Goal: Task Accomplishment & Management: Manage account settings

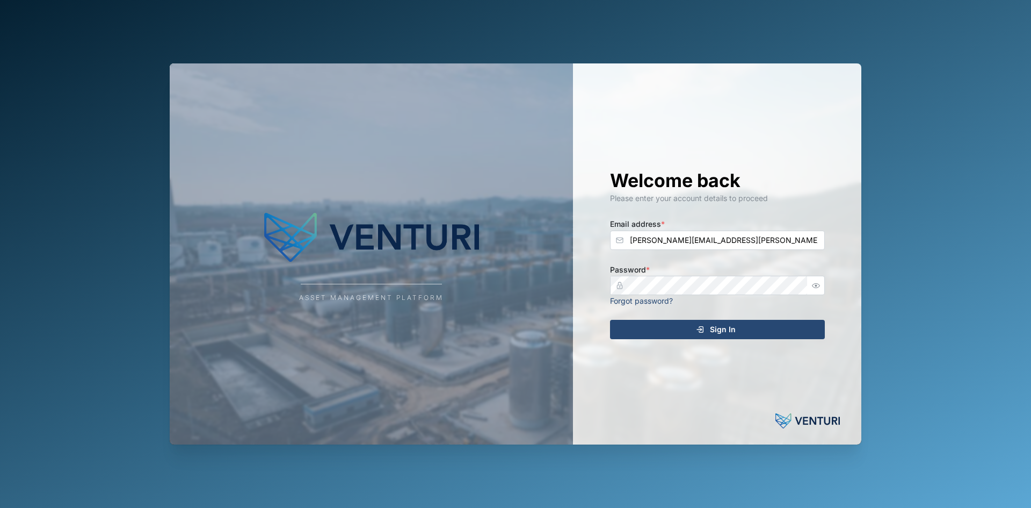
type input "sam.gopez@venturi.io"
click at [610, 320] on button "Sign In" at bounding box center [717, 329] width 215 height 19
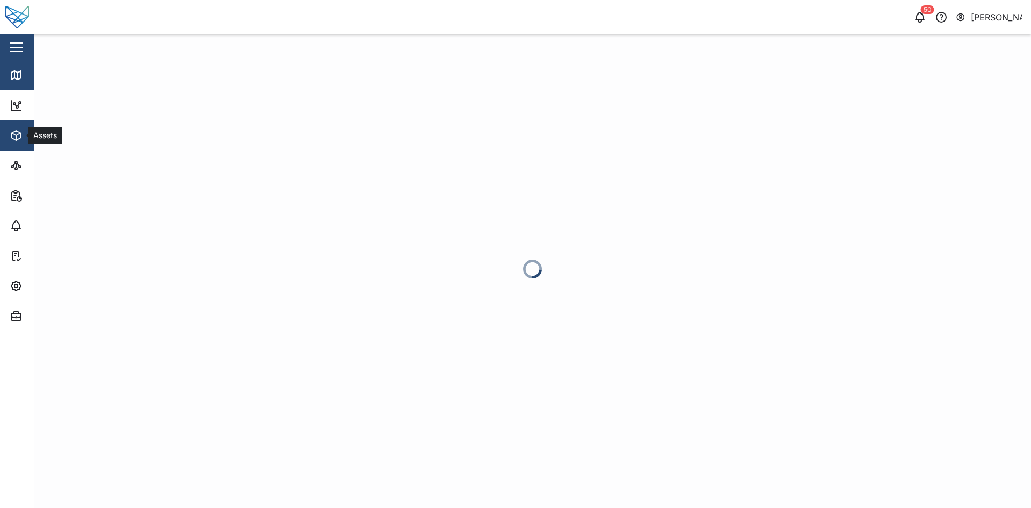
click at [16, 138] on icon "button" at bounding box center [16, 137] width 0 height 5
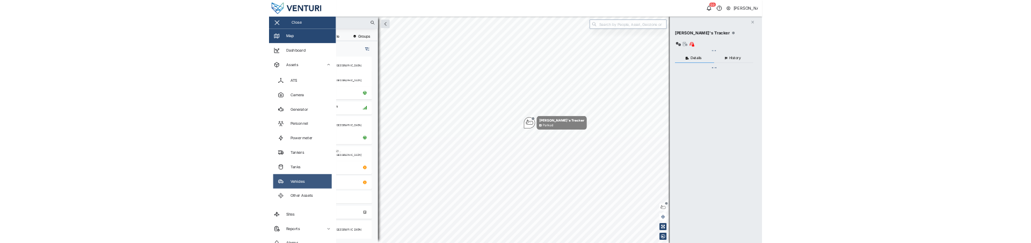
scroll to position [376, 168]
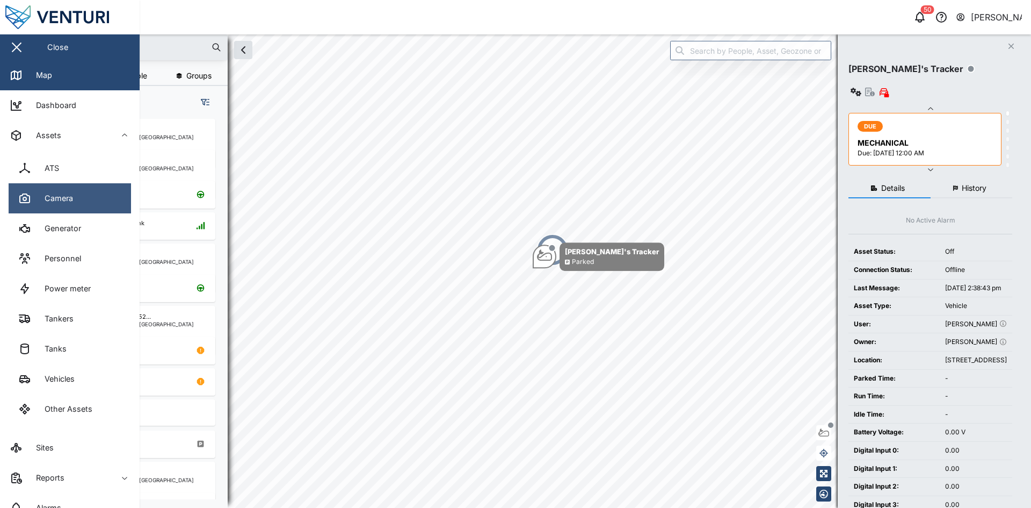
click at [65, 194] on div "Camera" at bounding box center [55, 198] width 37 height 12
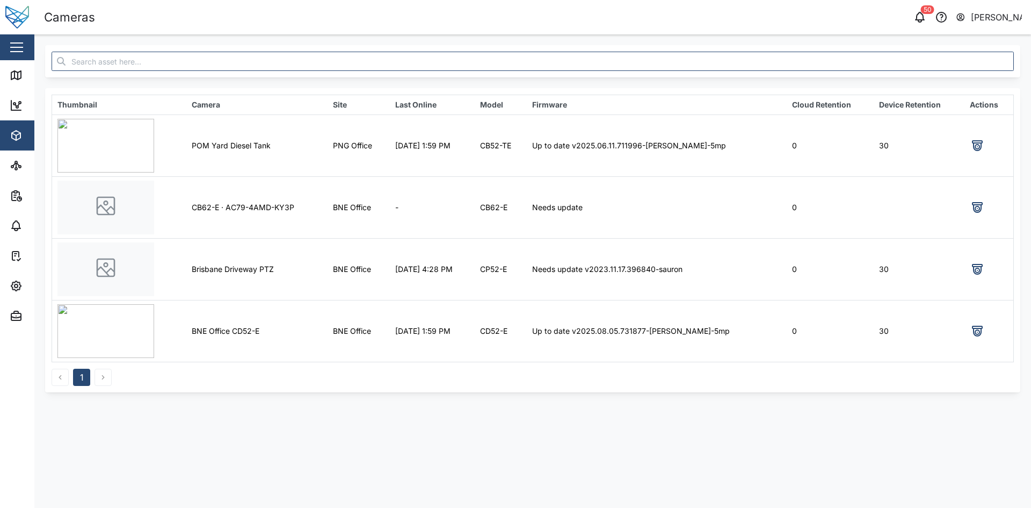
click at [590, 142] on td "Up to date v2025.06.11.711996-[PERSON_NAME]-5mp" at bounding box center [657, 145] width 260 height 62
click at [462, 150] on td "11 Aug 2025 1:59 PM" at bounding box center [432, 145] width 85 height 62
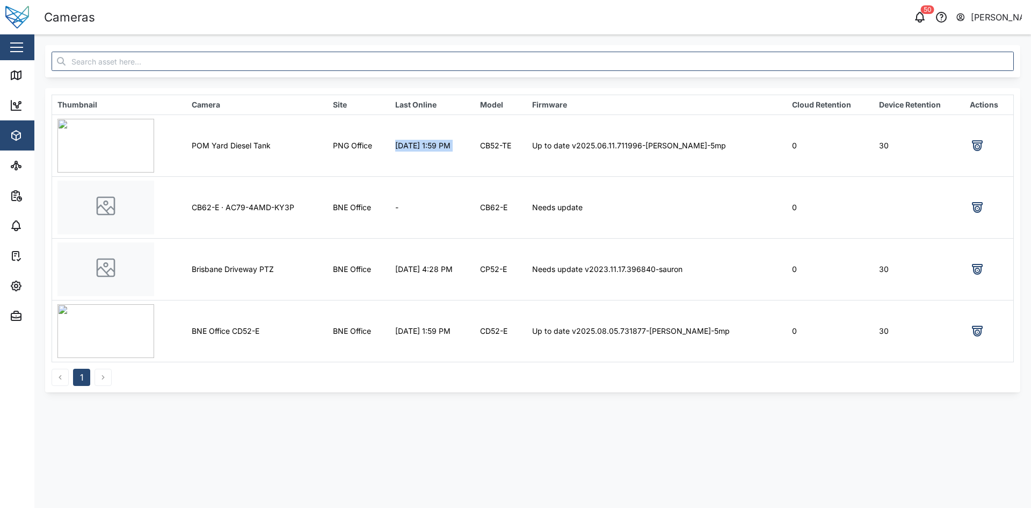
click at [462, 150] on td "11 Aug 2025 1:59 PM" at bounding box center [432, 145] width 85 height 62
click at [338, 157] on td "PNG Office" at bounding box center [359, 145] width 62 height 62
click at [337, 157] on td "PNG Office" at bounding box center [359, 145] width 62 height 62
click at [248, 155] on td "POM Yard Diesel Tank" at bounding box center [256, 145] width 141 height 62
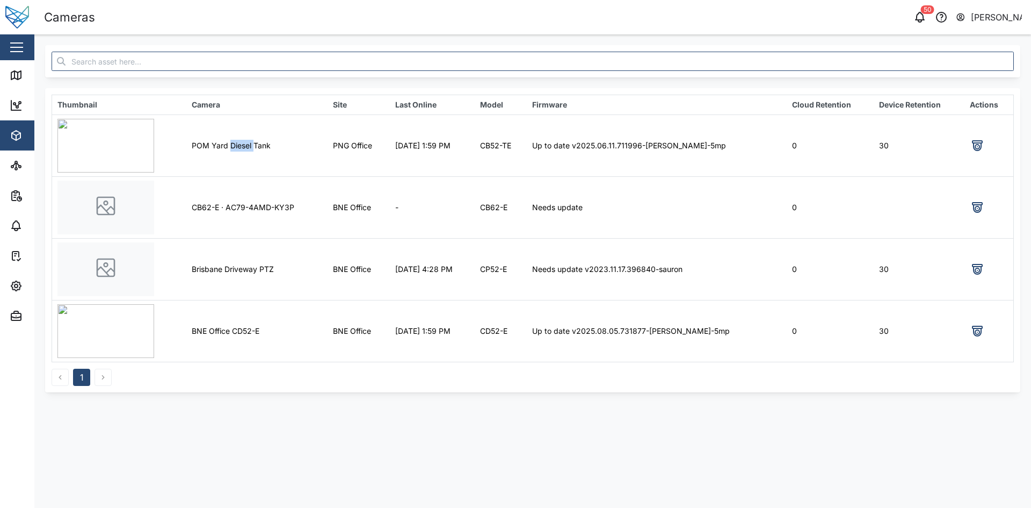
click at [248, 155] on td "POM Yard Diesel Tank" at bounding box center [256, 145] width 141 height 62
click at [623, 275] on td "Needs update v2023.11.17.396840-sauron" at bounding box center [657, 269] width 260 height 62
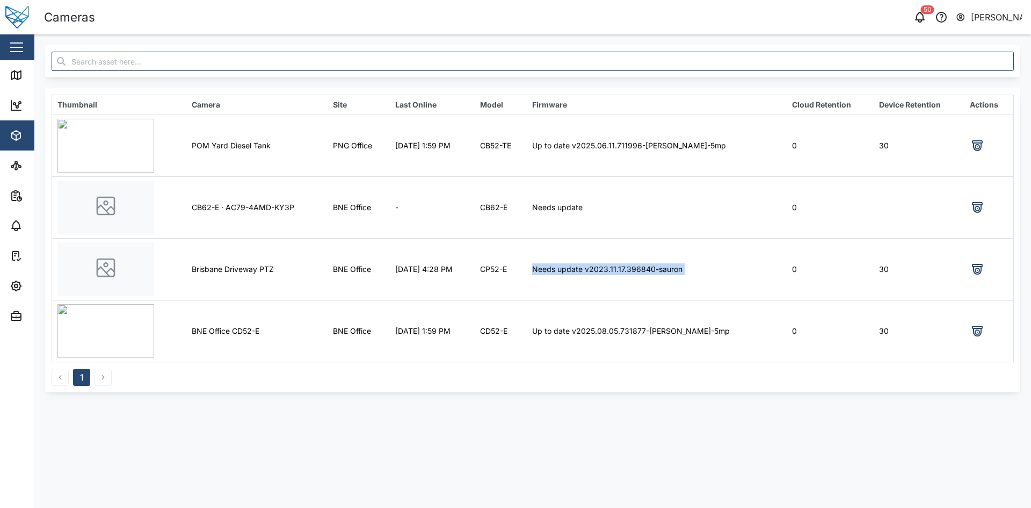
click at [623, 275] on td "Needs update v2023.11.17.396840-sauron" at bounding box center [657, 269] width 260 height 62
click at [527, 207] on td "CB62-E" at bounding box center [501, 207] width 52 height 62
click at [518, 205] on td "CB62-E" at bounding box center [501, 207] width 52 height 62
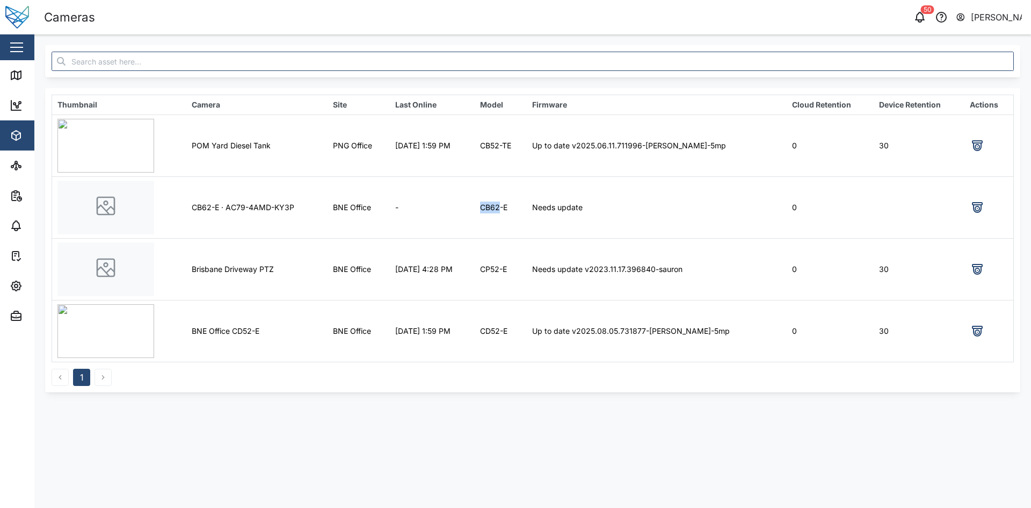
click at [518, 205] on td "CB62-E" at bounding box center [501, 207] width 52 height 62
click at [519, 139] on td "CB52-TE" at bounding box center [501, 145] width 52 height 62
click at [527, 236] on td "CB62-E" at bounding box center [501, 207] width 52 height 62
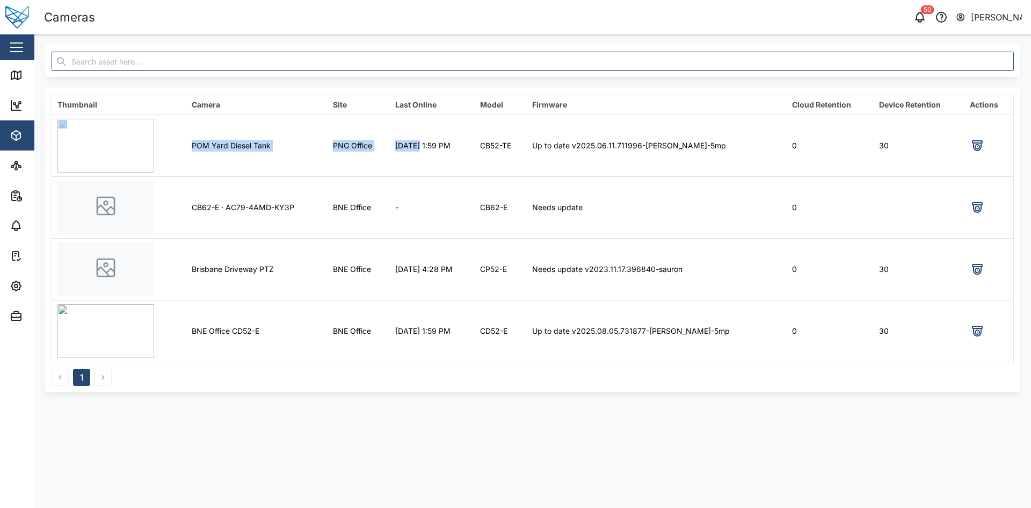
drag, startPoint x: 175, startPoint y: 143, endPoint x: 429, endPoint y: 140, distance: 254.0
click at [429, 140] on tr "POM Yard Diesel Tank PNG Office 11 Aug 2025 1:59 PM CB52-TE Up to date v2025.06…" at bounding box center [533, 145] width 962 height 62
click at [434, 154] on td "11 Aug 2025 1:59 PM" at bounding box center [432, 145] width 85 height 62
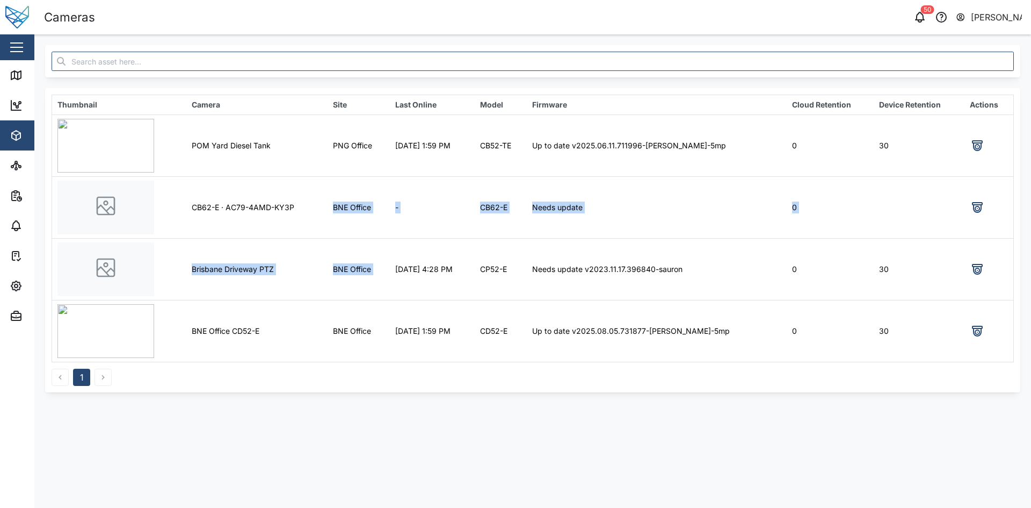
drag, startPoint x: 323, startPoint y: 190, endPoint x: 406, endPoint y: 255, distance: 104.8
click at [405, 247] on tbody "POM Yard Diesel Tank PNG Office 11 Aug 2025 1:59 PM CB52-TE Up to date v2025.06…" at bounding box center [533, 237] width 962 height 247
click at [407, 278] on td "[DATE] 4:28 PM" at bounding box center [432, 269] width 85 height 62
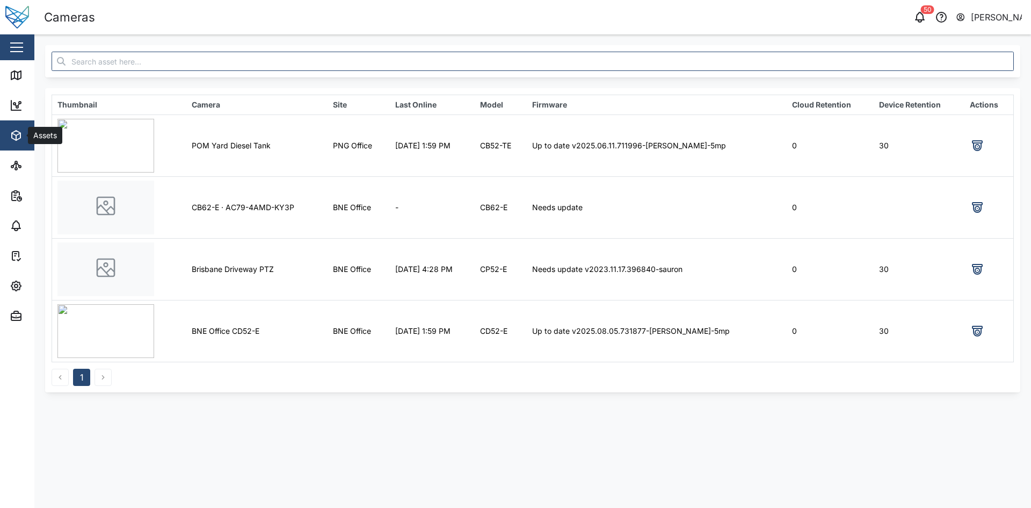
click at [8, 138] on button "Assets" at bounding box center [70, 135] width 140 height 30
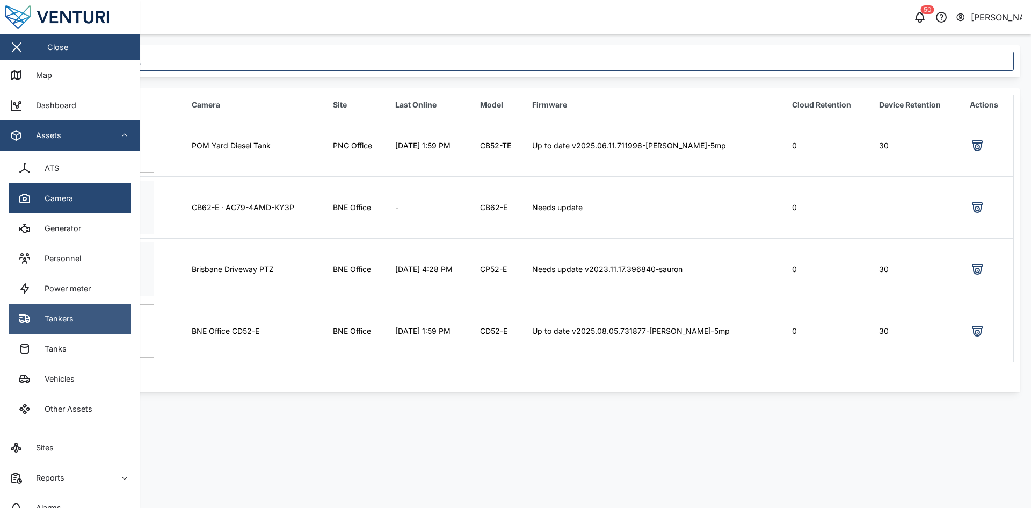
click at [86, 316] on link "Tankers" at bounding box center [70, 318] width 122 height 30
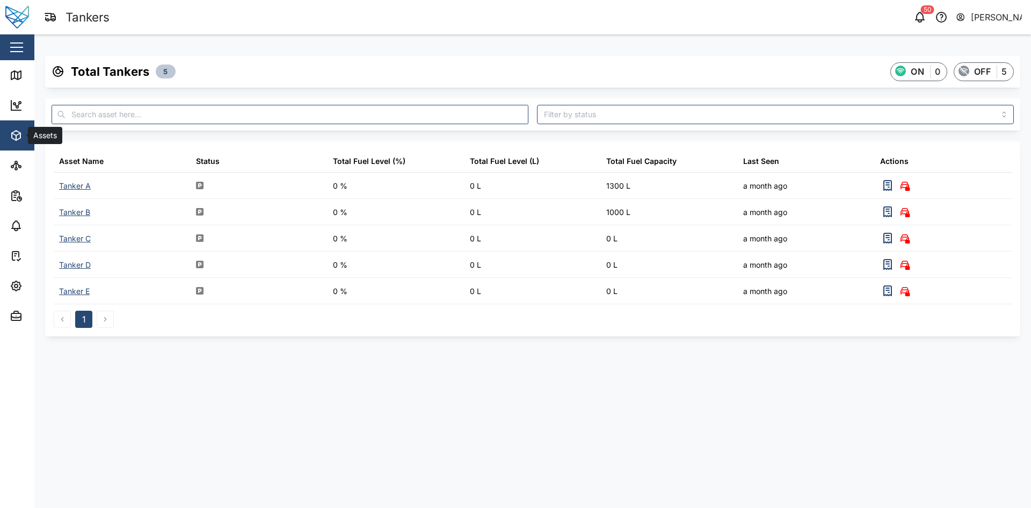
click at [11, 141] on icon "button" at bounding box center [16, 135] width 13 height 13
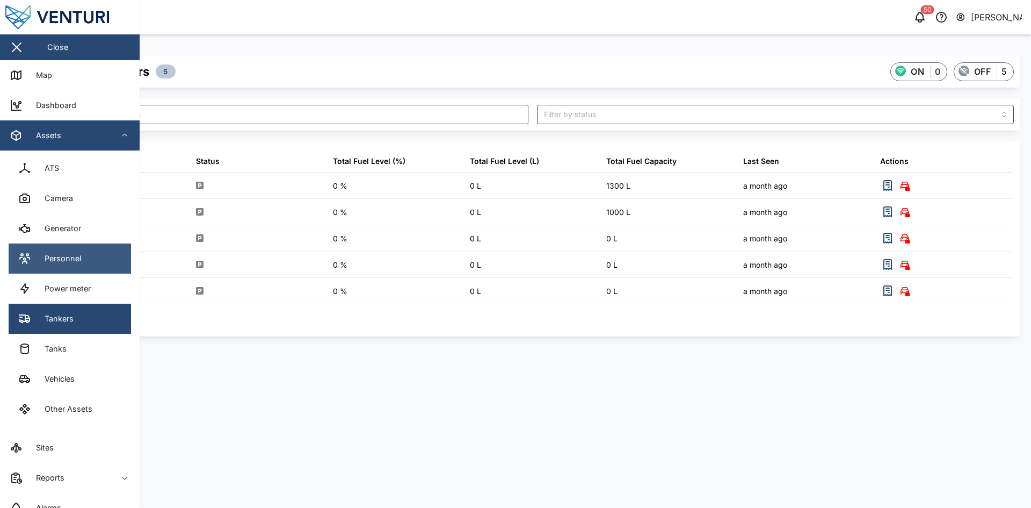
click at [97, 242] on link "Personnel" at bounding box center [70, 258] width 122 height 30
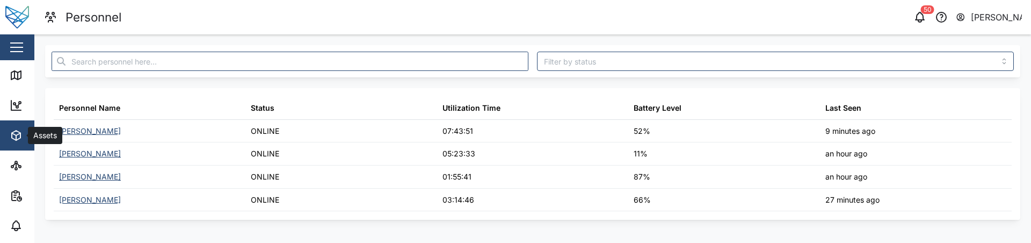
click at [28, 136] on div "Assets" at bounding box center [44, 135] width 33 height 12
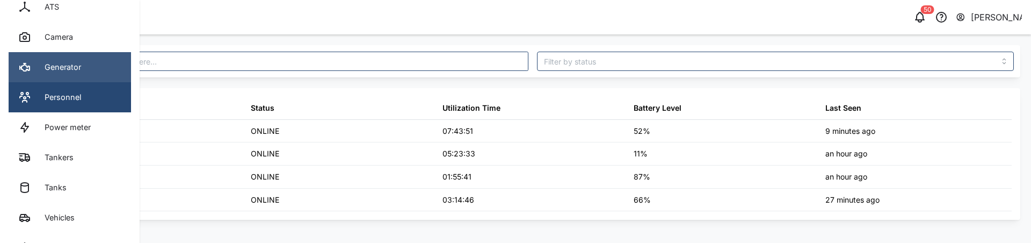
scroll to position [215, 0]
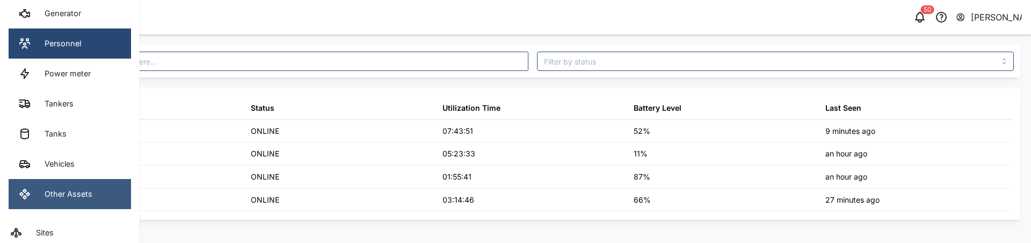
click at [111, 200] on link "Other Assets" at bounding box center [70, 194] width 122 height 30
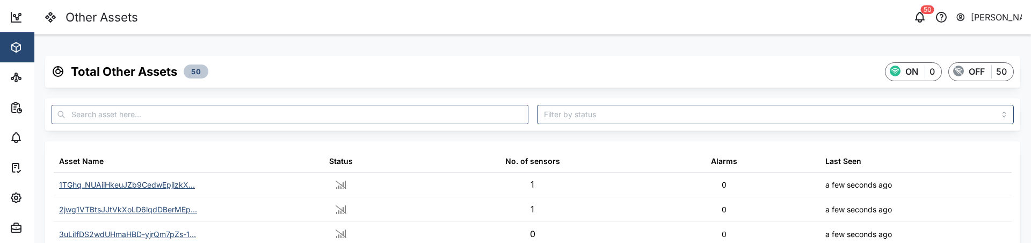
scroll to position [54, 0]
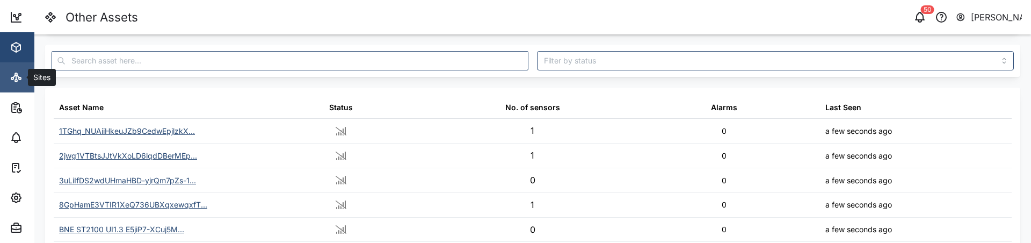
click at [16, 86] on link "Sites" at bounding box center [70, 77] width 140 height 30
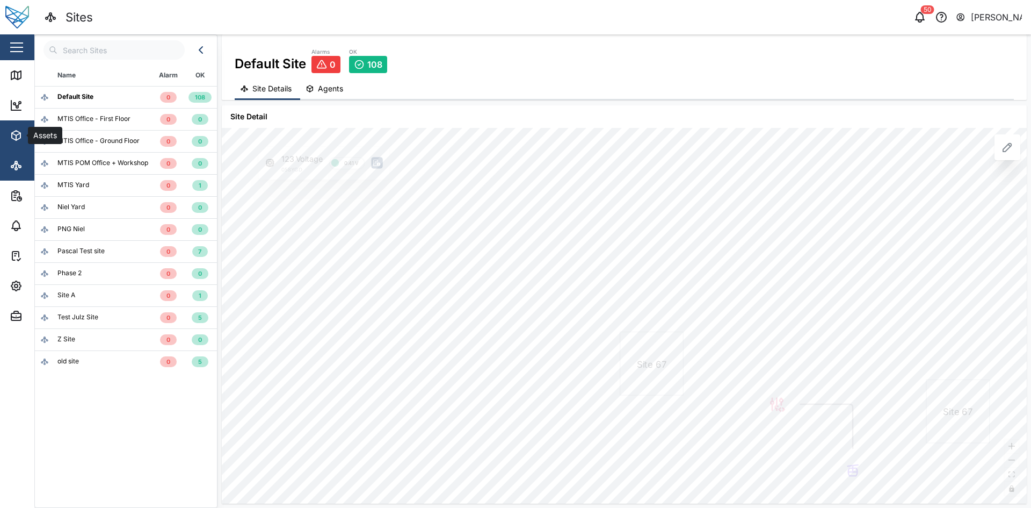
click at [12, 132] on icon "button" at bounding box center [16, 135] width 13 height 13
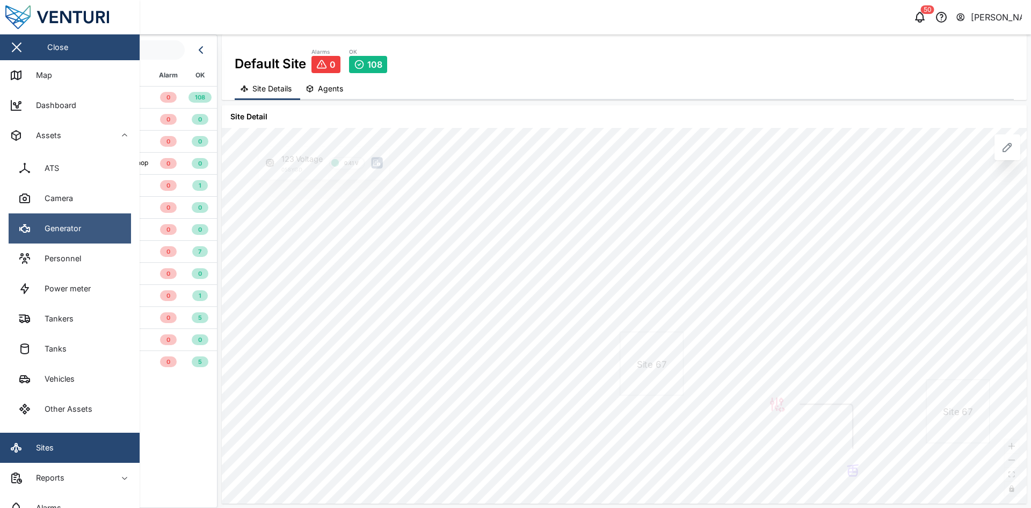
click at [96, 237] on link "Generator" at bounding box center [70, 228] width 122 height 30
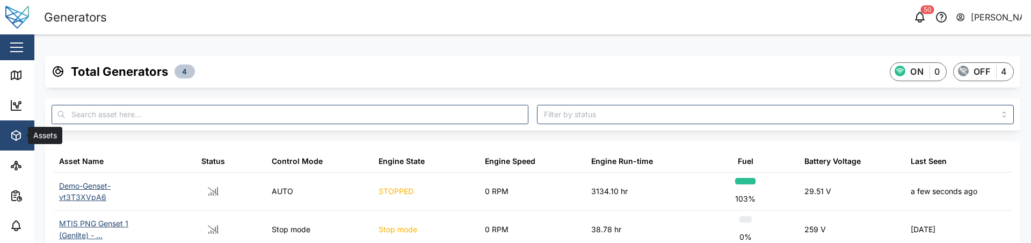
click at [12, 135] on icon "button" at bounding box center [16, 136] width 9 height 10
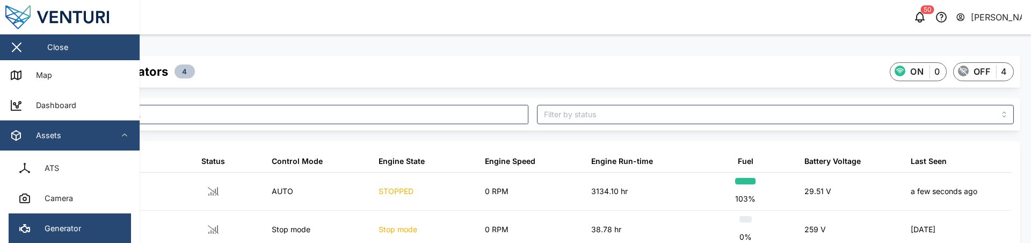
scroll to position [107, 0]
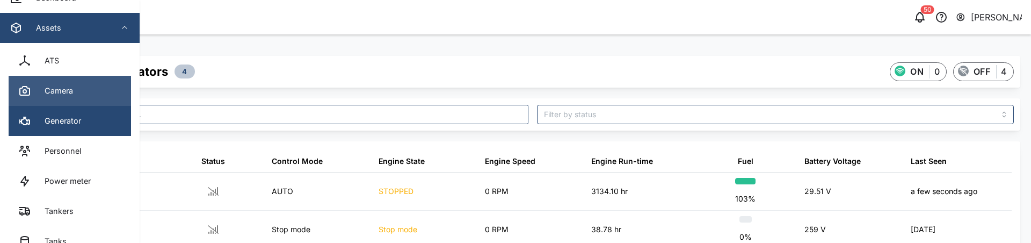
click at [74, 104] on link "Camera" at bounding box center [70, 91] width 122 height 30
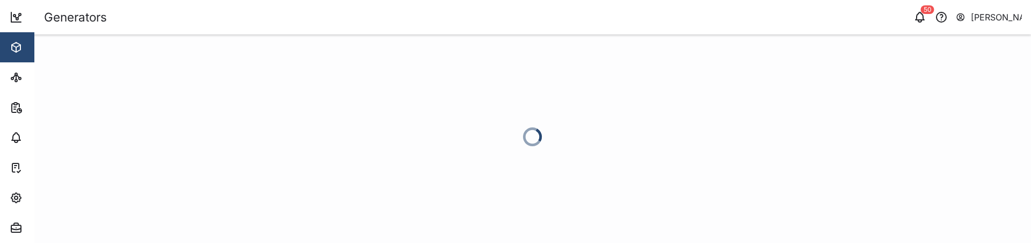
scroll to position [88, 0]
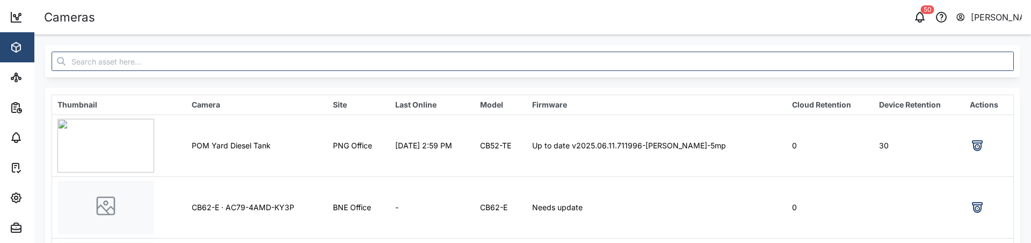
click at [347, 143] on td "PNG Office" at bounding box center [359, 145] width 62 height 62
click at [390, 150] on td "PNG Office" at bounding box center [359, 145] width 62 height 62
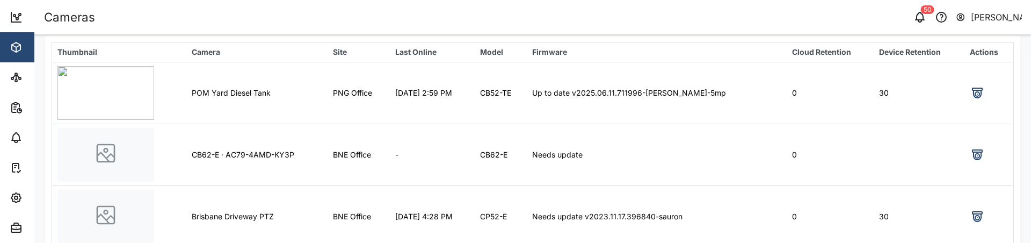
scroll to position [0, 0]
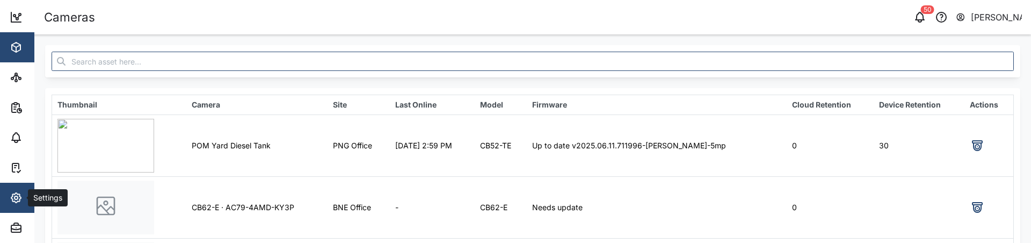
click at [12, 193] on icon "button" at bounding box center [16, 197] width 13 height 13
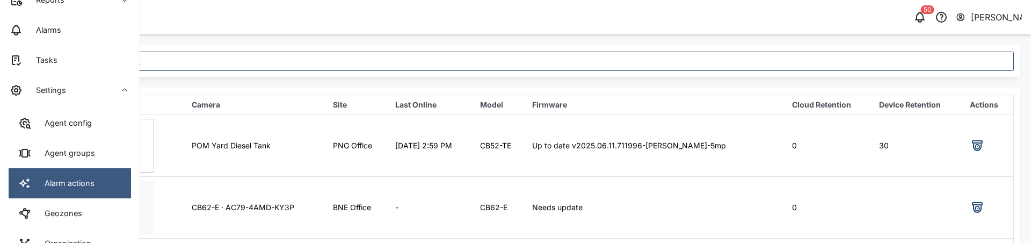
scroll to position [249, 0]
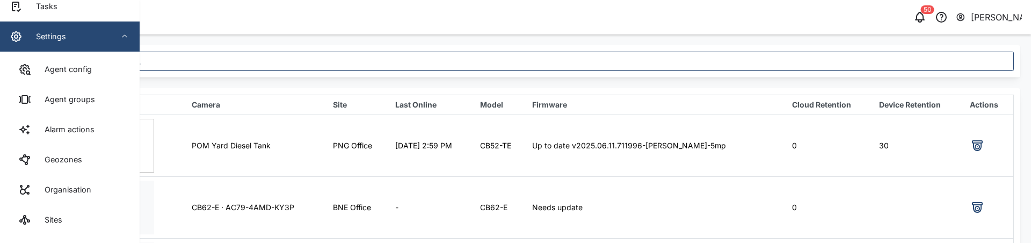
click at [72, 37] on div "Settings" at bounding box center [59, 36] width 98 height 13
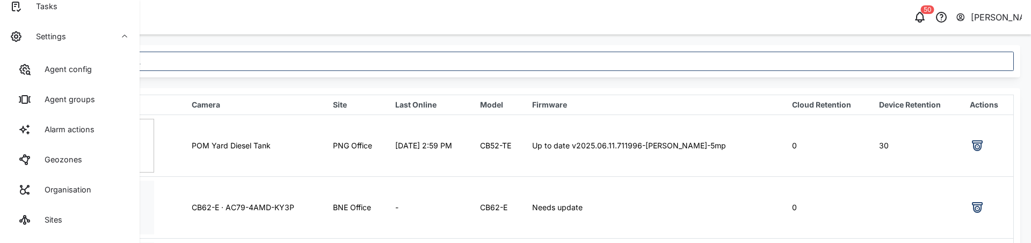
scroll to position [88, 0]
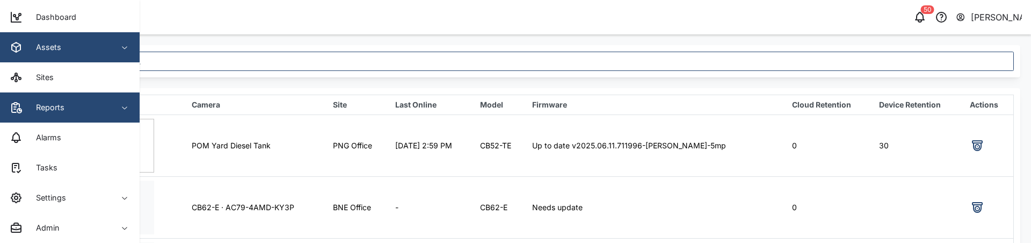
click at [79, 112] on div "Reports" at bounding box center [59, 107] width 98 height 13
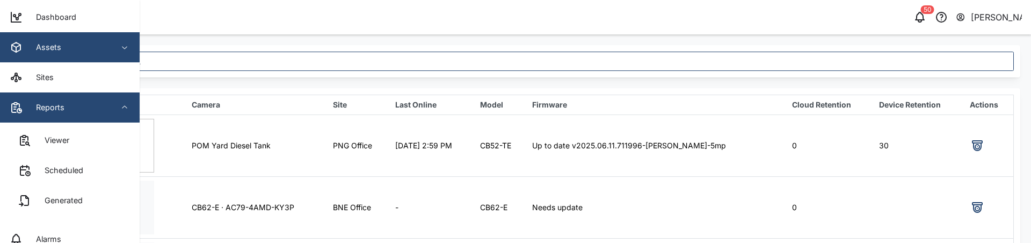
click at [79, 112] on div "Reports" at bounding box center [59, 107] width 98 height 13
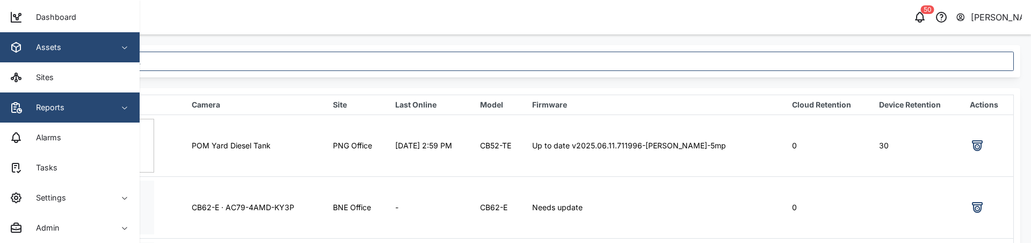
click at [115, 118] on button "Reports" at bounding box center [70, 107] width 140 height 30
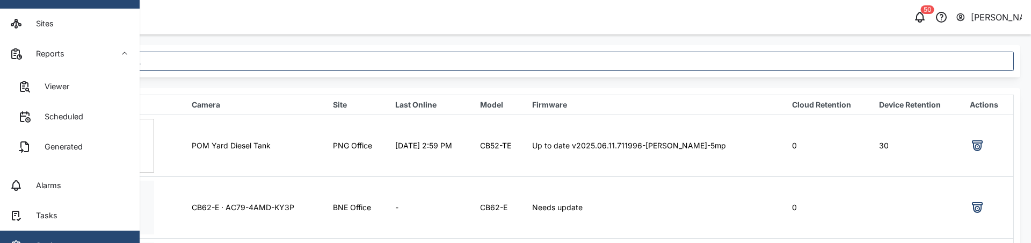
scroll to position [190, 0]
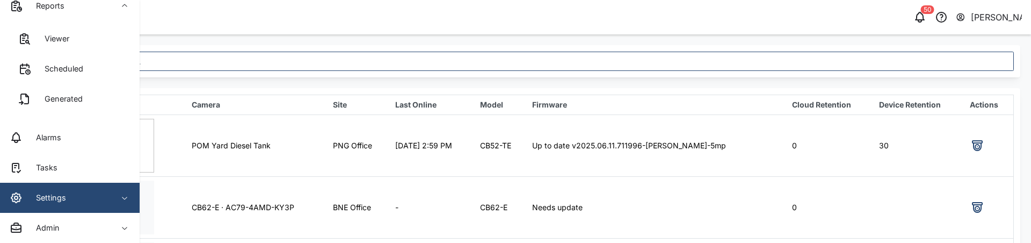
click at [93, 205] on span "Settings" at bounding box center [59, 198] width 98 height 30
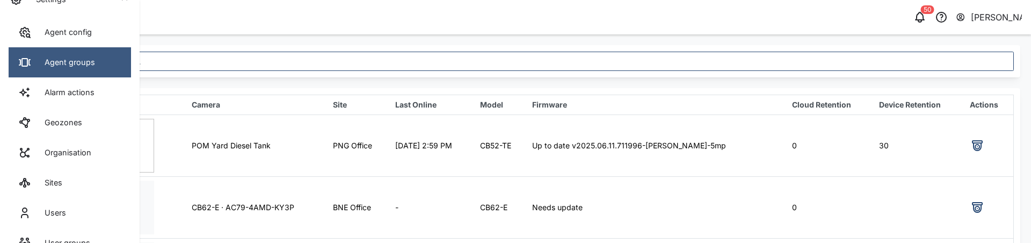
scroll to position [334, 0]
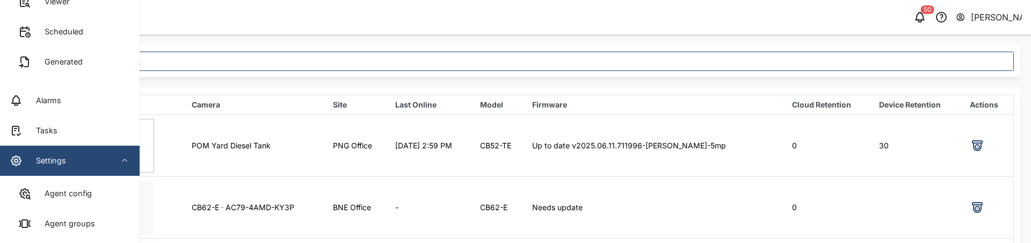
click at [95, 154] on span "Settings" at bounding box center [59, 161] width 98 height 30
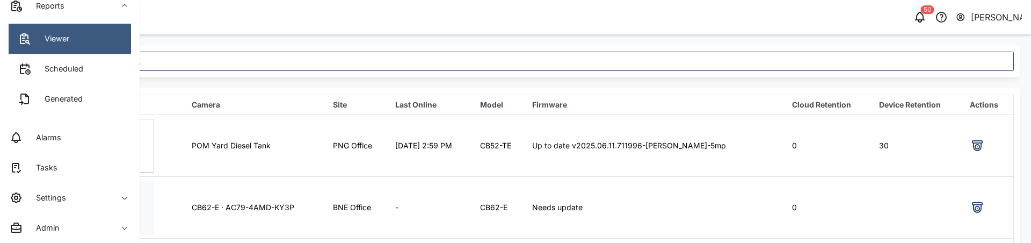
scroll to position [28, 0]
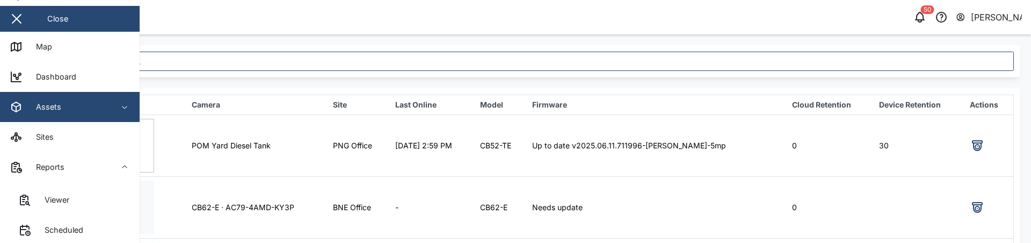
click at [84, 109] on div "Assets" at bounding box center [59, 106] width 98 height 13
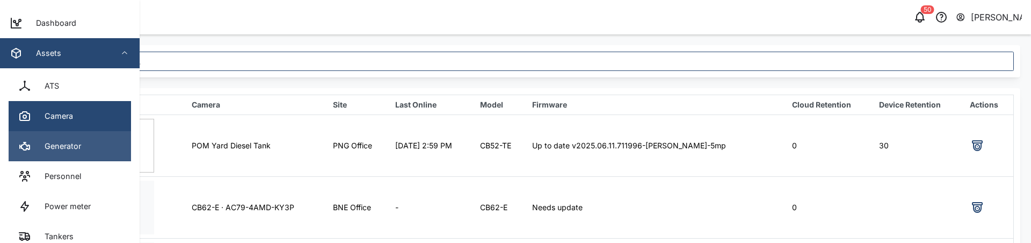
scroll to position [136, 0]
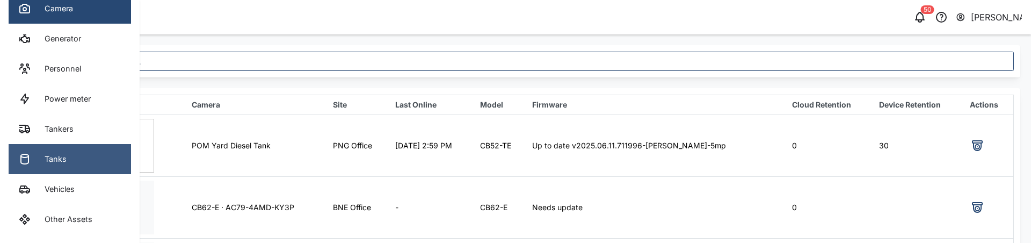
click at [85, 146] on link "Tanks" at bounding box center [70, 159] width 122 height 30
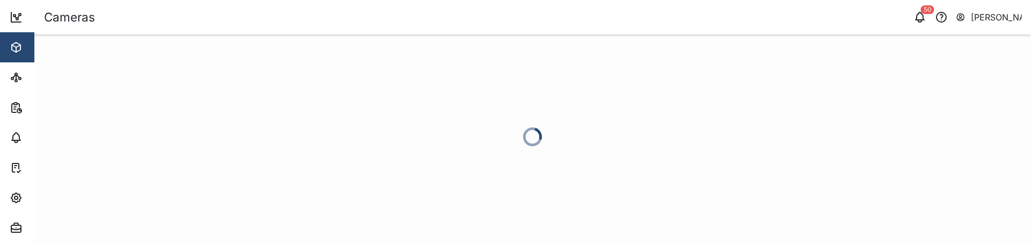
scroll to position [88, 0]
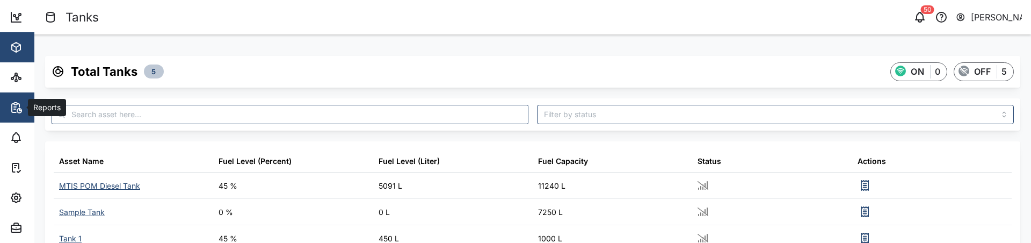
click at [22, 94] on span "Reports" at bounding box center [59, 107] width 98 height 30
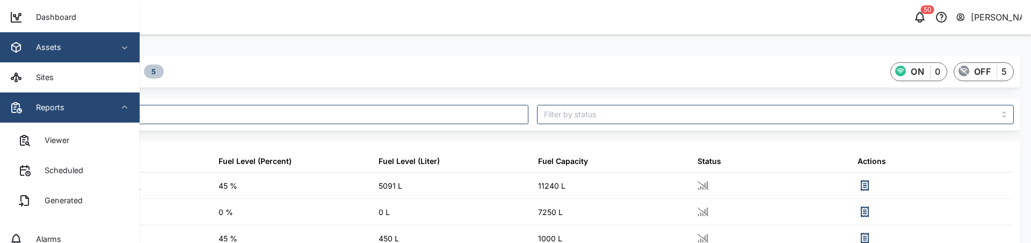
click at [100, 98] on span "Reports" at bounding box center [59, 107] width 98 height 30
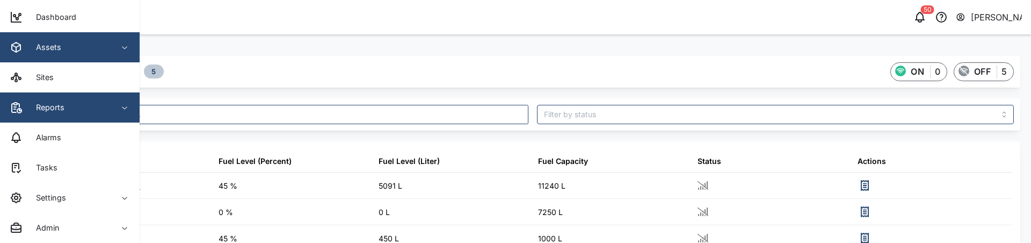
click at [87, 115] on span "Reports" at bounding box center [59, 107] width 98 height 30
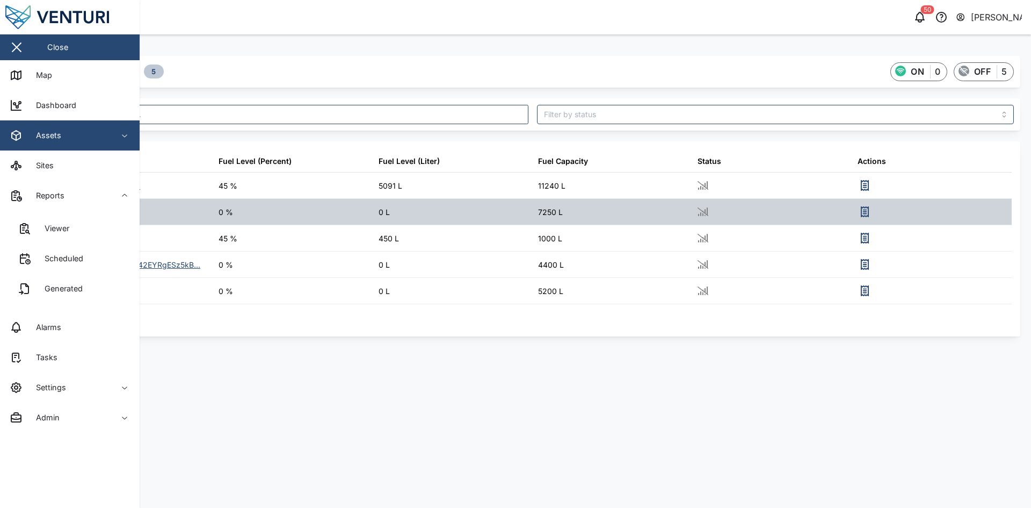
scroll to position [0, 0]
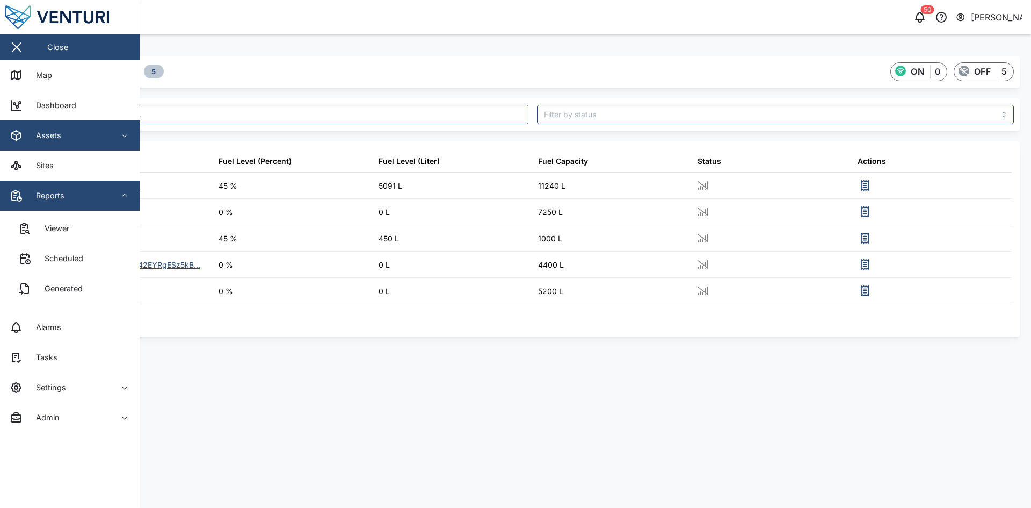
click at [92, 191] on div "Reports" at bounding box center [59, 195] width 98 height 13
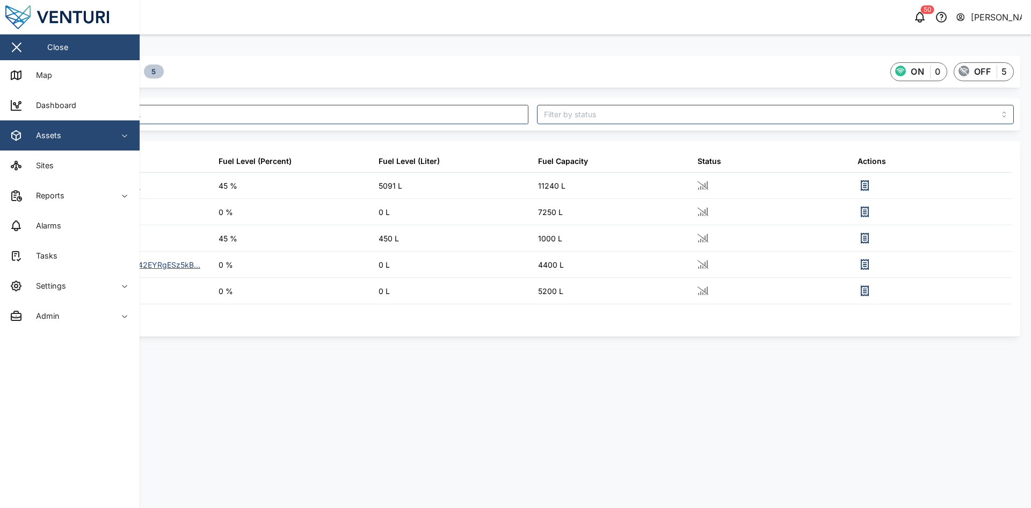
click at [93, 141] on div "Assets" at bounding box center [59, 135] width 98 height 13
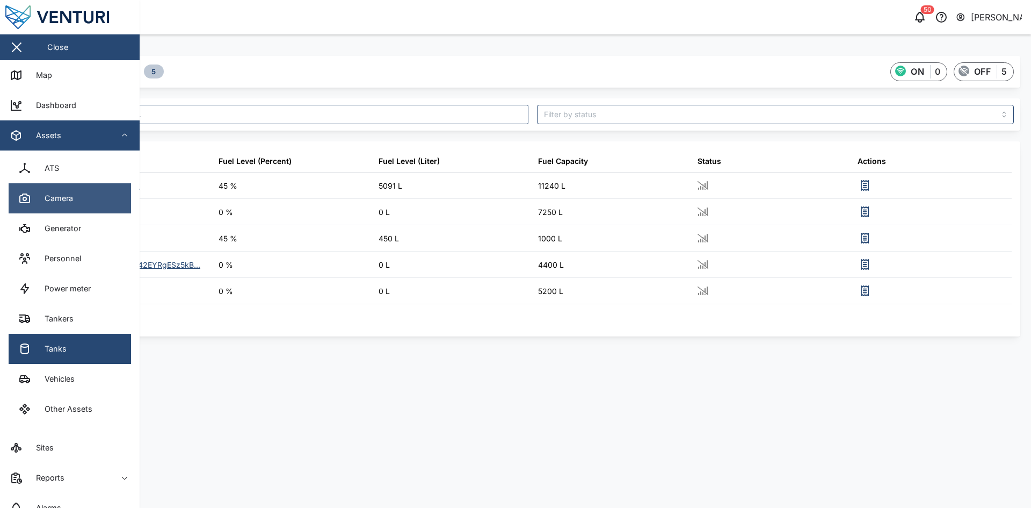
click at [79, 198] on link "Camera" at bounding box center [70, 198] width 122 height 30
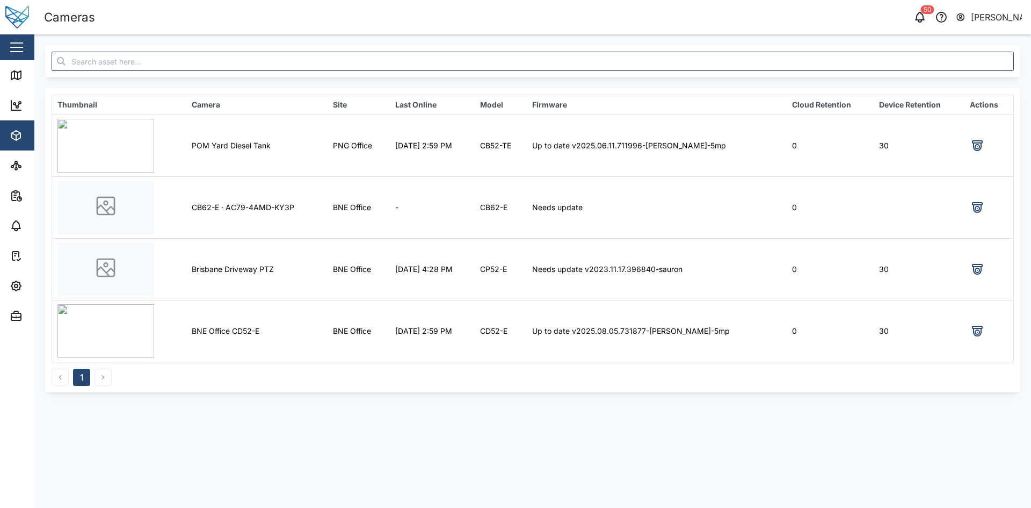
click at [248, 242] on td "BNE Office CD52-E" at bounding box center [256, 331] width 141 height 62
click at [663, 242] on td "Up to date v2025.08.05.731877-[PERSON_NAME]-5mp" at bounding box center [657, 331] width 260 height 62
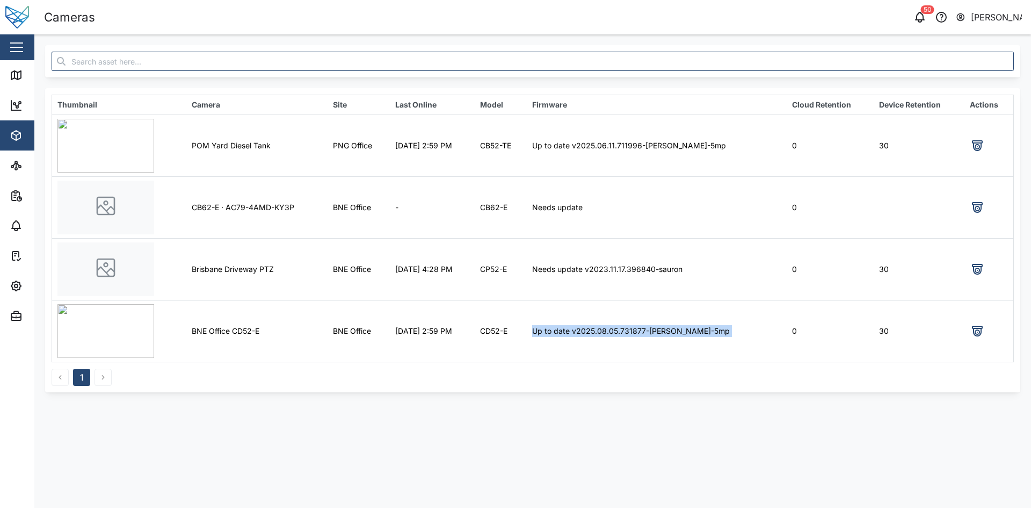
click at [663, 242] on td "Up to date v2025.08.05.731877-[PERSON_NAME]-5mp" at bounding box center [657, 331] width 260 height 62
click at [694, 242] on td "Up to date v2025.08.05.731877-[PERSON_NAME]-5mp" at bounding box center [657, 331] width 260 height 62
click at [685, 242] on div "1" at bounding box center [533, 374] width 962 height 24
click at [980, 141] on icon at bounding box center [977, 145] width 13 height 13
click at [15, 76] on icon at bounding box center [15, 74] width 0 height 7
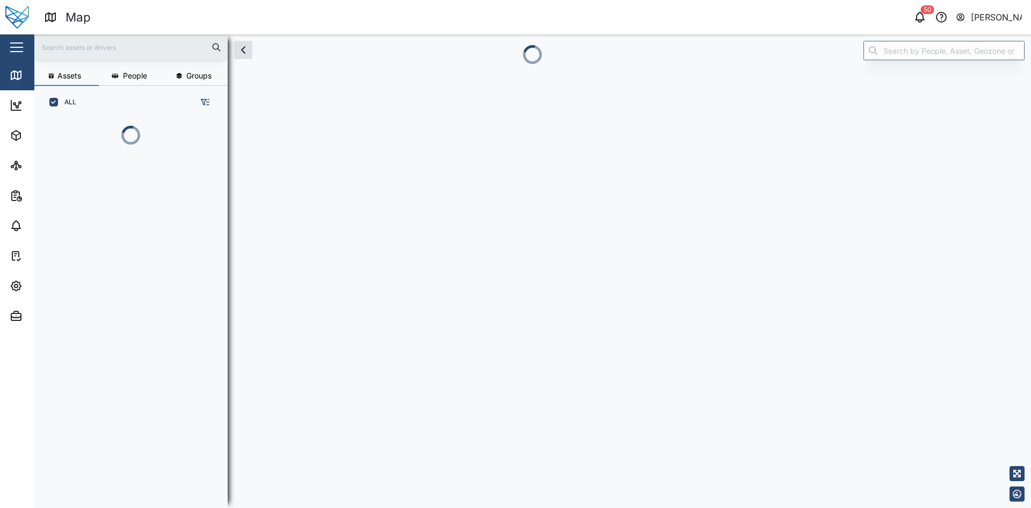
scroll to position [376, 168]
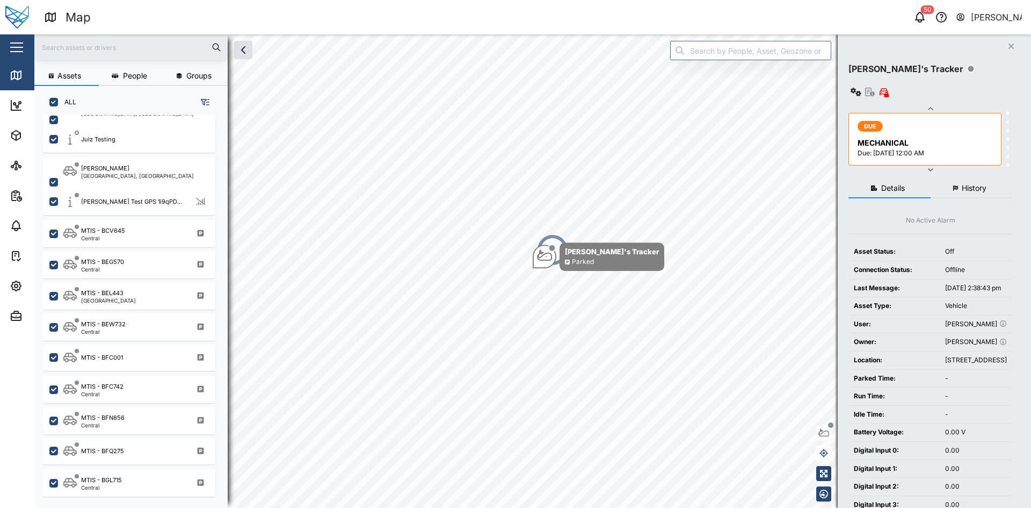
scroll to position [967, 0]
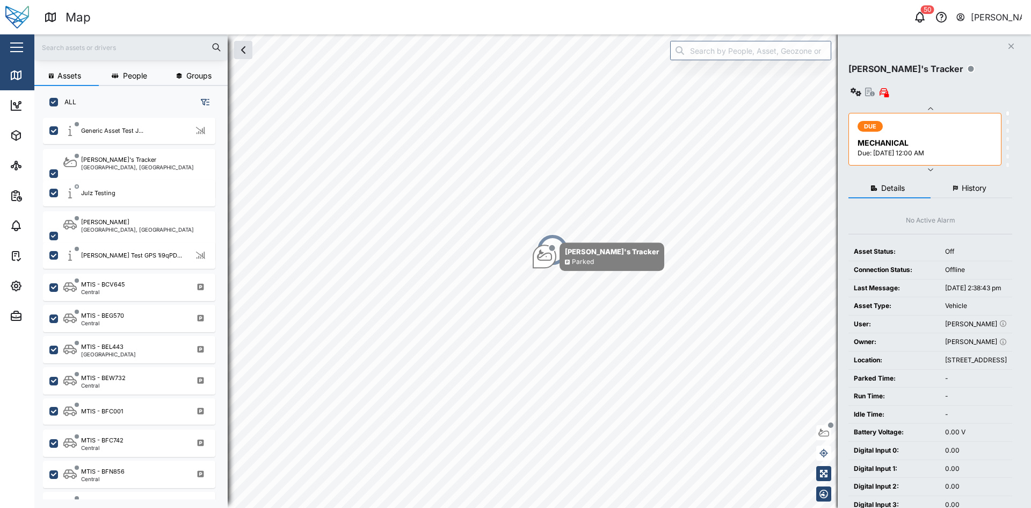
click at [200, 99] on button "button" at bounding box center [205, 102] width 15 height 15
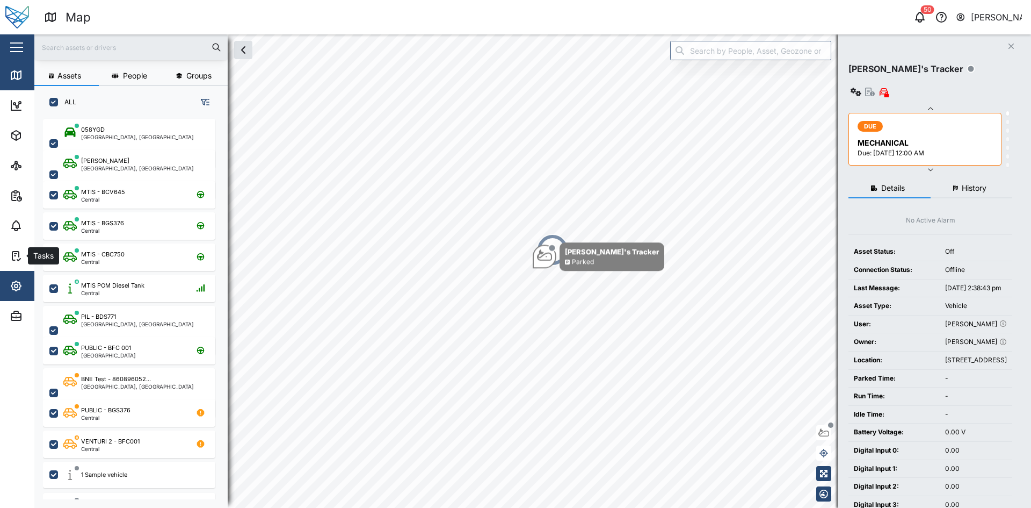
click at [15, 283] on icon "button" at bounding box center [16, 285] width 13 height 13
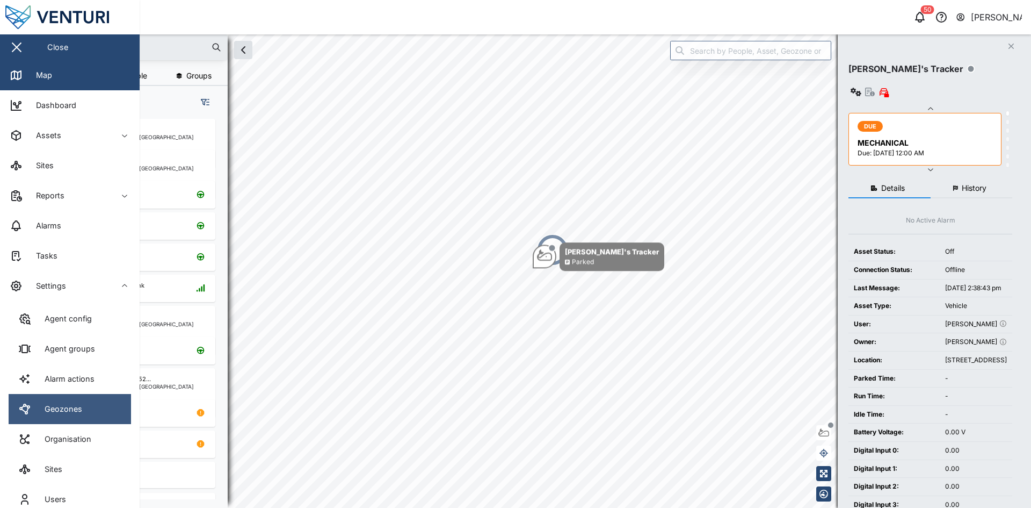
scroll to position [54, 0]
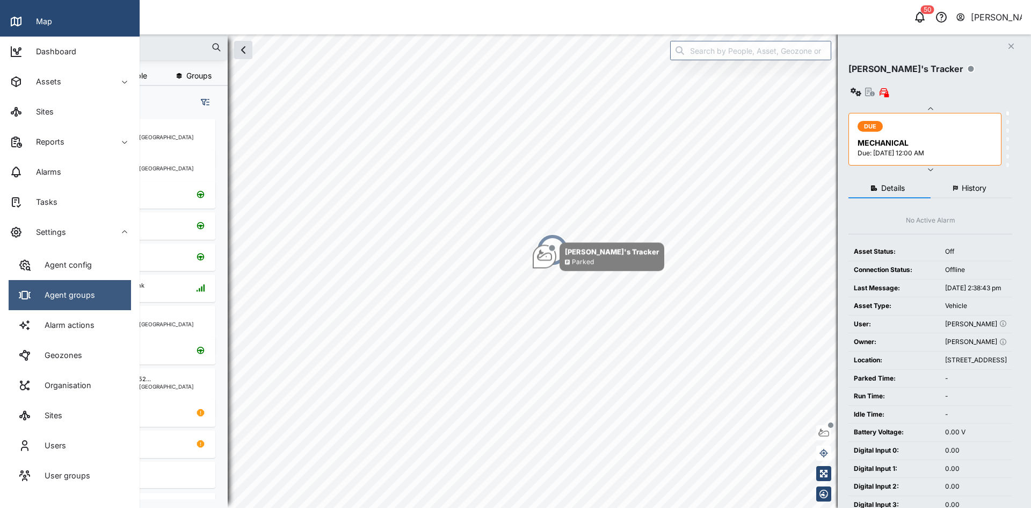
click at [86, 294] on div "Agent groups" at bounding box center [66, 295] width 59 height 12
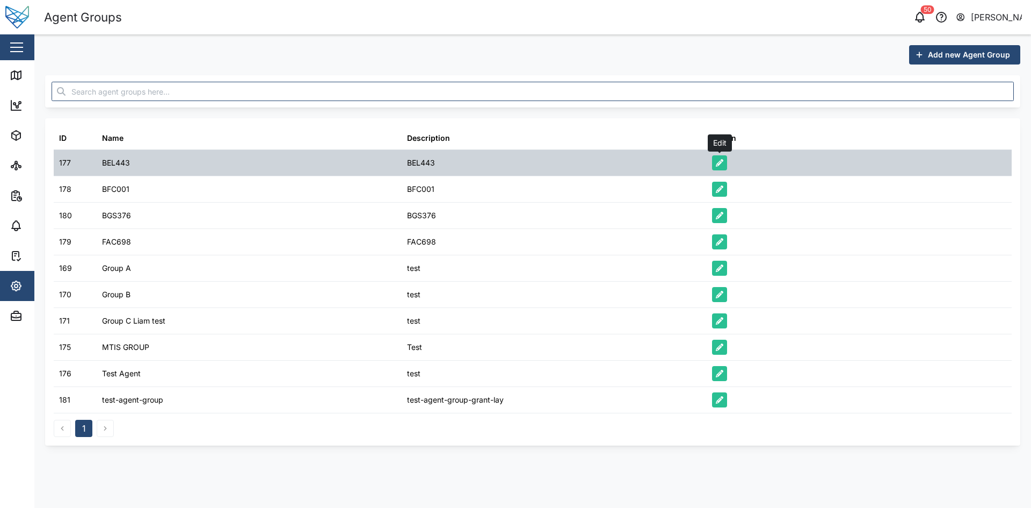
click at [717, 161] on icon "button" at bounding box center [720, 163] width 8 height 8
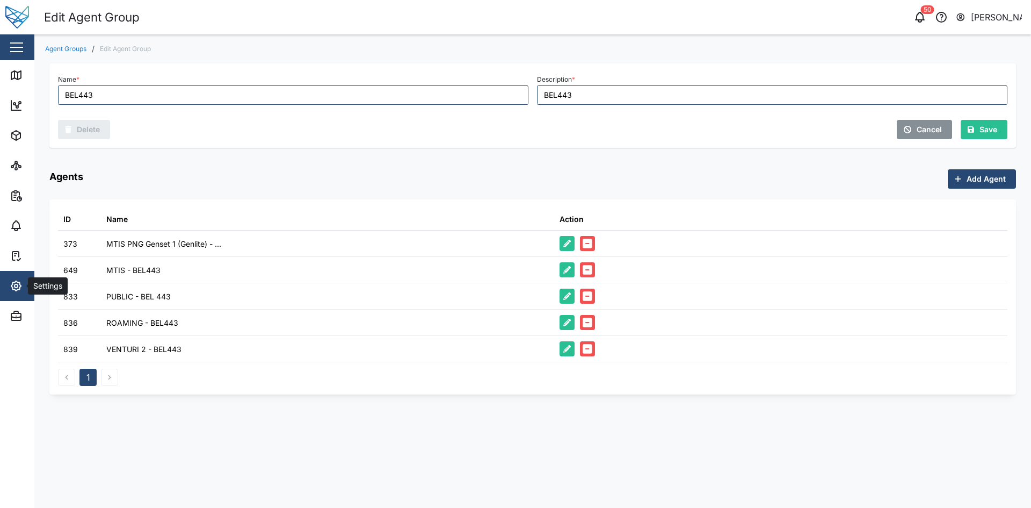
click at [20, 282] on icon "button" at bounding box center [16, 285] width 13 height 13
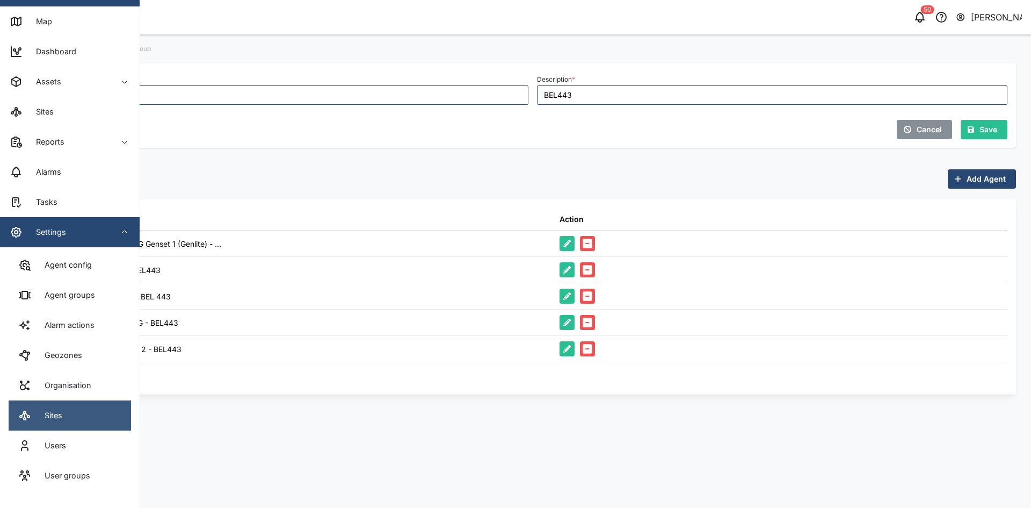
scroll to position [75, 0]
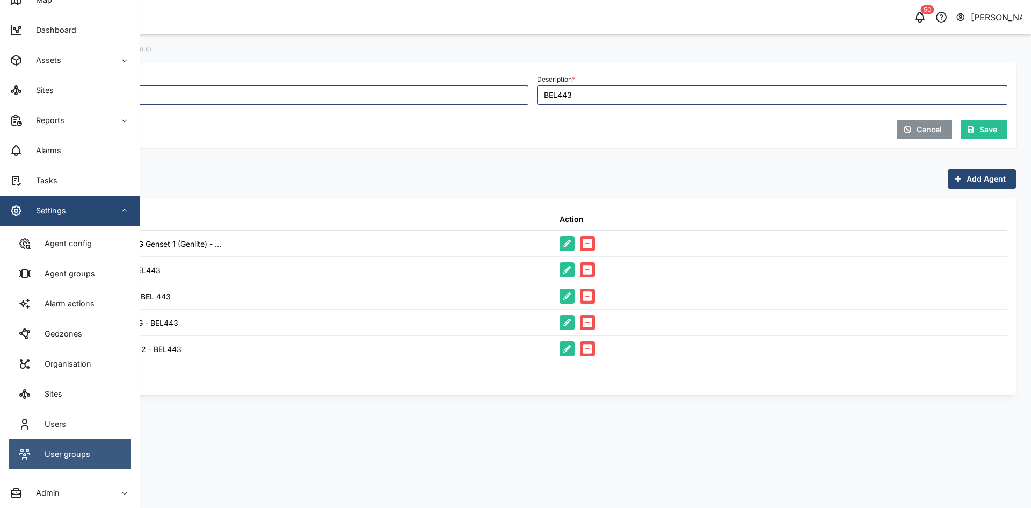
click at [74, 442] on link "User groups" at bounding box center [70, 454] width 122 height 30
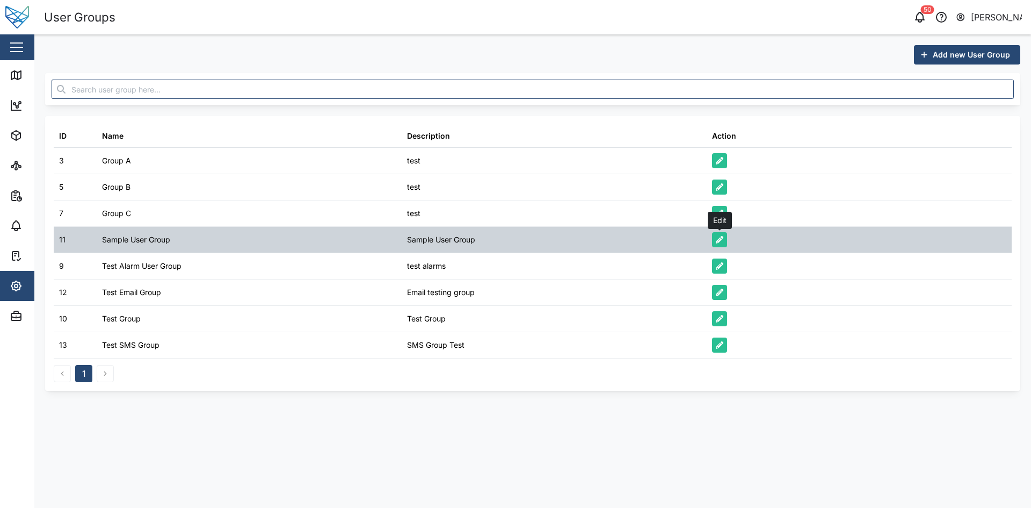
click at [719, 238] on icon "button" at bounding box center [720, 240] width 8 height 8
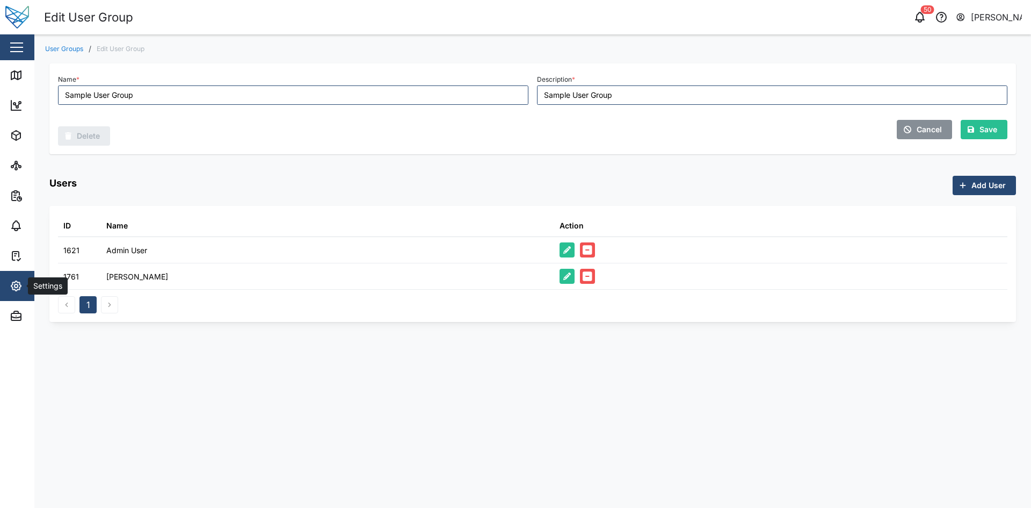
click at [7, 277] on button "Settings" at bounding box center [70, 286] width 140 height 30
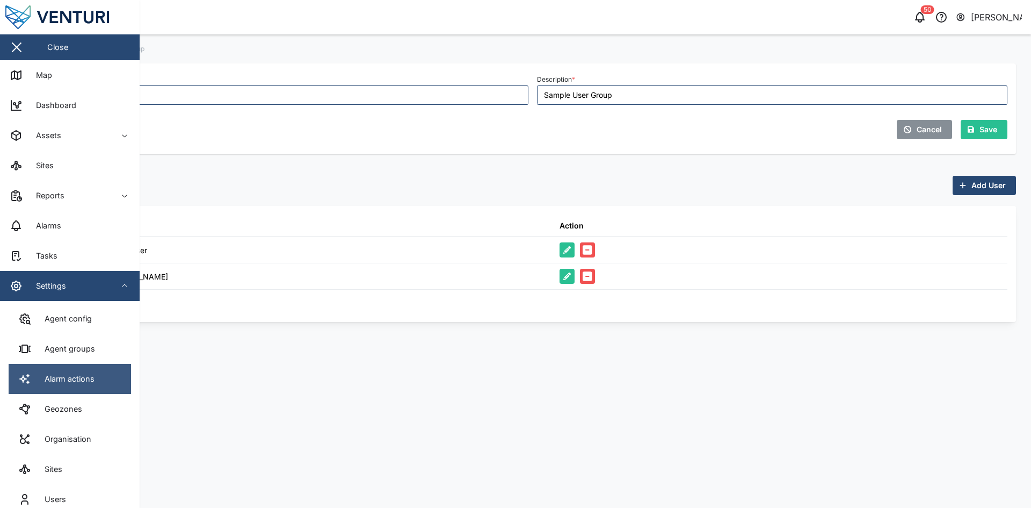
scroll to position [75, 0]
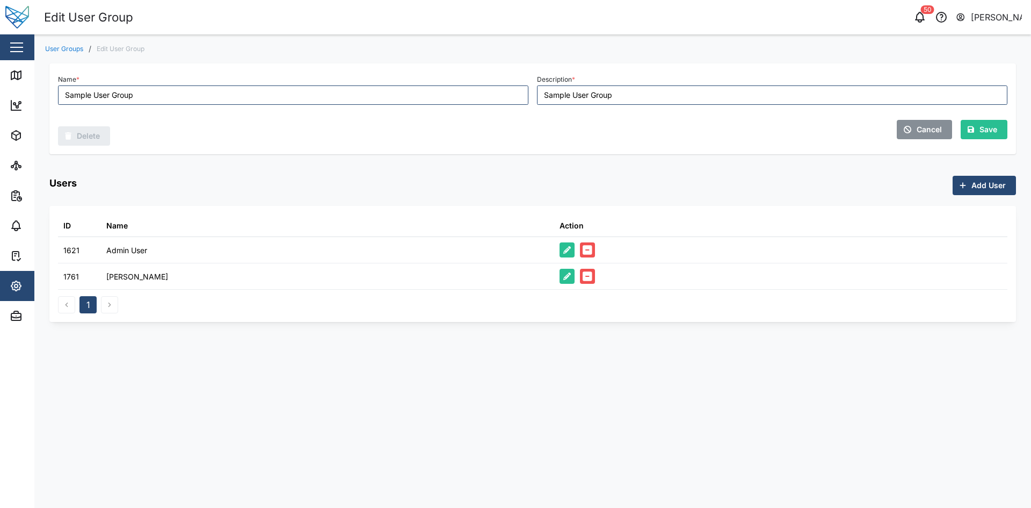
click at [361, 410] on main "User Groups / Edit User Group Name * Sample User Group Description * Sample Use…" at bounding box center [532, 270] width 997 height 473
click at [17, 279] on span "Settings" at bounding box center [59, 286] width 98 height 30
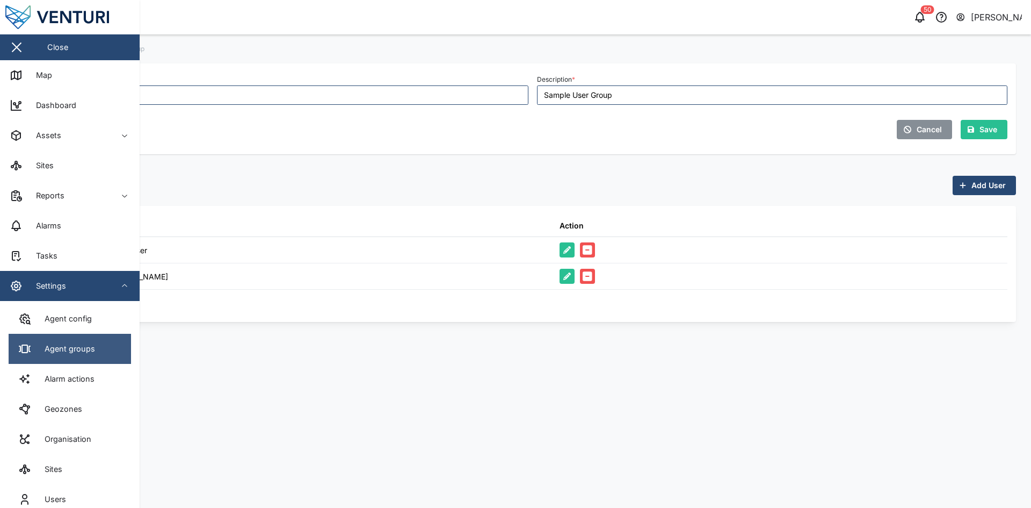
click at [99, 352] on link "Agent groups" at bounding box center [70, 349] width 122 height 30
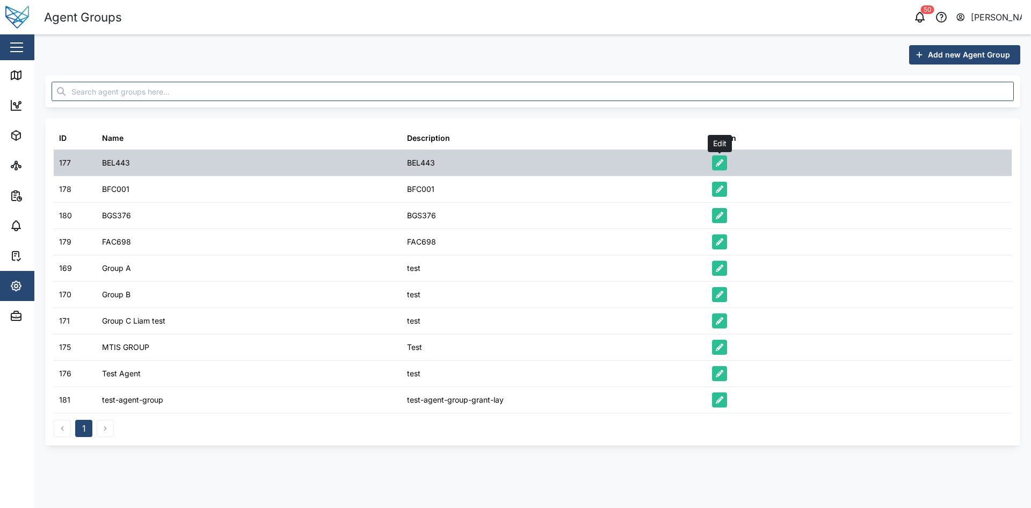
click at [718, 161] on icon "button" at bounding box center [720, 163] width 8 height 8
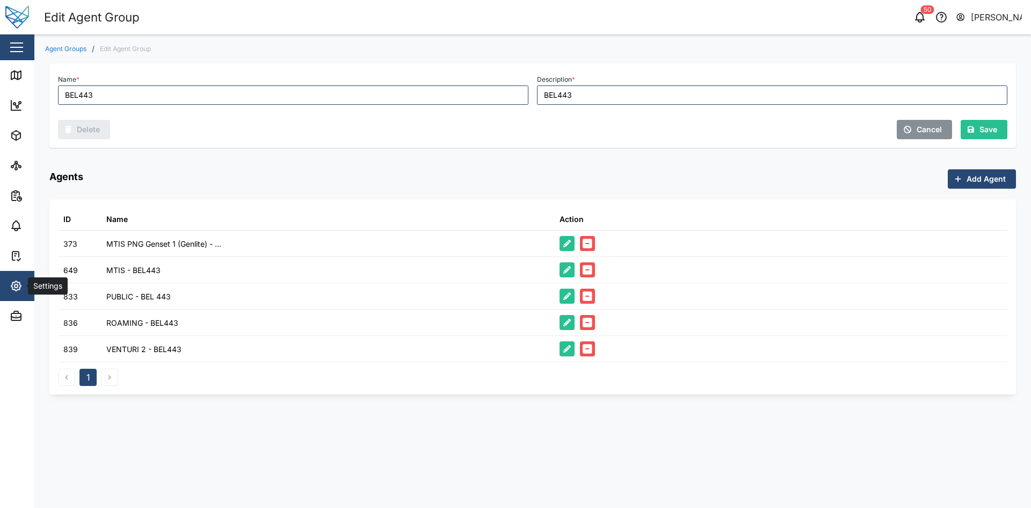
click at [10, 288] on icon "button" at bounding box center [16, 285] width 13 height 13
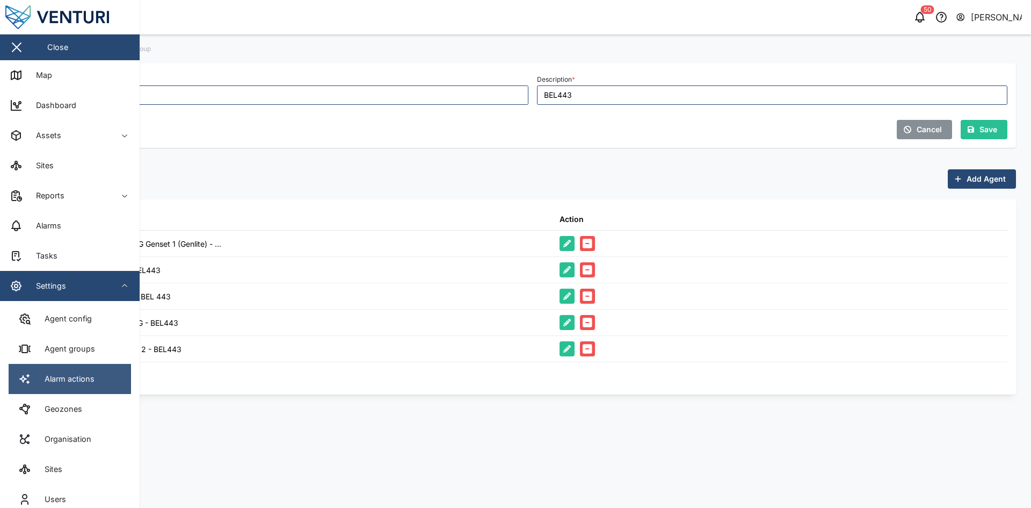
scroll to position [75, 0]
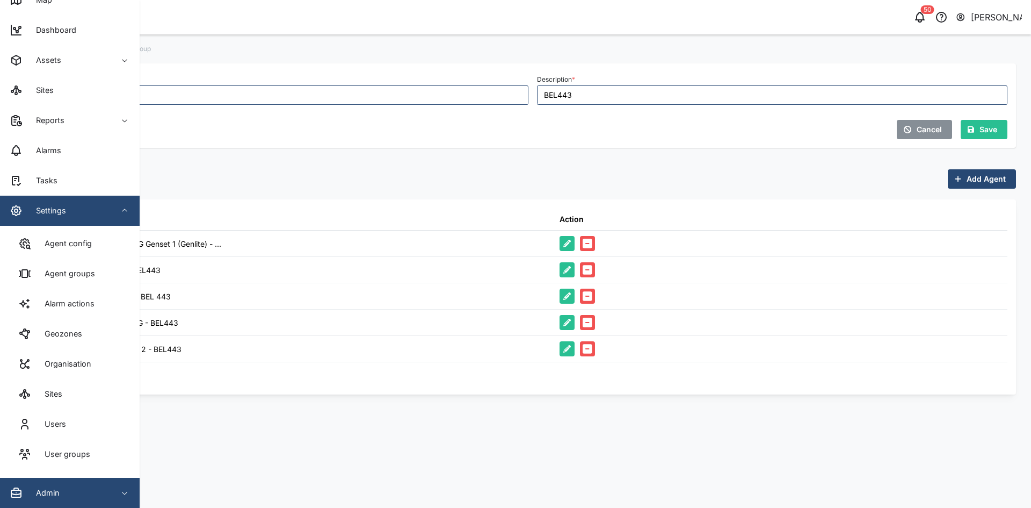
click at [89, 501] on span "Admin" at bounding box center [59, 492] width 98 height 30
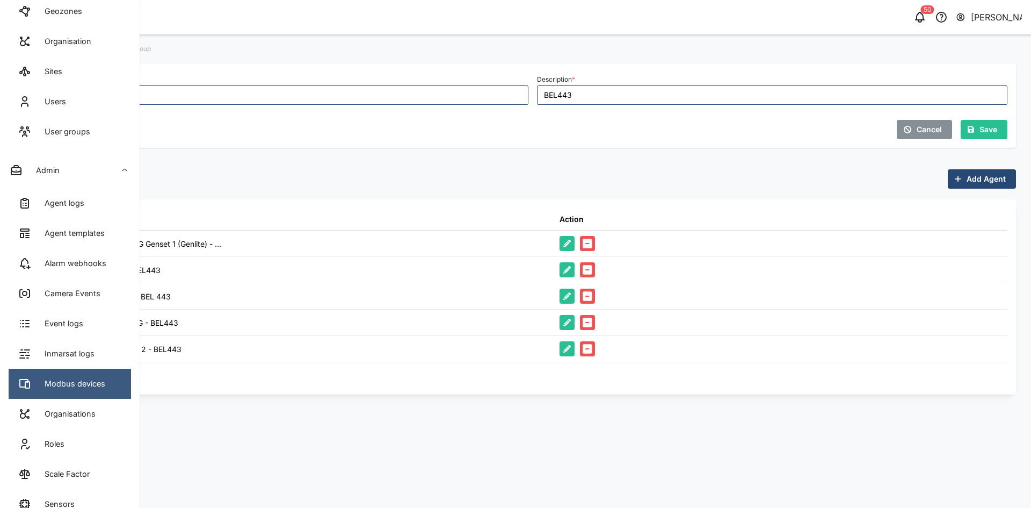
scroll to position [447, 0]
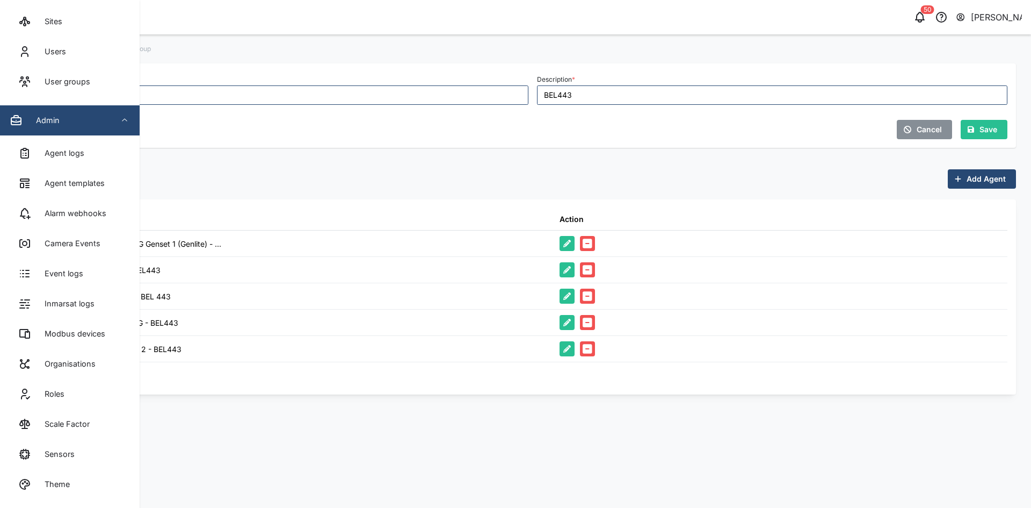
click at [104, 114] on div "Admin" at bounding box center [59, 120] width 98 height 13
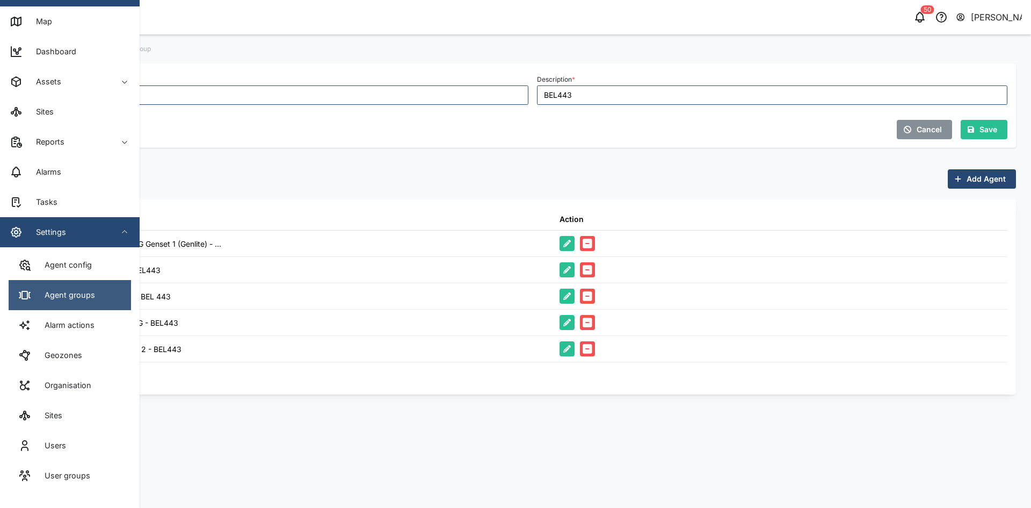
scroll to position [75, 0]
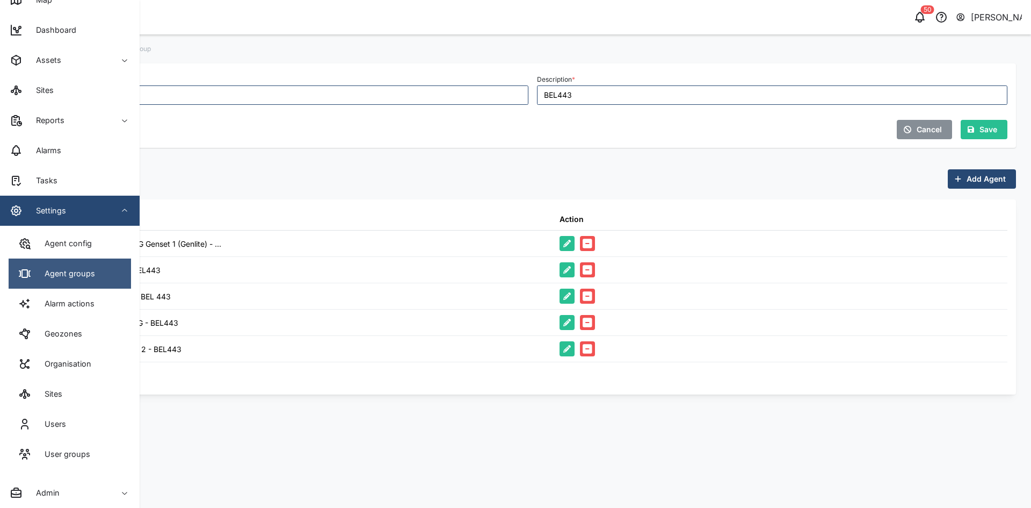
click at [90, 270] on div "Agent groups" at bounding box center [66, 273] width 59 height 12
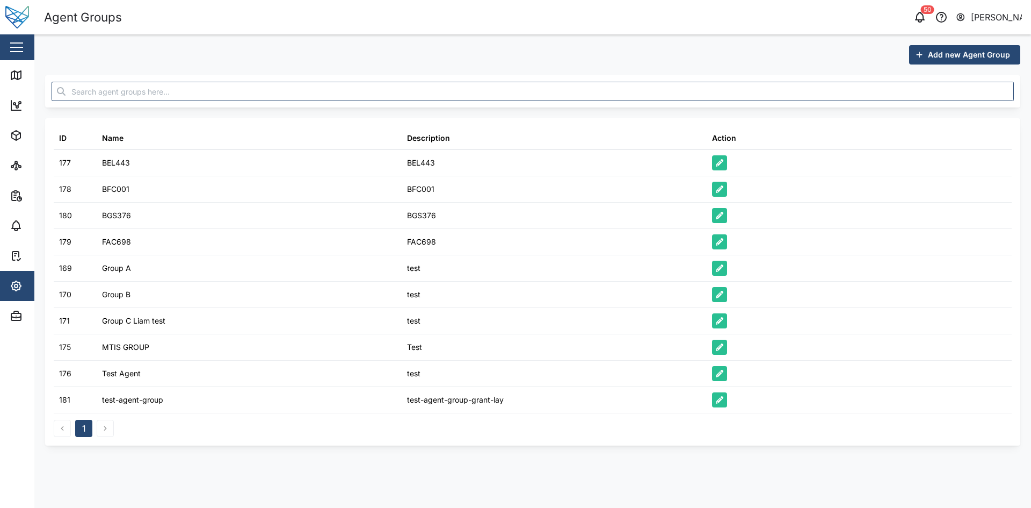
click at [977, 50] on span "Add new Agent Group" at bounding box center [969, 55] width 82 height 18
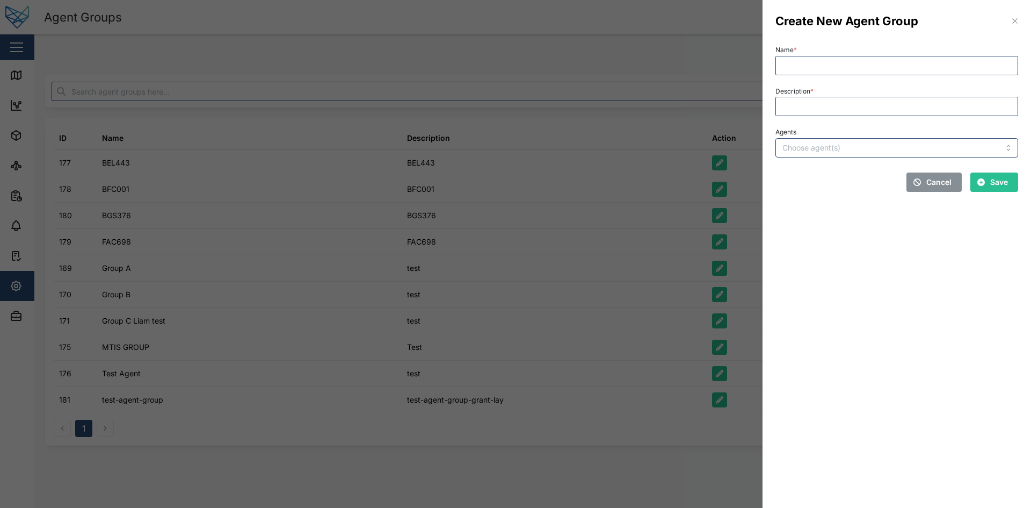
click at [924, 179] on div "Cancel" at bounding box center [933, 182] width 38 height 18
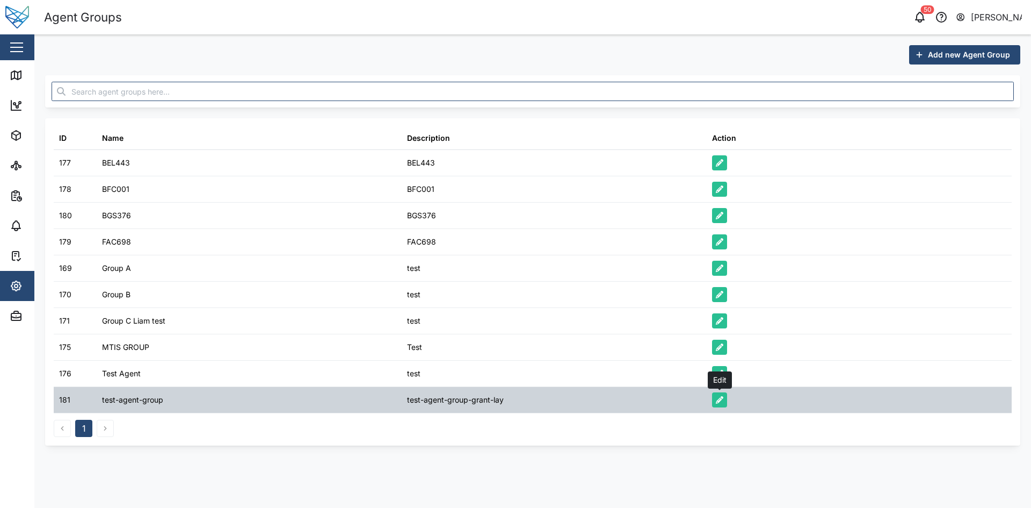
click at [717, 399] on icon "button" at bounding box center [720, 400] width 8 height 8
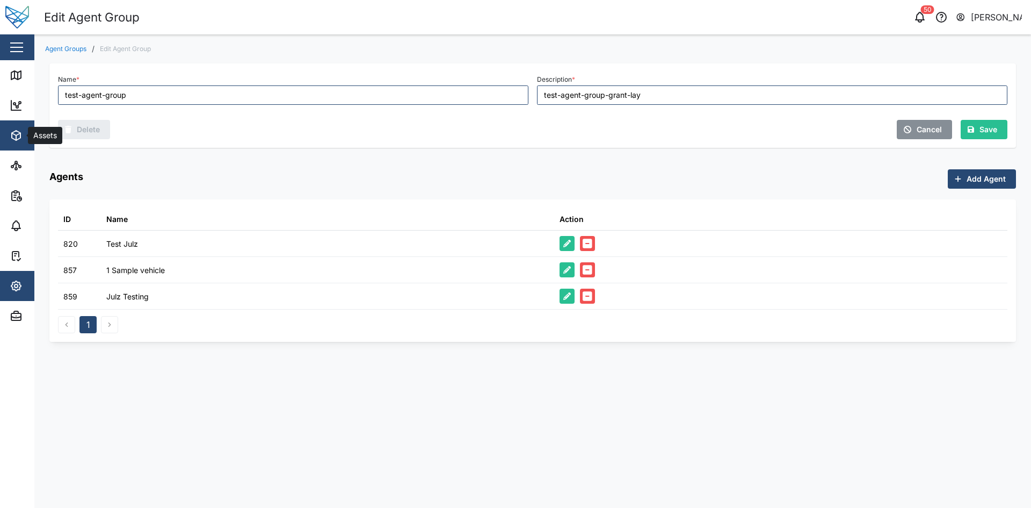
click at [17, 129] on icon "button" at bounding box center [16, 135] width 13 height 13
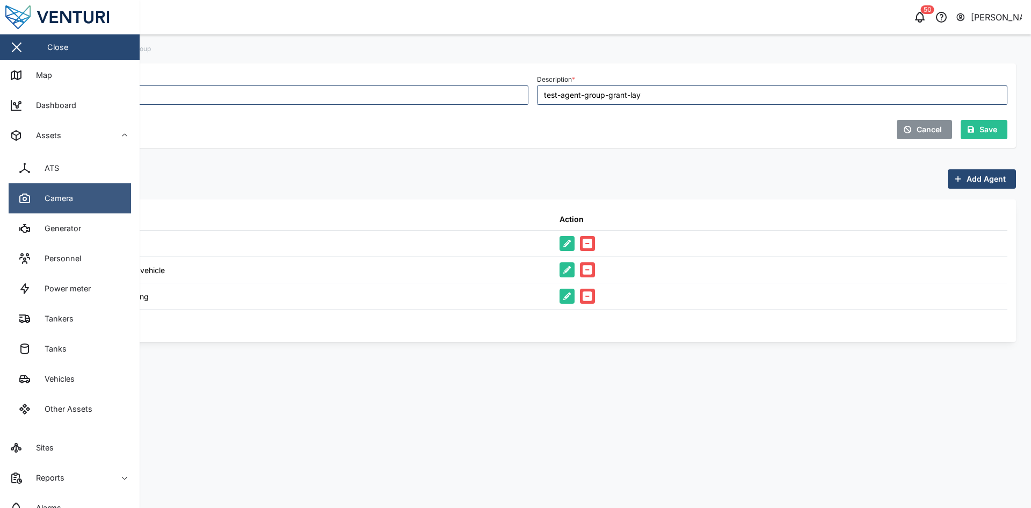
click at [71, 200] on div "Camera" at bounding box center [55, 198] width 37 height 12
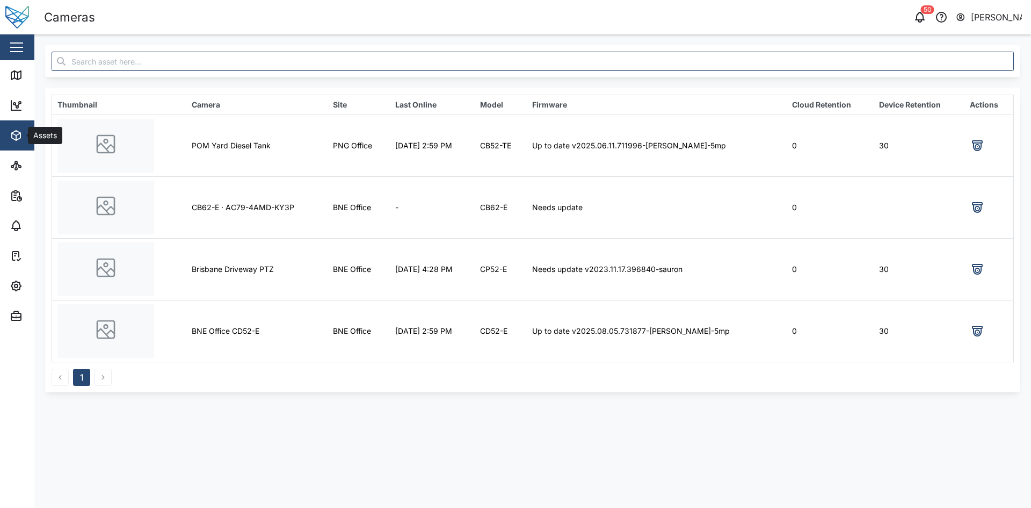
click at [8, 139] on button "Assets" at bounding box center [70, 135] width 140 height 30
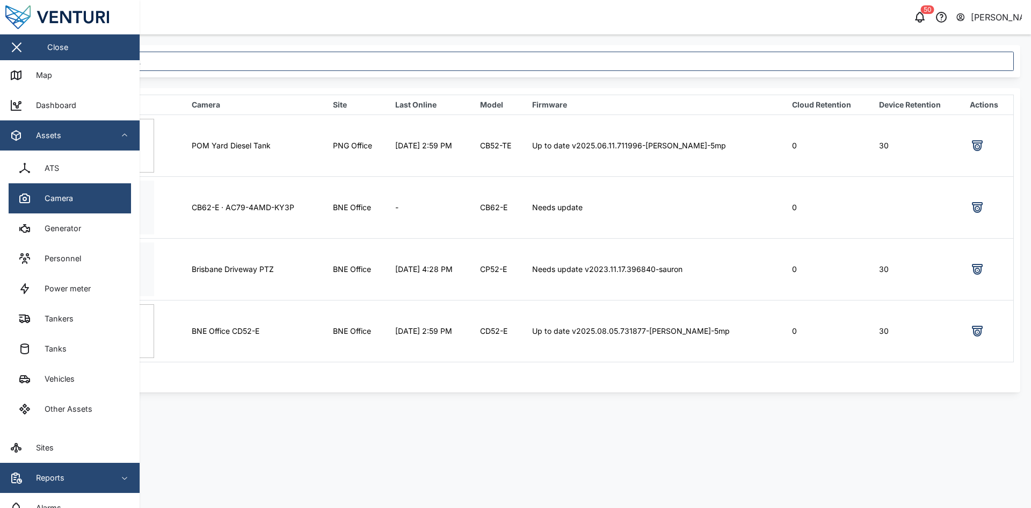
scroll to position [105, 0]
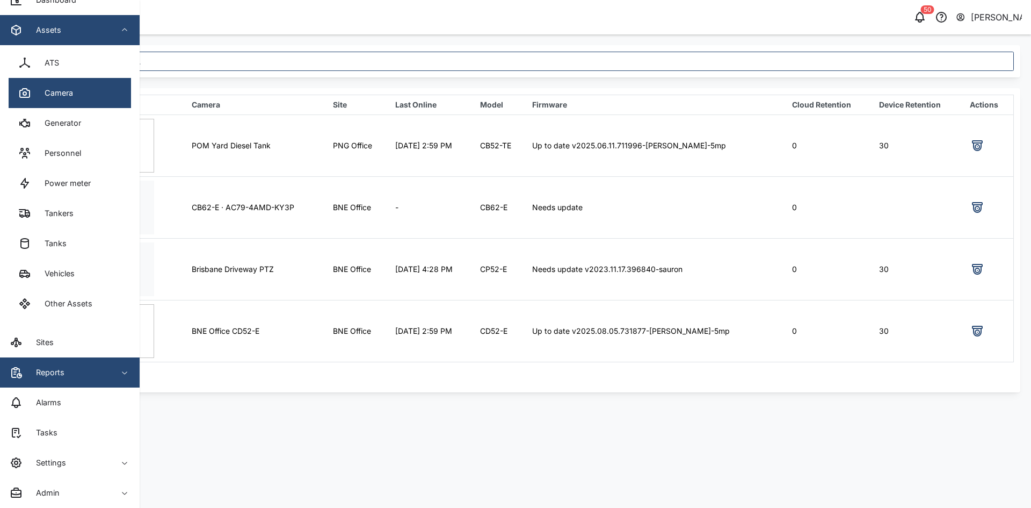
click at [74, 358] on span "Reports" at bounding box center [59, 372] width 98 height 30
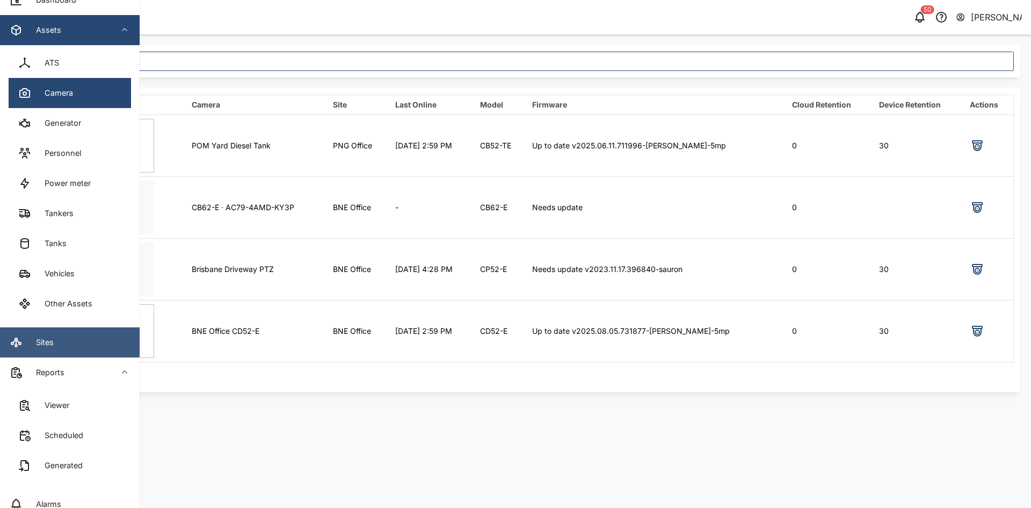
click at [82, 339] on link "Sites" at bounding box center [70, 342] width 140 height 30
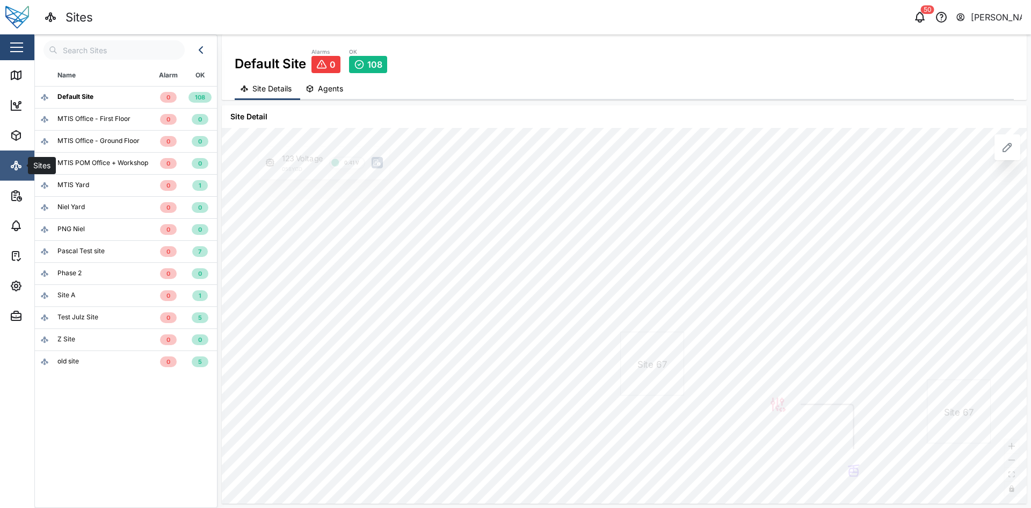
click at [9, 156] on link "Sites" at bounding box center [70, 165] width 140 height 30
click at [16, 183] on span "Reports" at bounding box center [59, 195] width 98 height 30
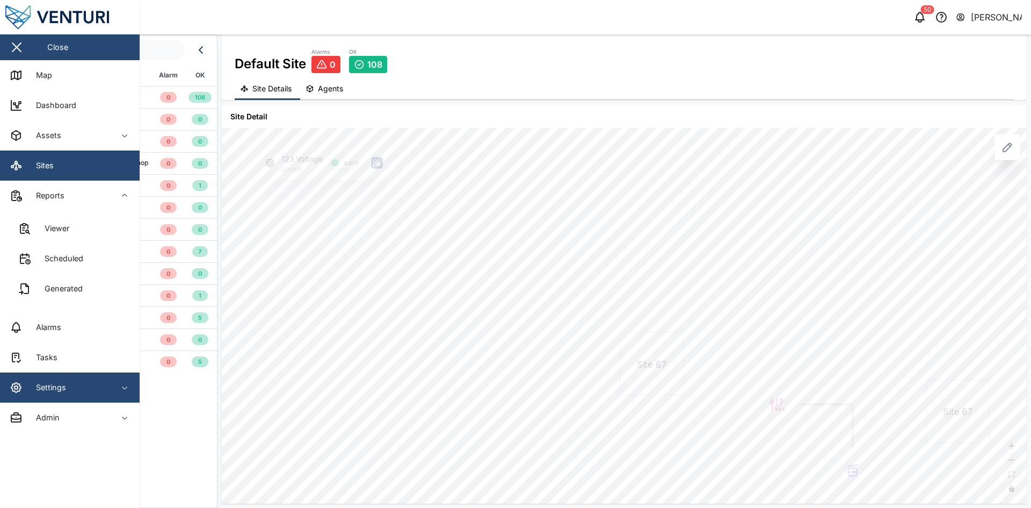
click at [84, 373] on span "Settings" at bounding box center [59, 387] width 98 height 30
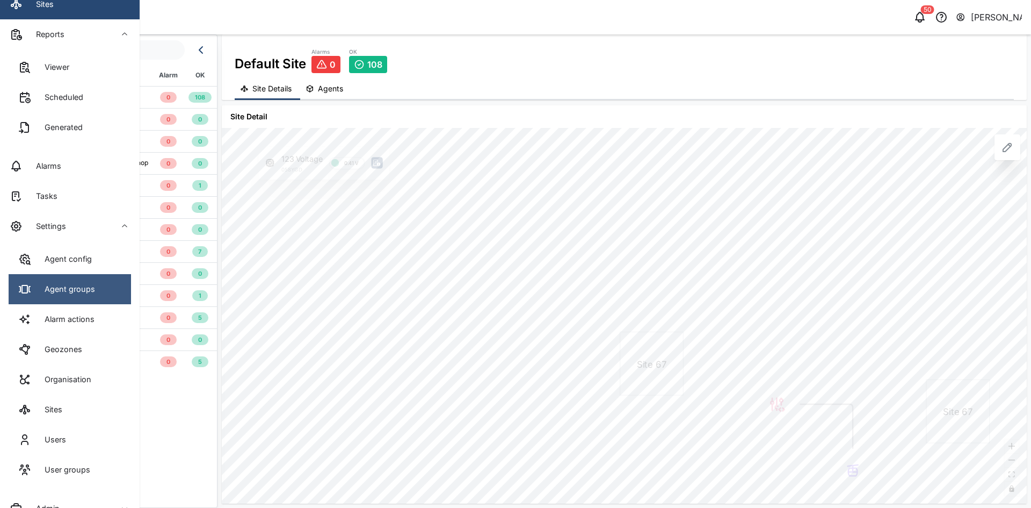
scroll to position [177, 0]
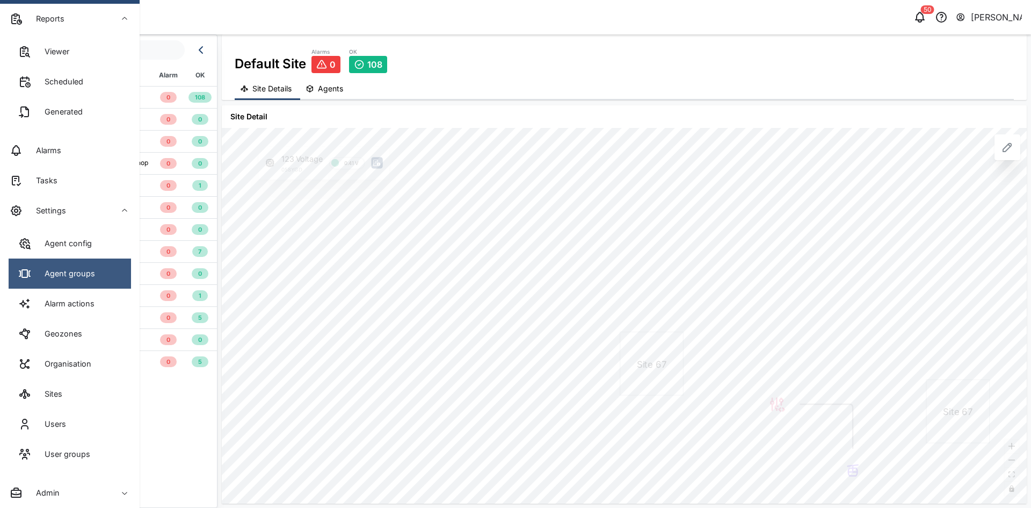
click at [98, 280] on link "Agent groups" at bounding box center [70, 273] width 122 height 30
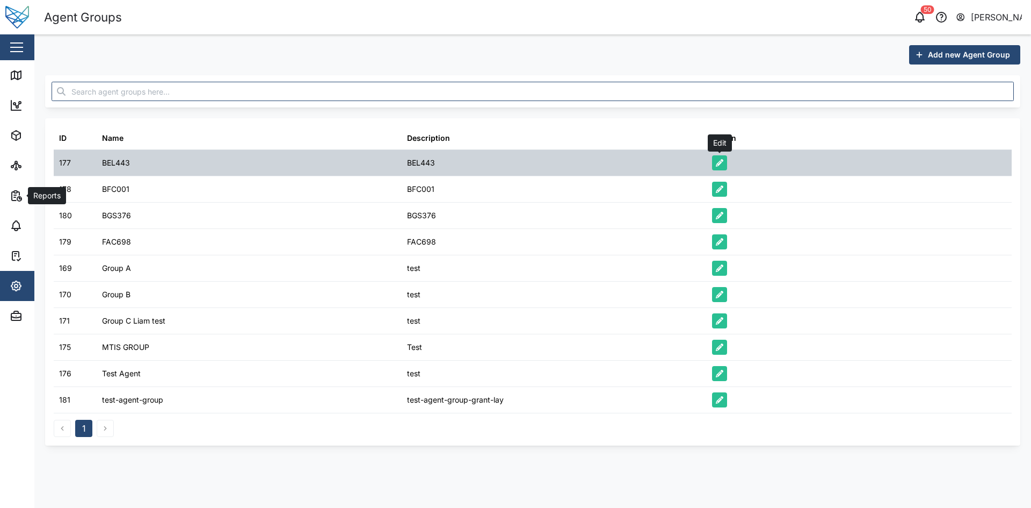
click at [716, 166] on icon "button" at bounding box center [720, 163] width 8 height 8
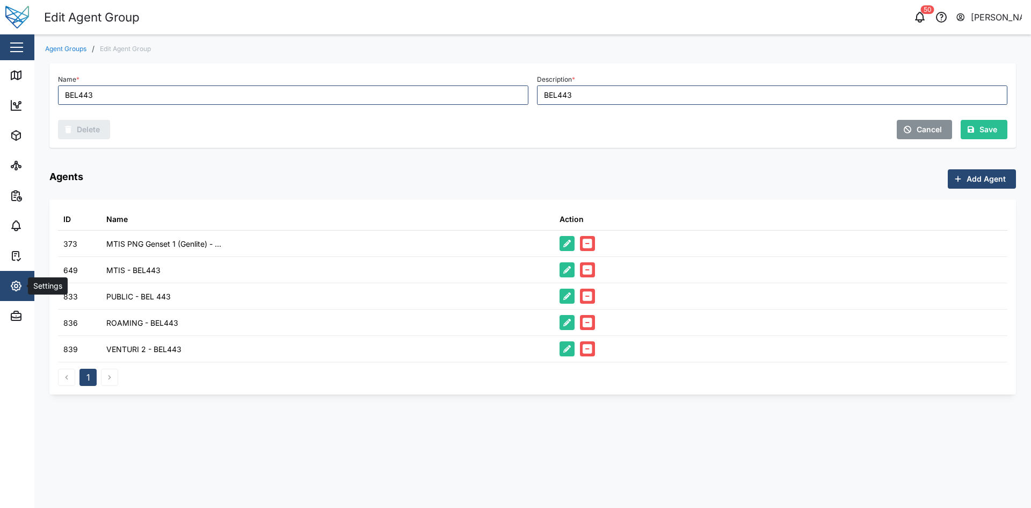
click at [30, 287] on div "Settings" at bounding box center [47, 286] width 38 height 12
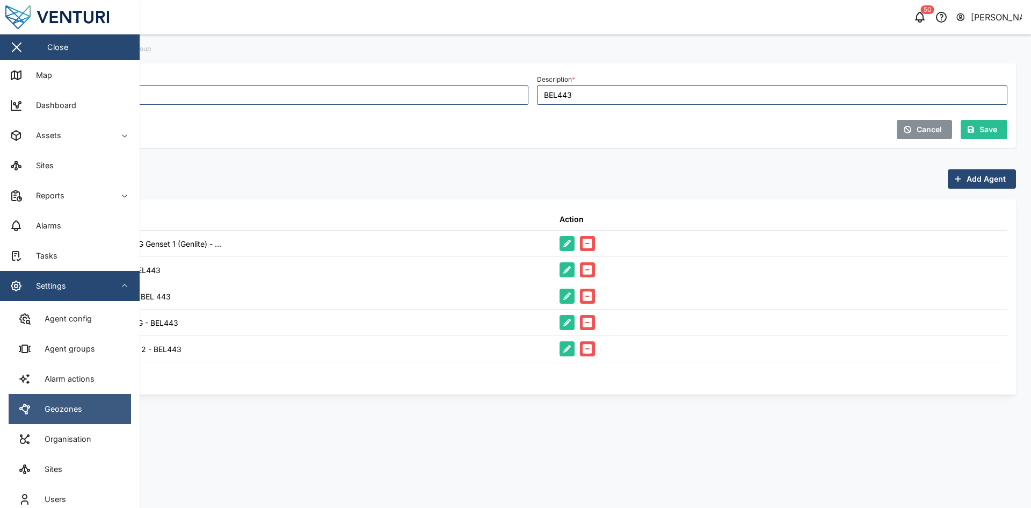
scroll to position [75, 0]
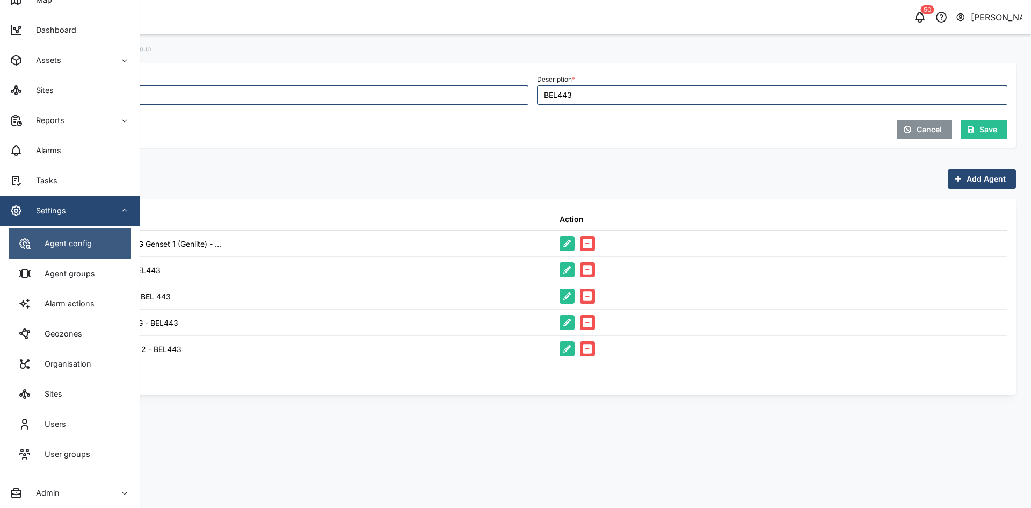
click at [107, 245] on link "Agent config" at bounding box center [70, 243] width 122 height 30
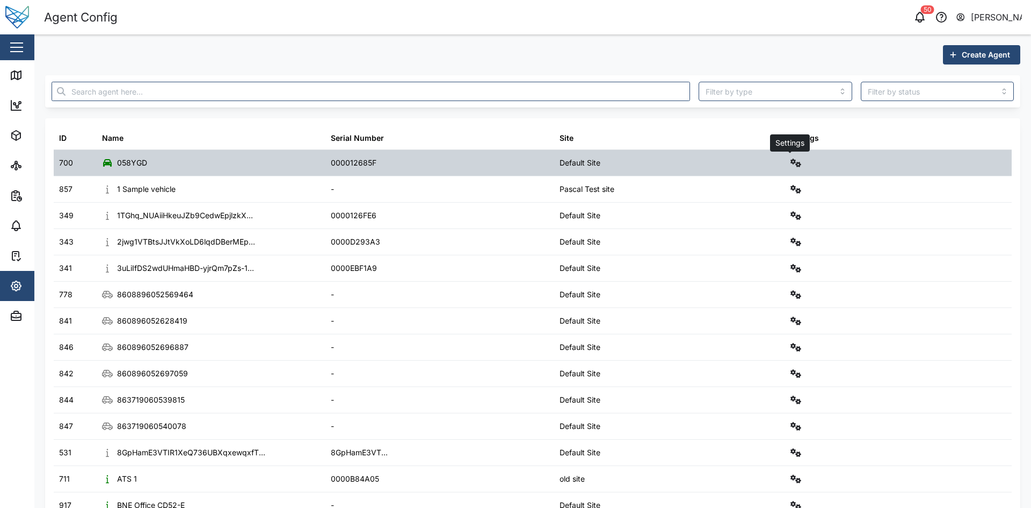
click at [795, 164] on button "button" at bounding box center [795, 162] width 15 height 15
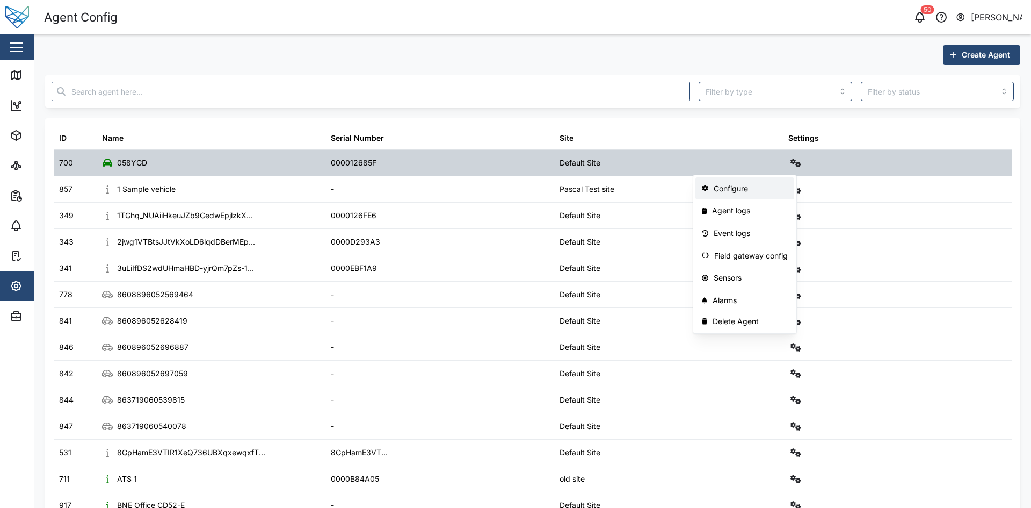
click at [756, 187] on div "Configure" at bounding box center [751, 189] width 75 height 12
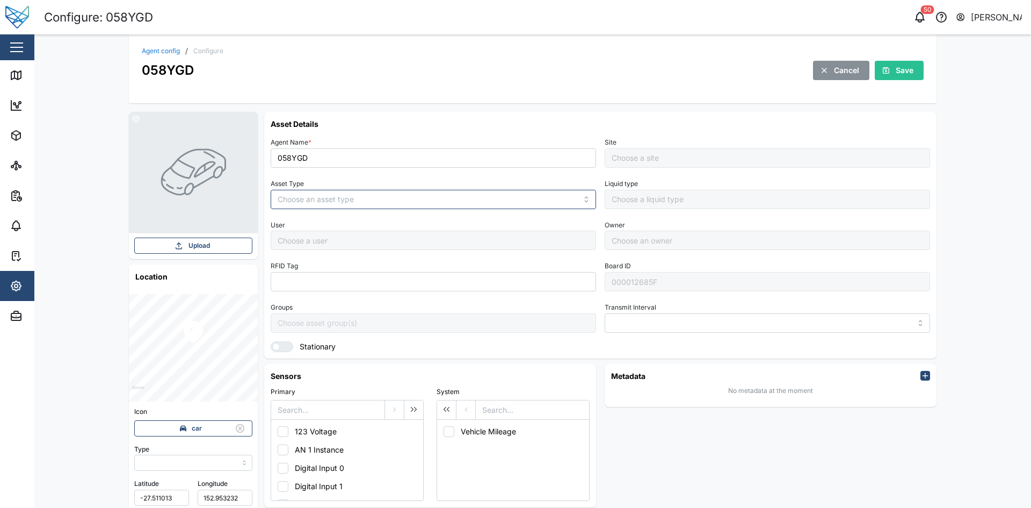
type input "MANUAL"
type input "VEHICLE"
type input "5 minutes"
type input "Default Site"
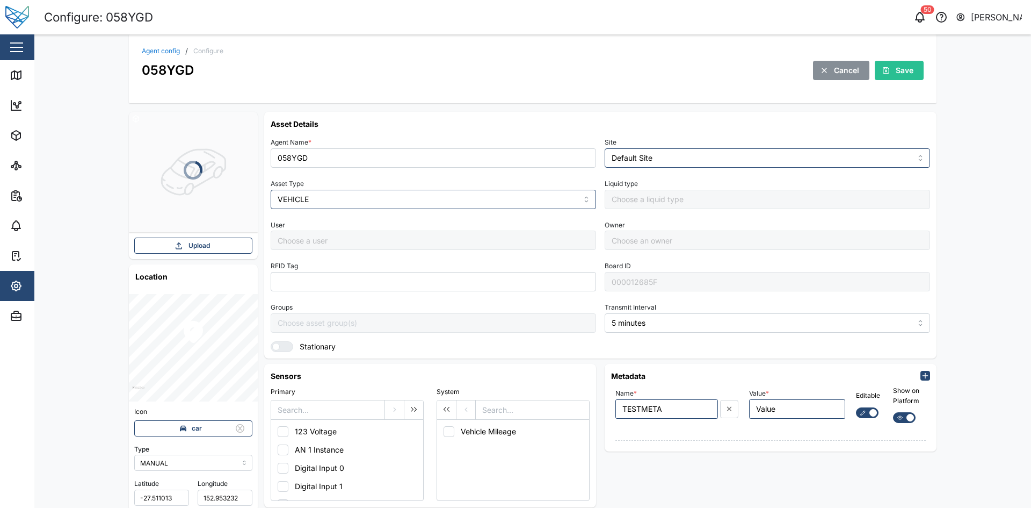
type input "[PERSON_NAME]"
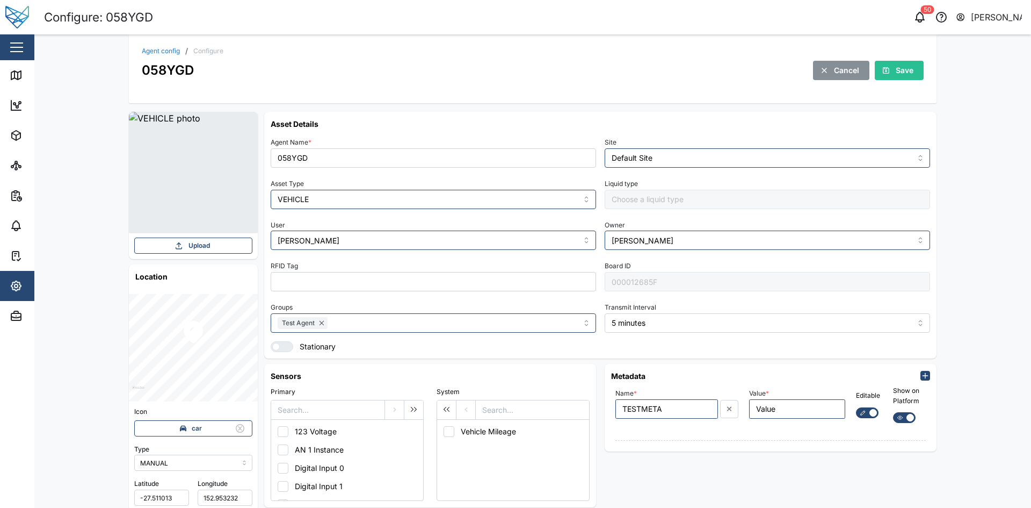
click at [18, 284] on icon "button" at bounding box center [16, 285] width 3 height 3
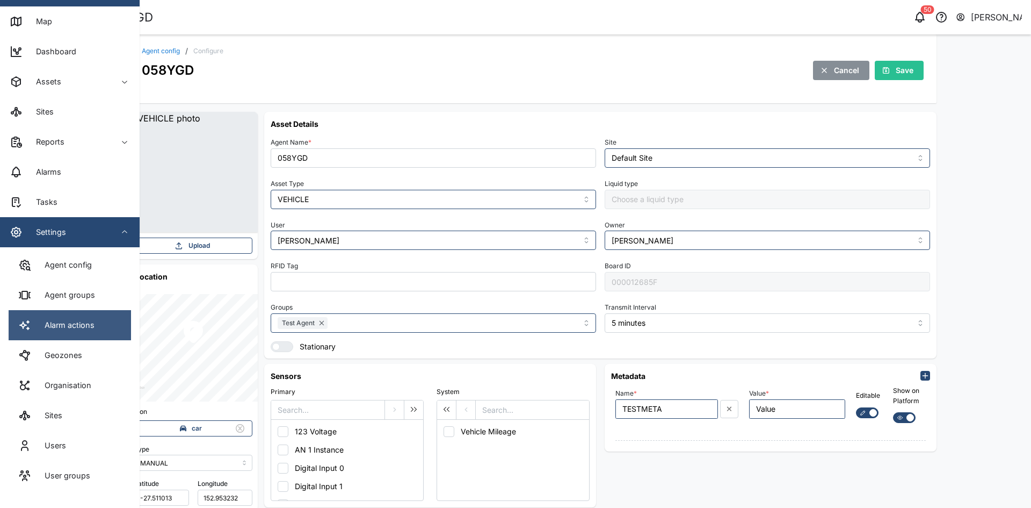
scroll to position [75, 0]
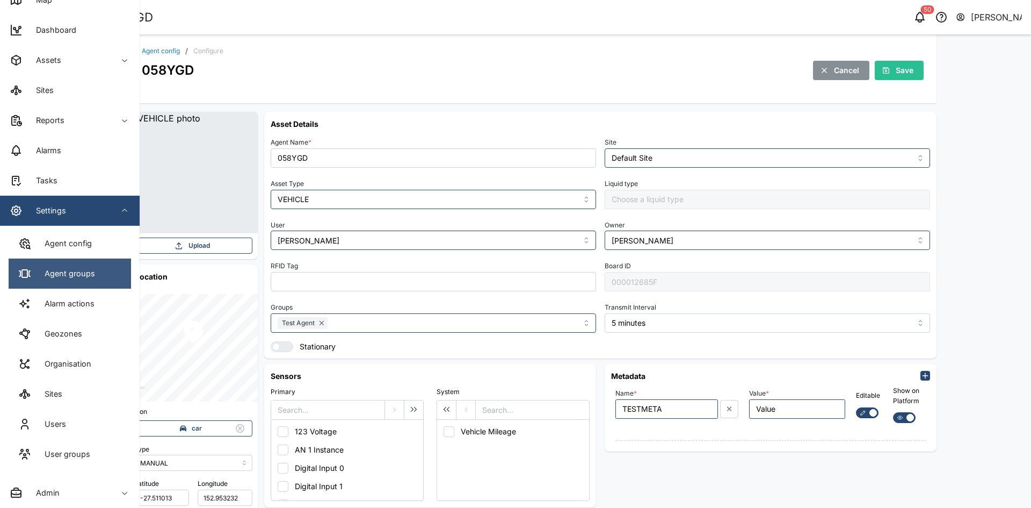
click at [92, 280] on link "Agent groups" at bounding box center [70, 273] width 122 height 30
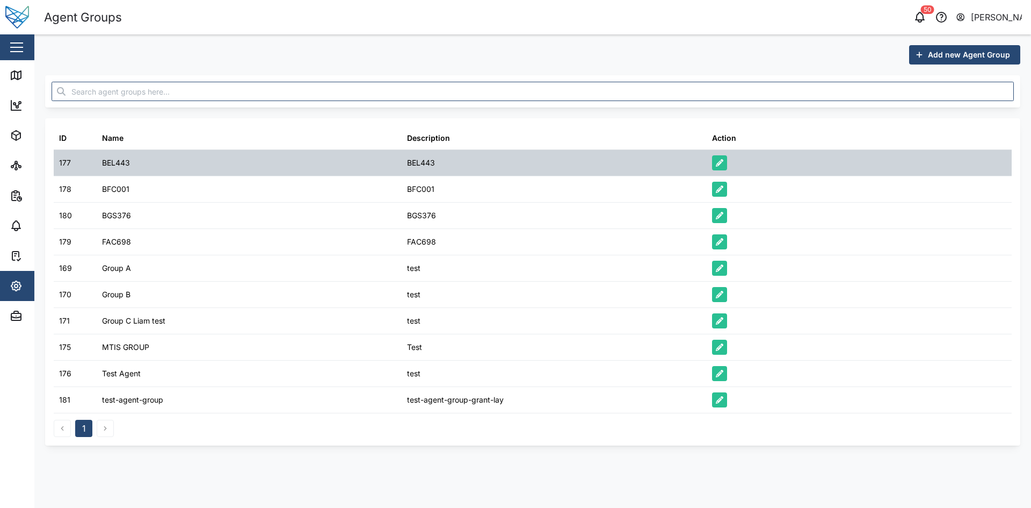
click at [622, 151] on div "BEL443" at bounding box center [554, 163] width 305 height 26
drag, startPoint x: 622, startPoint y: 151, endPoint x: 713, endPoint y: 154, distance: 91.3
click at [625, 151] on div "BEL443" at bounding box center [554, 163] width 305 height 26
click at [881, 164] on div at bounding box center [859, 163] width 305 height 26
click at [817, 166] on div at bounding box center [859, 163] width 305 height 26
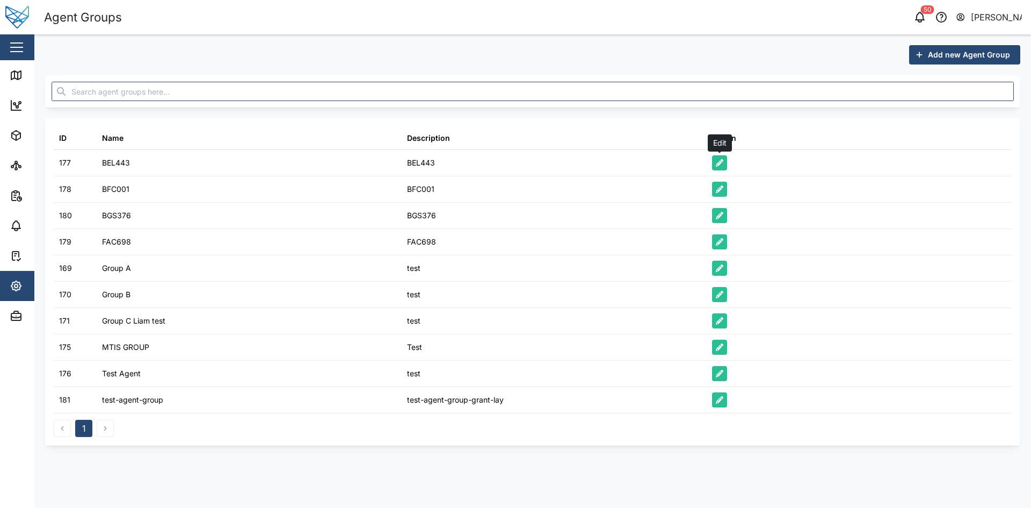
click at [716, 156] on button "button" at bounding box center [719, 162] width 15 height 15
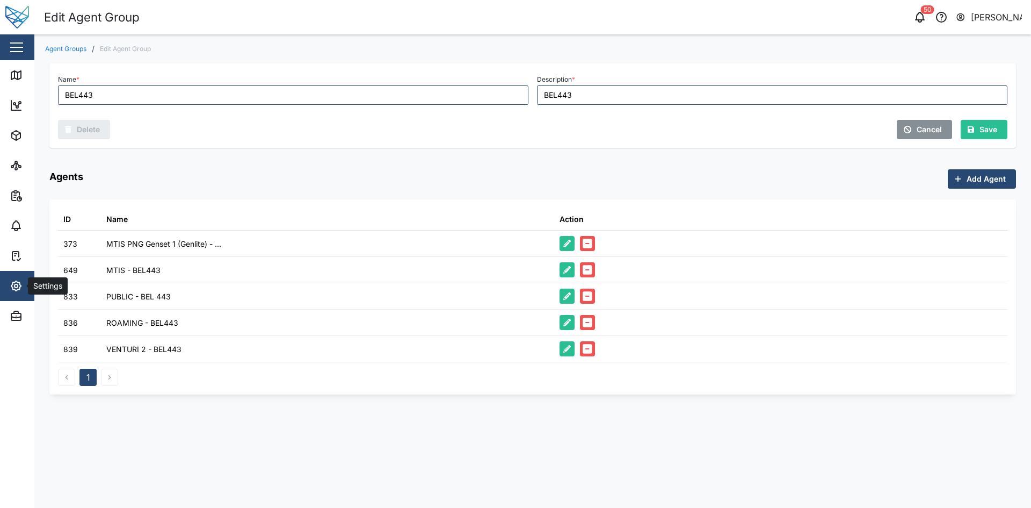
click at [18, 292] on span "Settings" at bounding box center [59, 286] width 98 height 30
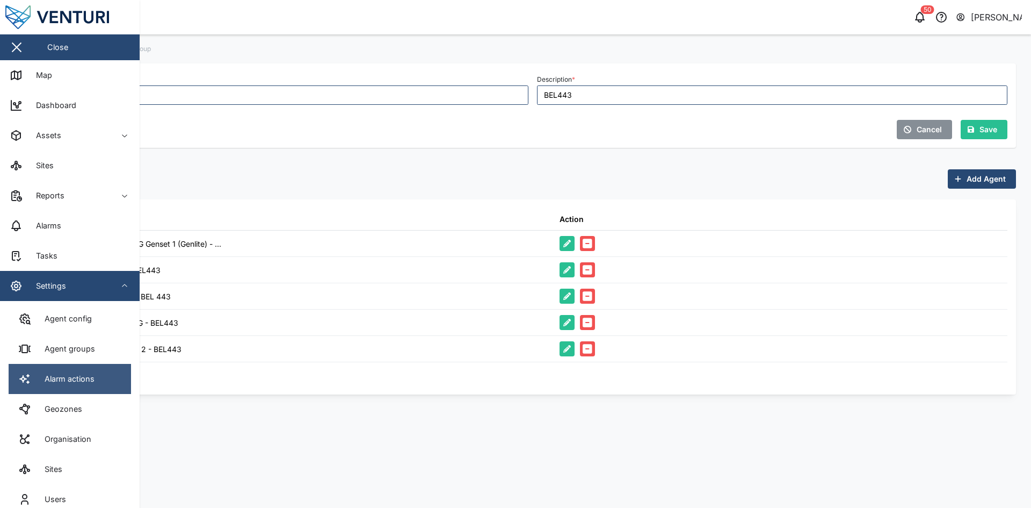
scroll to position [75, 0]
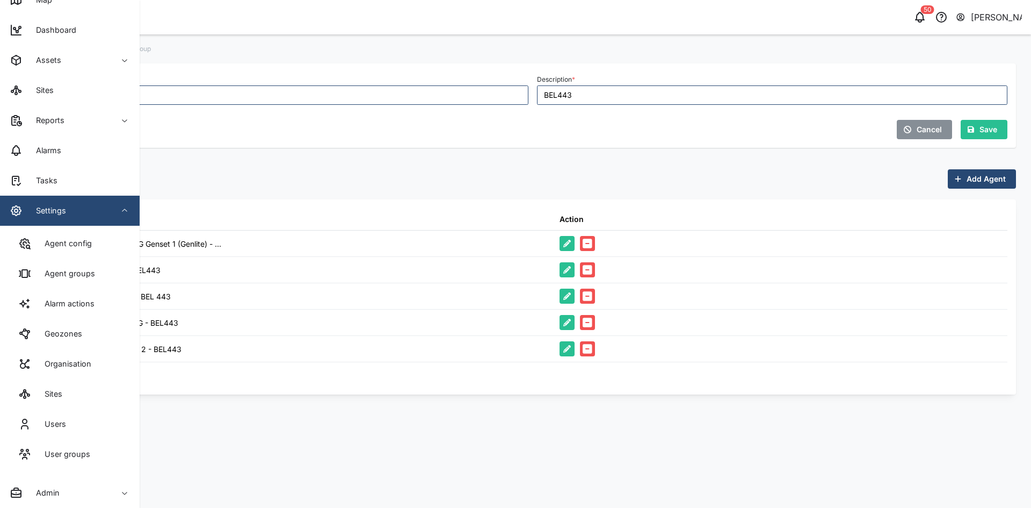
click at [63, 475] on div "Agent config Agent groups Alarm actions Geozones Organisation Sites Users User …" at bounding box center [70, 352] width 140 height 252
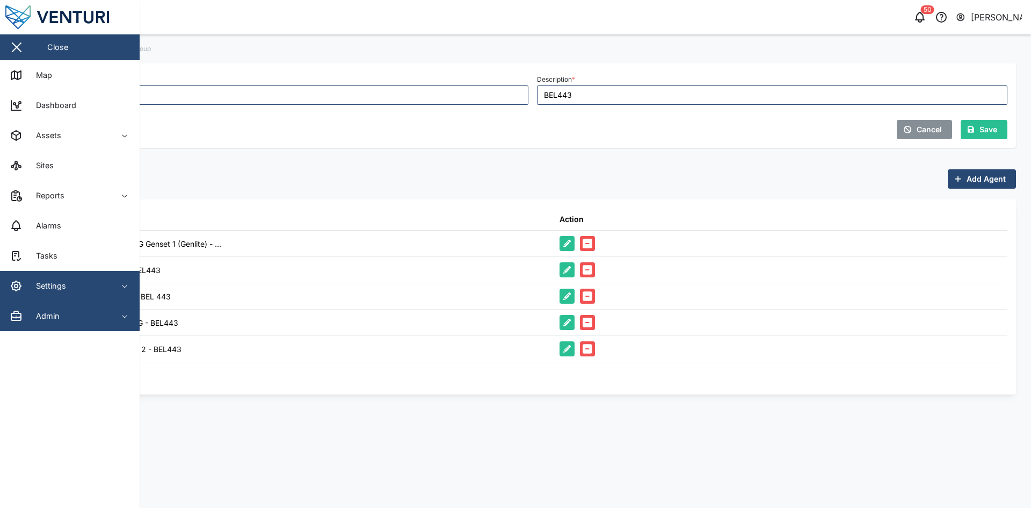
click at [57, 310] on div "Admin" at bounding box center [44, 316] width 32 height 12
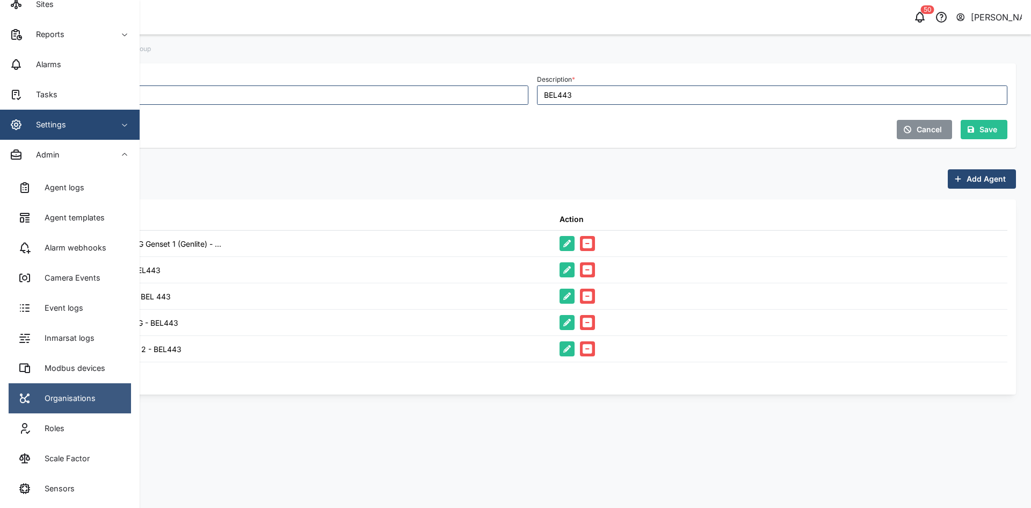
scroll to position [195, 0]
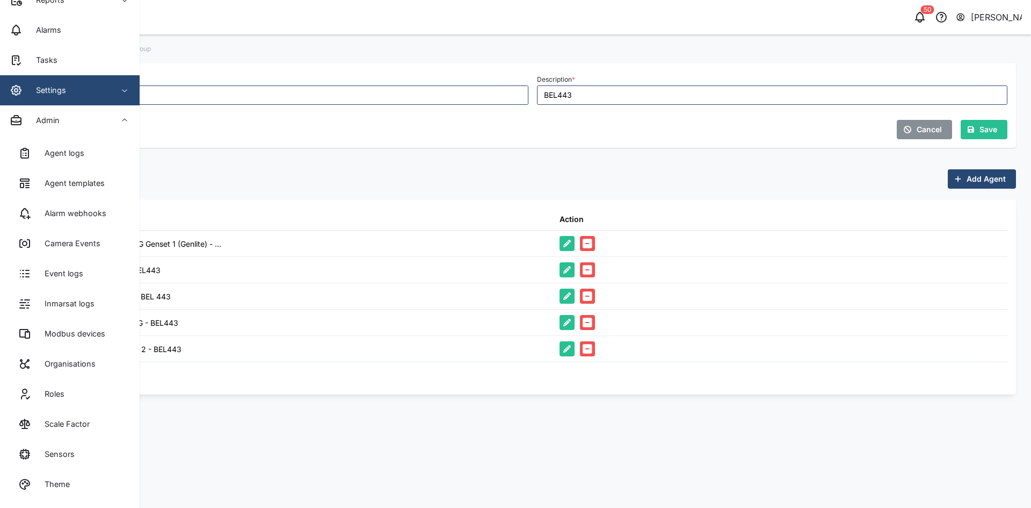
click at [103, 402] on link "Roles" at bounding box center [70, 394] width 122 height 30
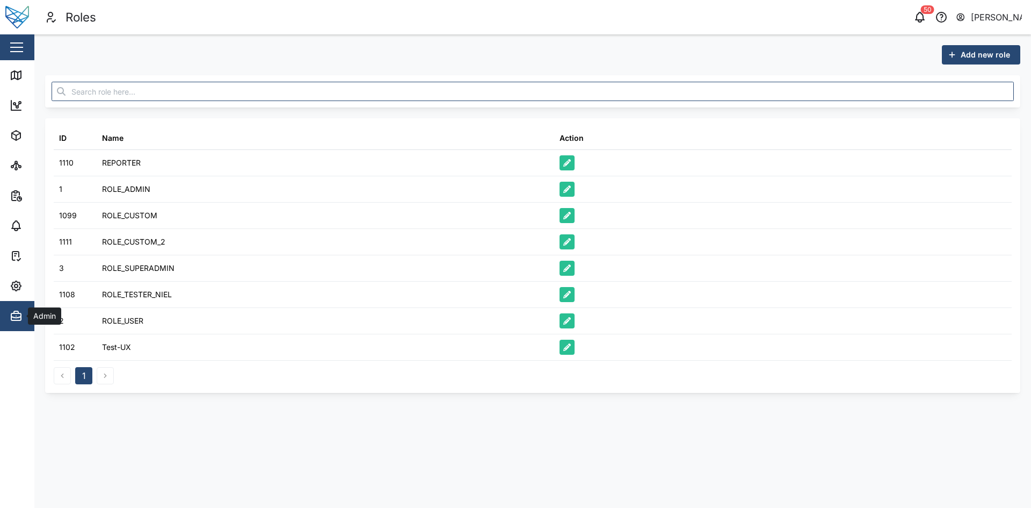
click at [18, 315] on icon "button" at bounding box center [16, 315] width 13 height 13
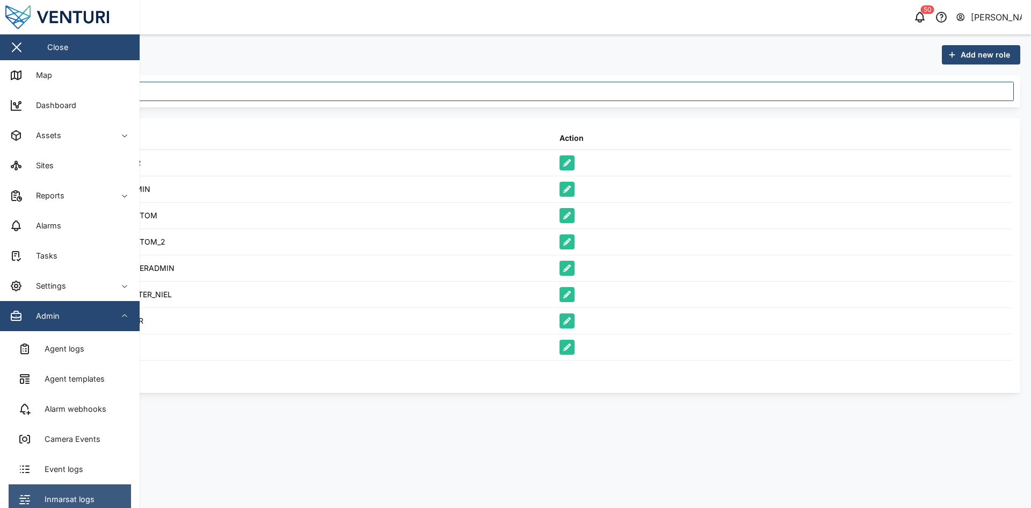
scroll to position [195, 0]
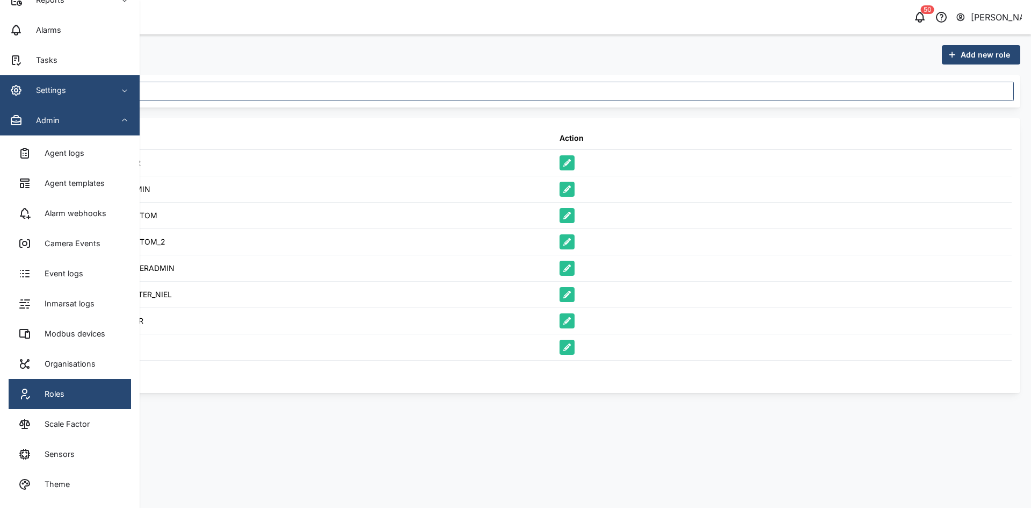
click at [64, 88] on div "Settings" at bounding box center [47, 90] width 38 height 12
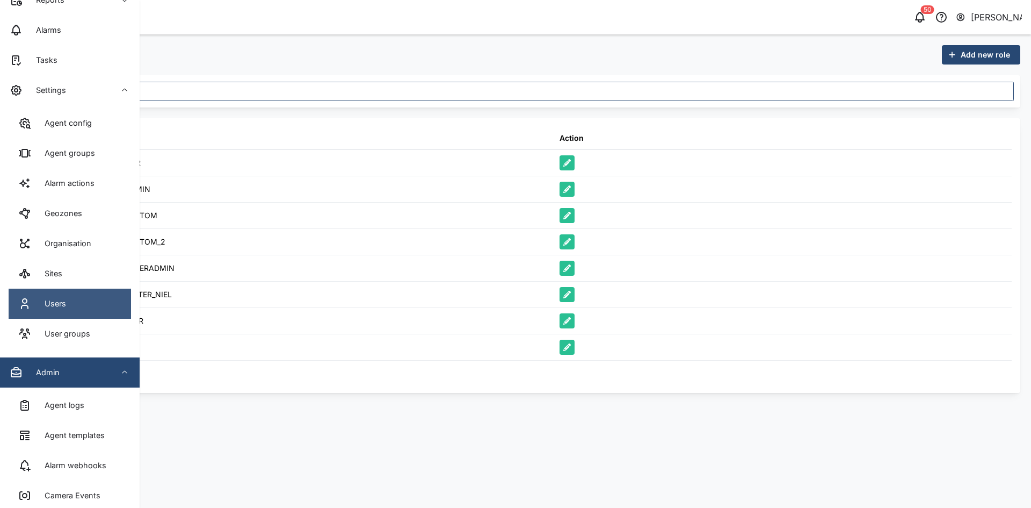
click at [89, 300] on link "Users" at bounding box center [70, 303] width 122 height 30
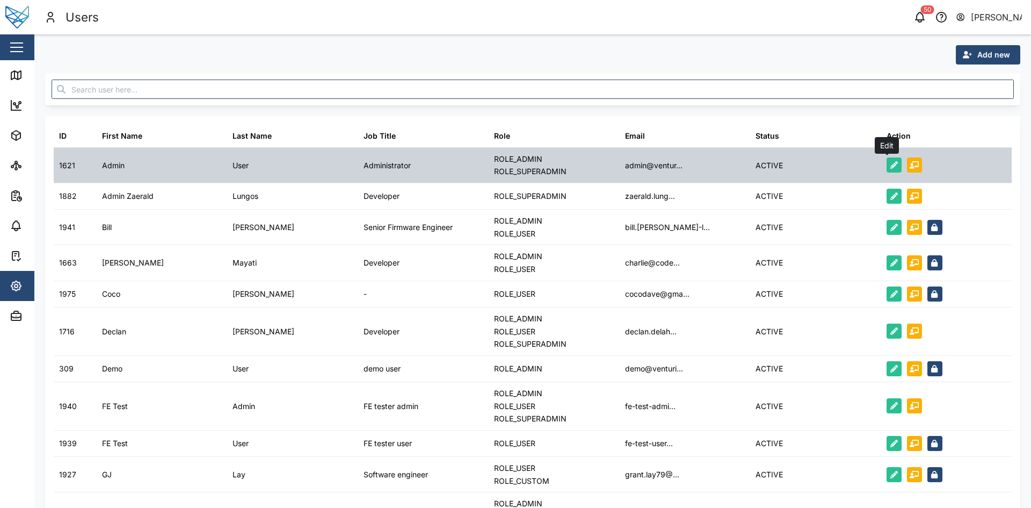
click at [890, 169] on icon "button" at bounding box center [894, 165] width 8 height 8
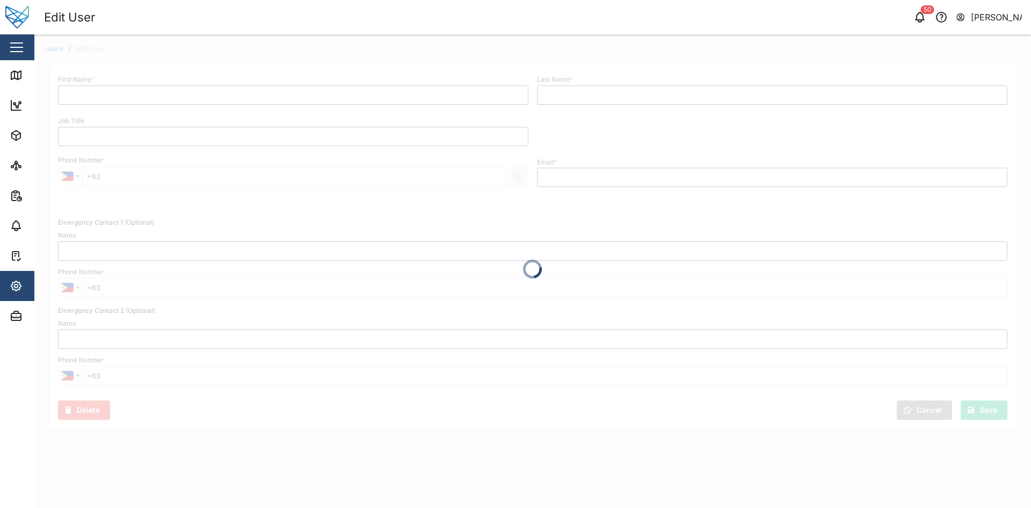
type input "Admin"
type input "User"
type input "Administrator"
type input "admin@venturi.io"
type input "+1 (234) 567-87"
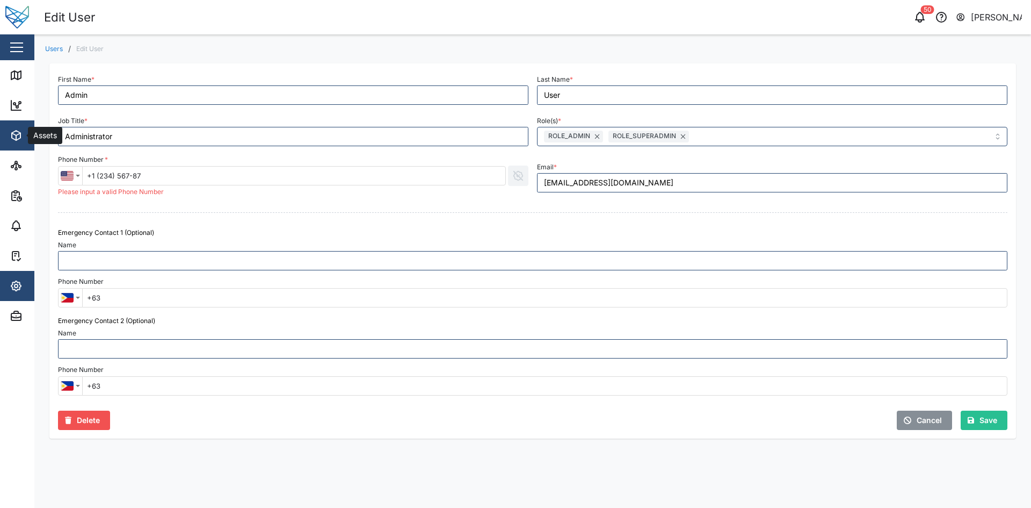
click at [15, 139] on icon "button" at bounding box center [16, 135] width 13 height 13
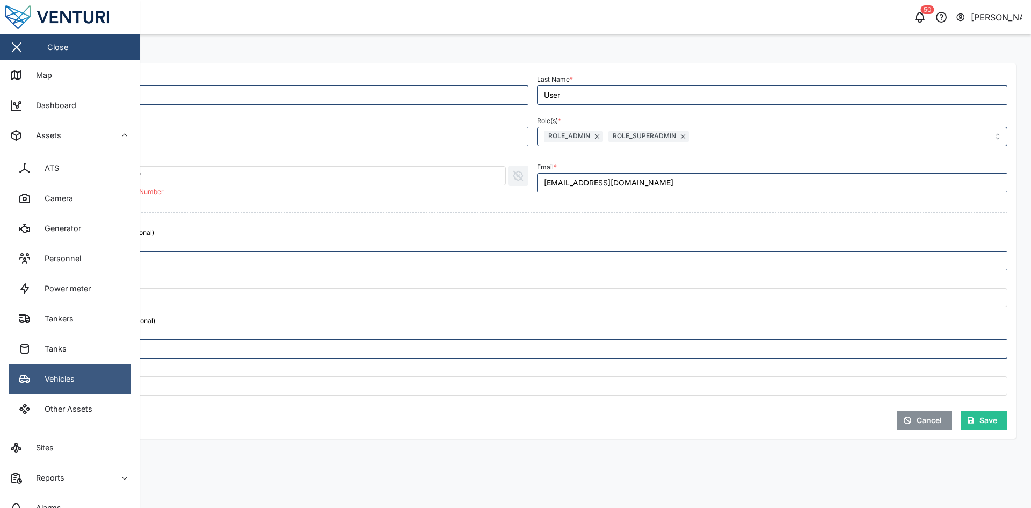
click at [84, 372] on link "Vehicles" at bounding box center [70, 379] width 122 height 30
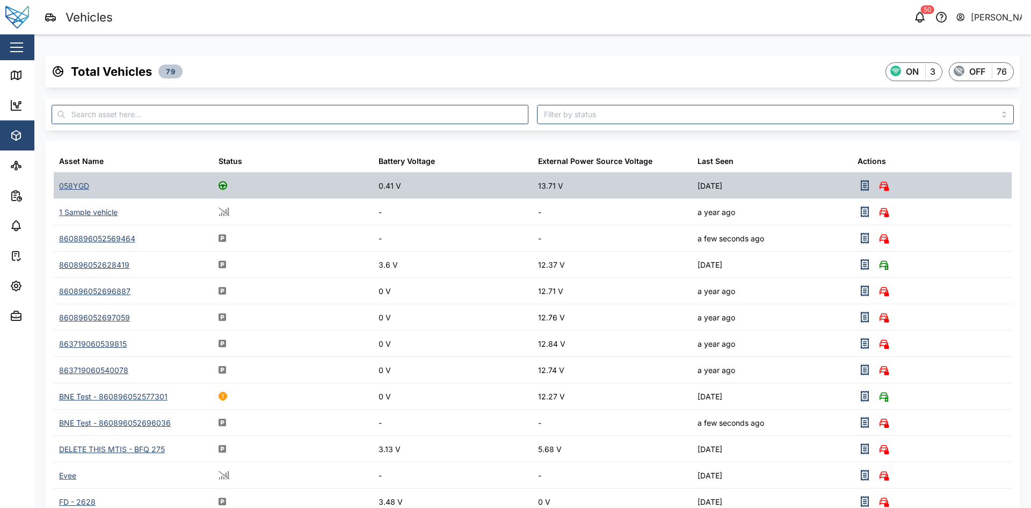
click at [72, 187] on div "058YGD" at bounding box center [74, 186] width 30 height 12
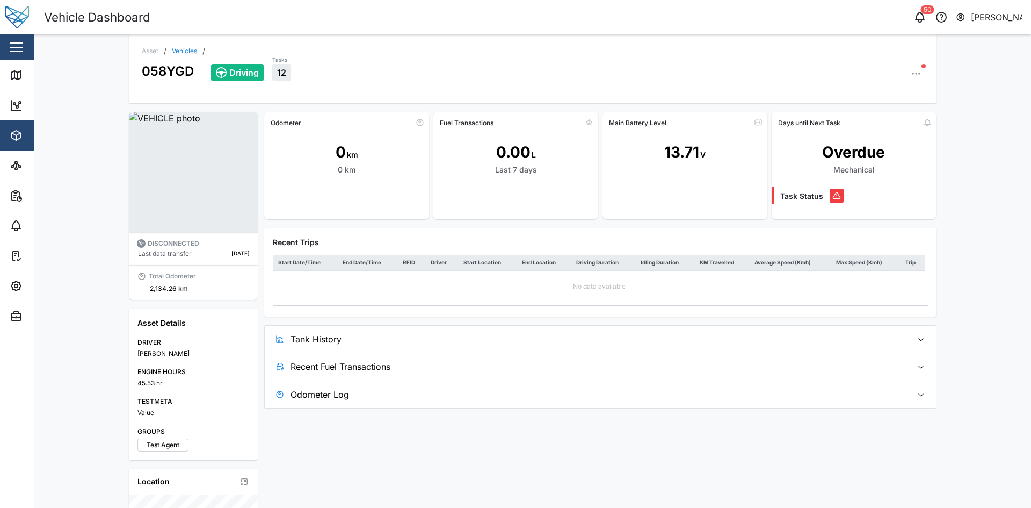
click at [918, 76] on button "button" at bounding box center [916, 73] width 15 height 15
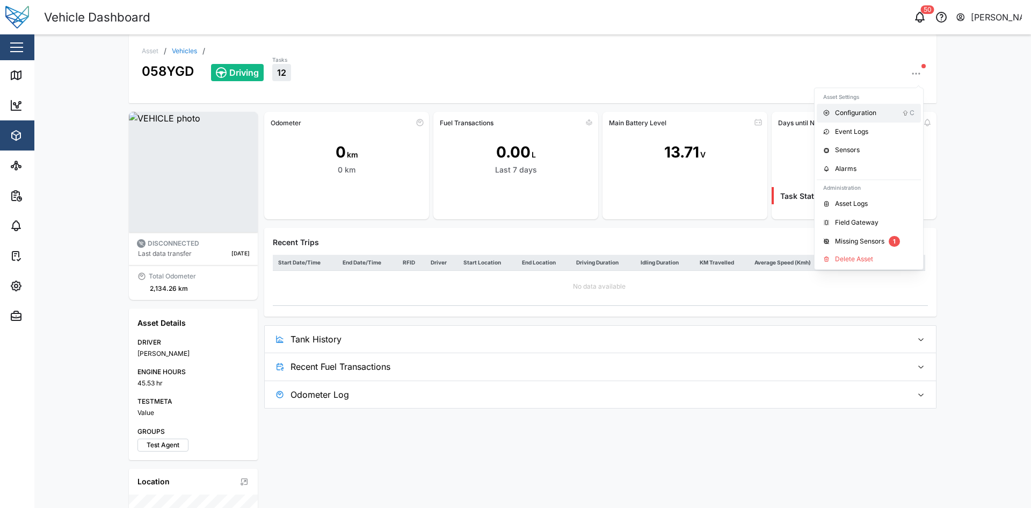
click at [880, 114] on div "Configuration" at bounding box center [868, 113] width 67 height 10
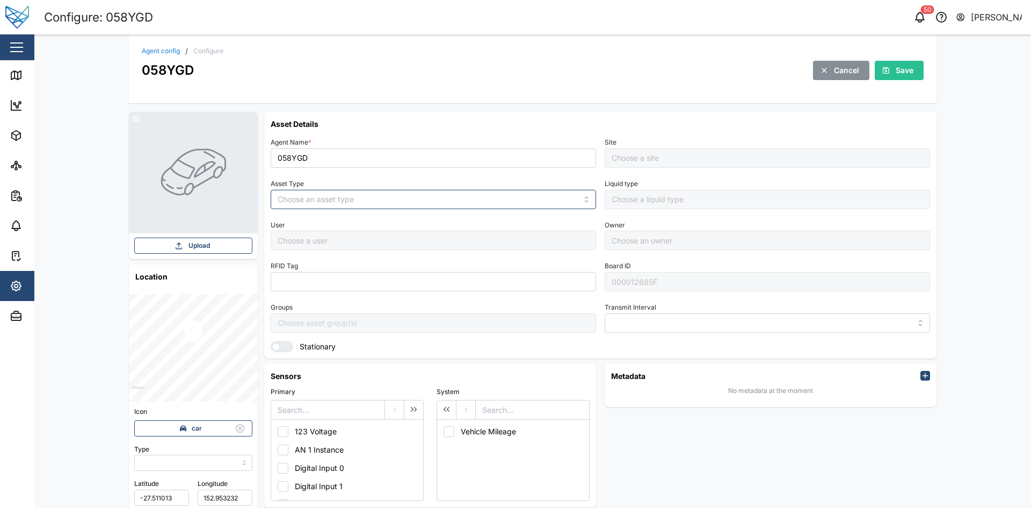
type input "MANUAL"
type input "VEHICLE"
type input "5 minutes"
type input "[PERSON_NAME]"
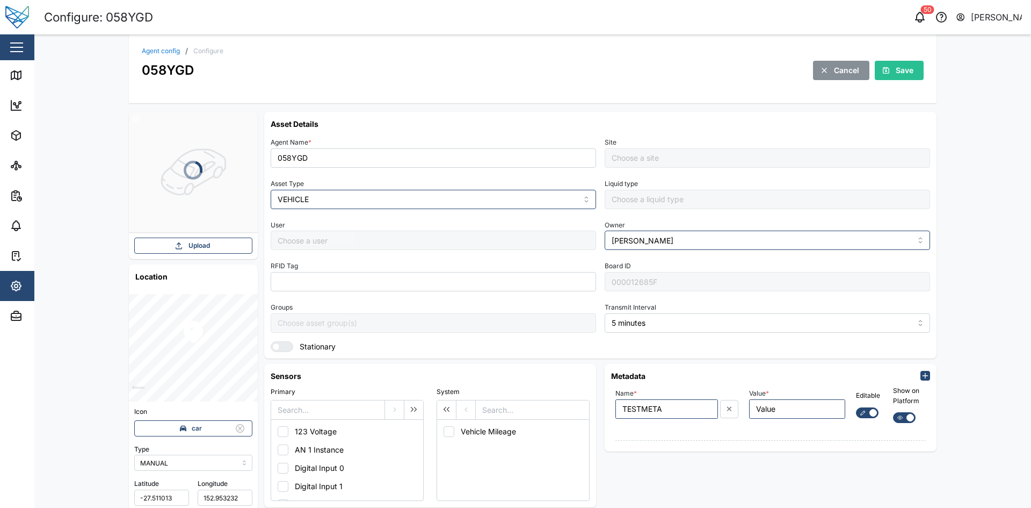
type input "Default Site"
type input "[PERSON_NAME]"
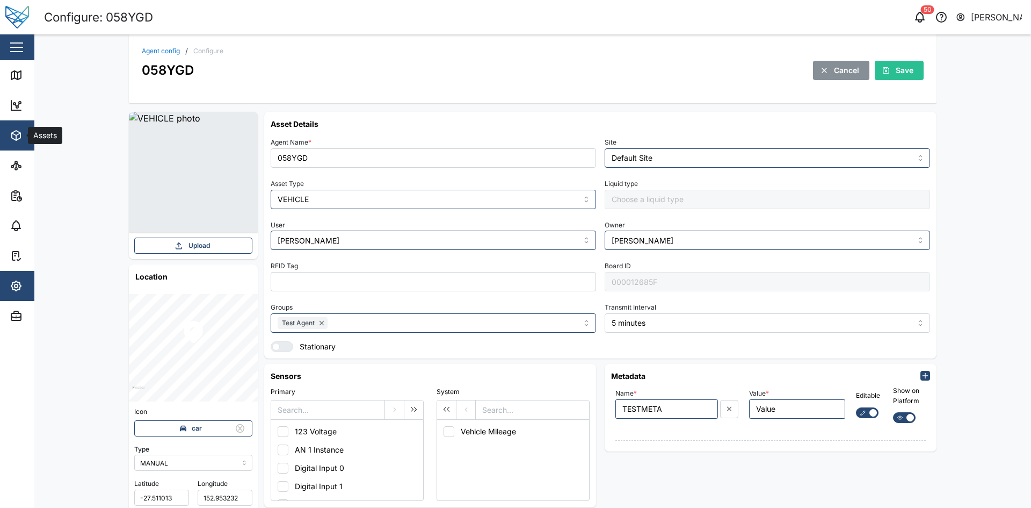
click at [24, 135] on div "Assets" at bounding box center [59, 135] width 98 height 13
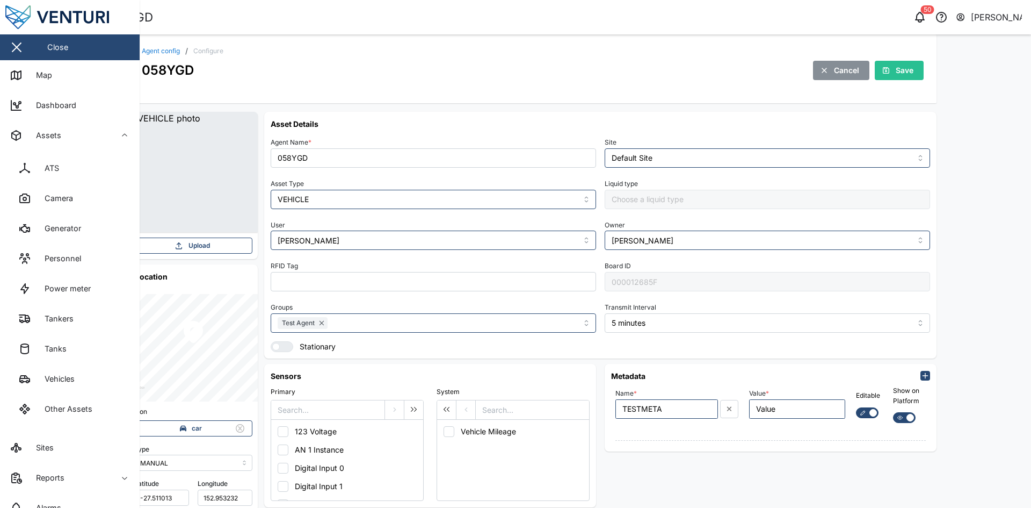
click at [94, 341] on link "Tanks" at bounding box center [70, 349] width 122 height 30
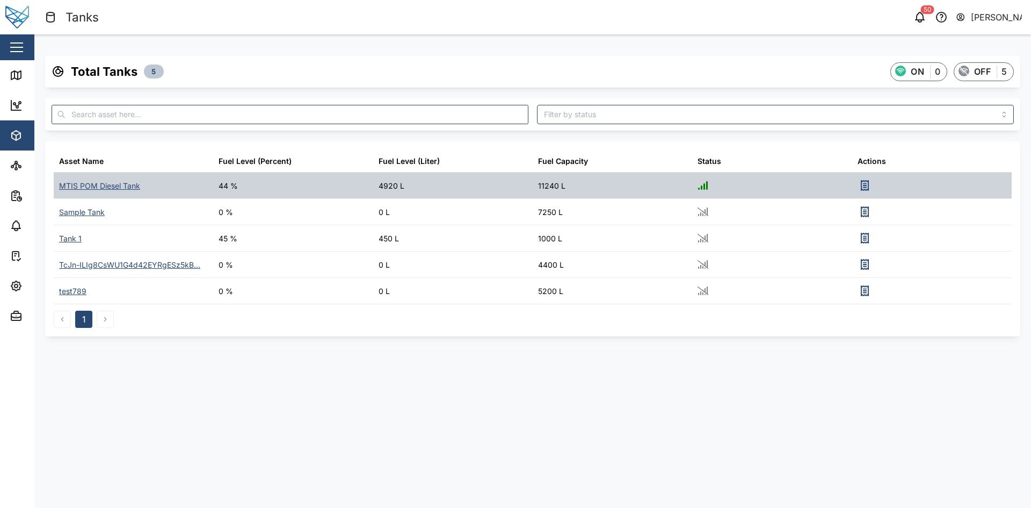
click at [65, 189] on div "MTIS POM Diesel Tank" at bounding box center [99, 186] width 81 height 12
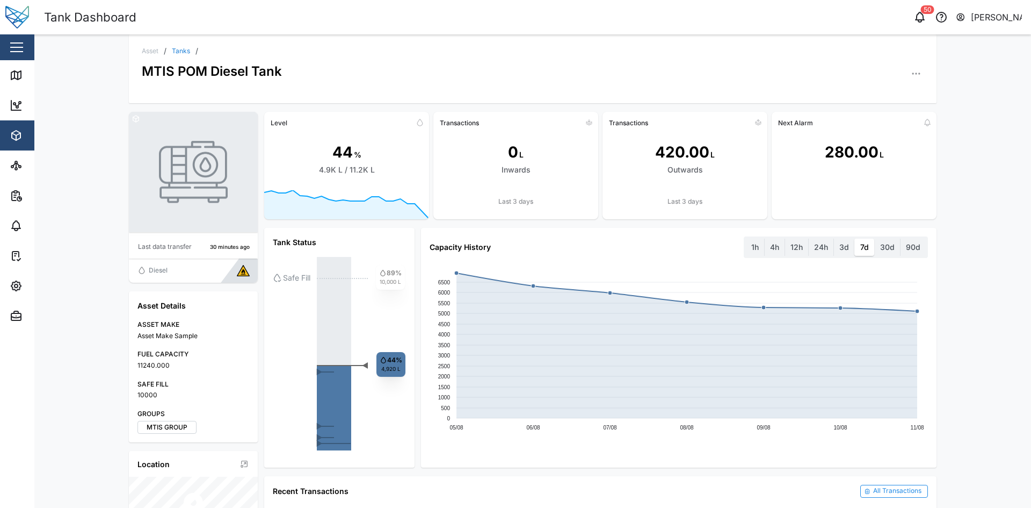
click at [915, 67] on button "button" at bounding box center [916, 73] width 15 height 15
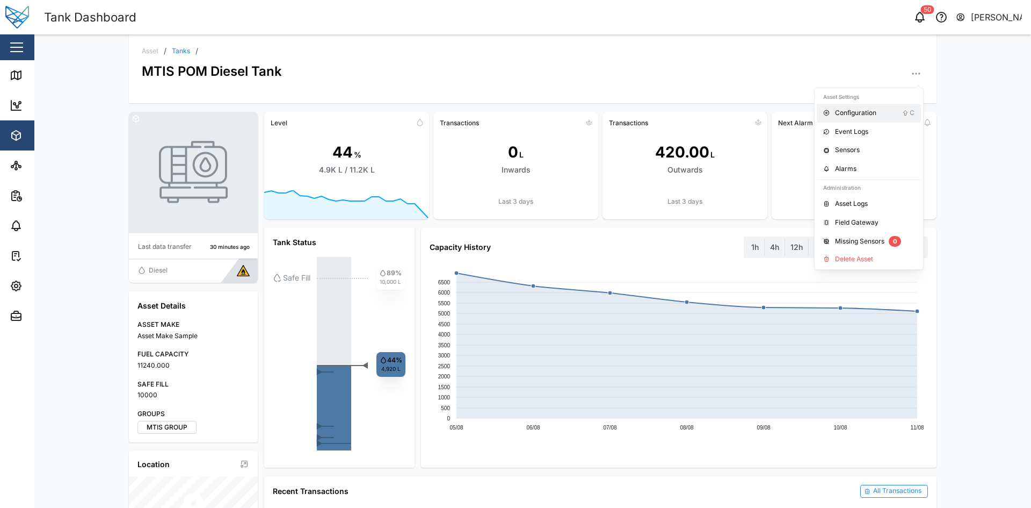
click at [871, 112] on div "Configuration" at bounding box center [868, 113] width 67 height 10
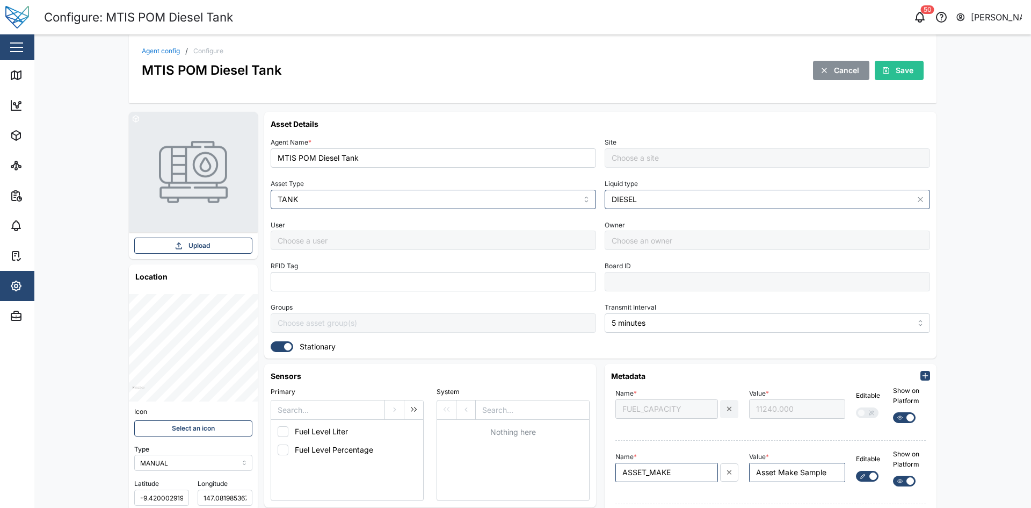
type input "Default Site"
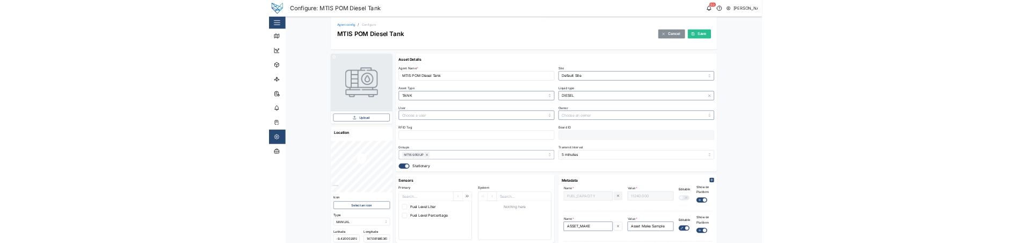
scroll to position [150, 0]
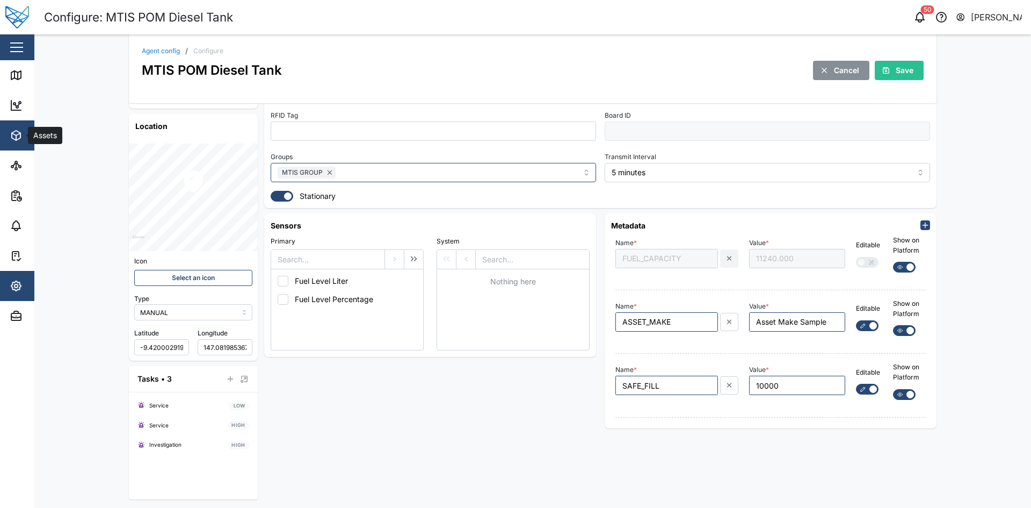
click at [5, 134] on button "Assets" at bounding box center [70, 135] width 140 height 30
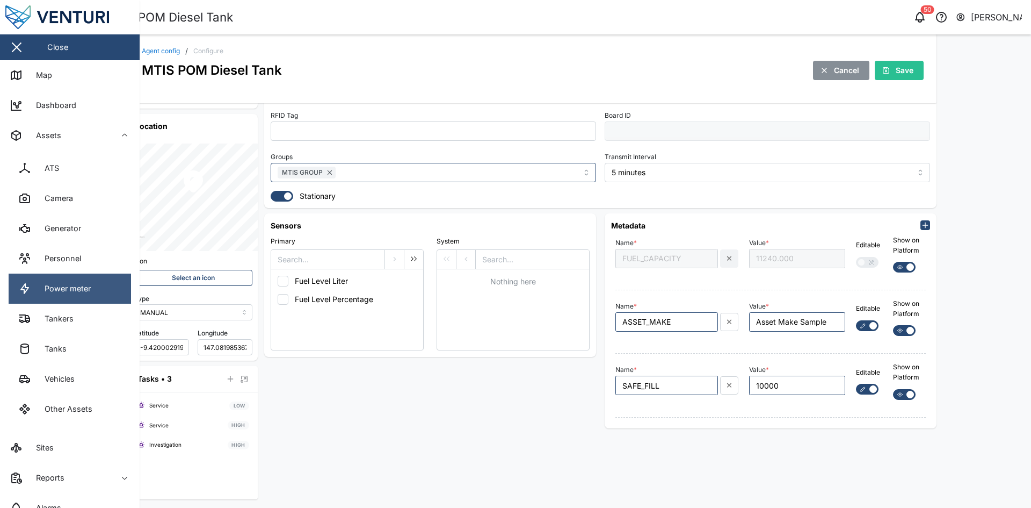
click at [79, 280] on link "Power meter" at bounding box center [70, 288] width 122 height 30
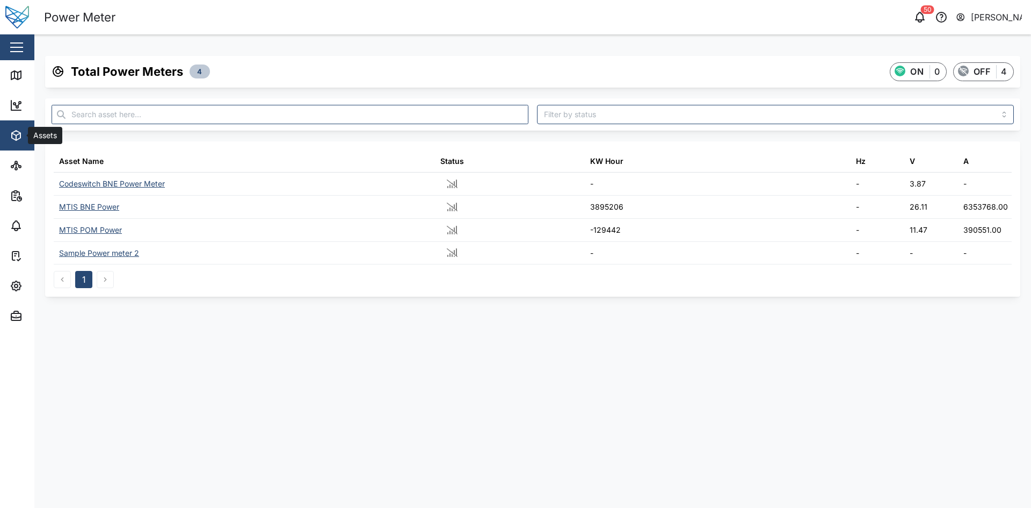
click at [26, 136] on div "Assets" at bounding box center [59, 135] width 98 height 13
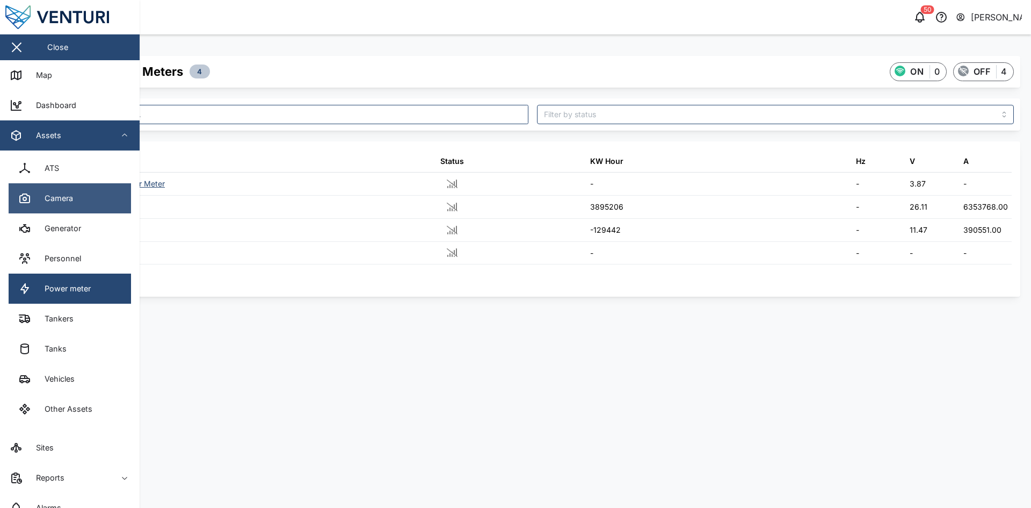
click at [92, 206] on link "Camera" at bounding box center [70, 198] width 122 height 30
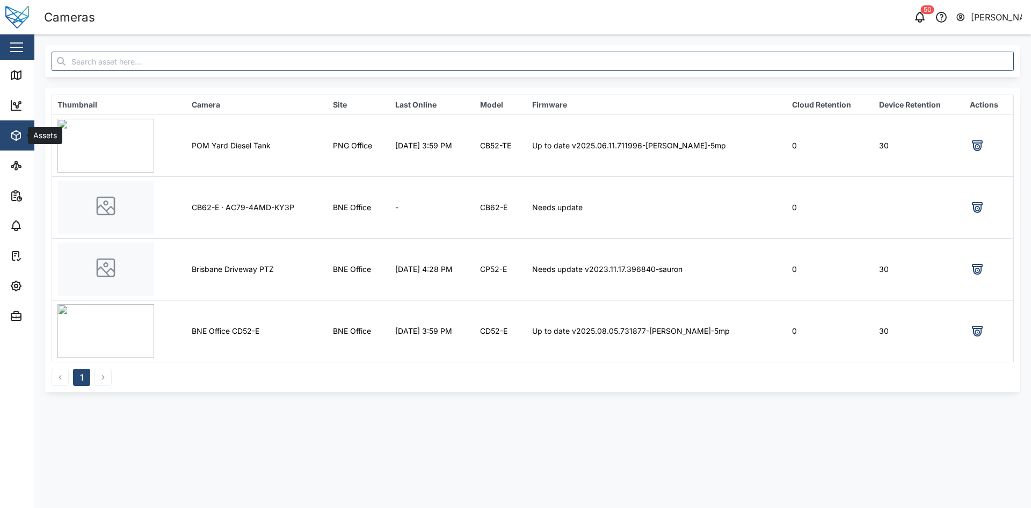
click at [20, 146] on span "Assets" at bounding box center [59, 135] width 98 height 30
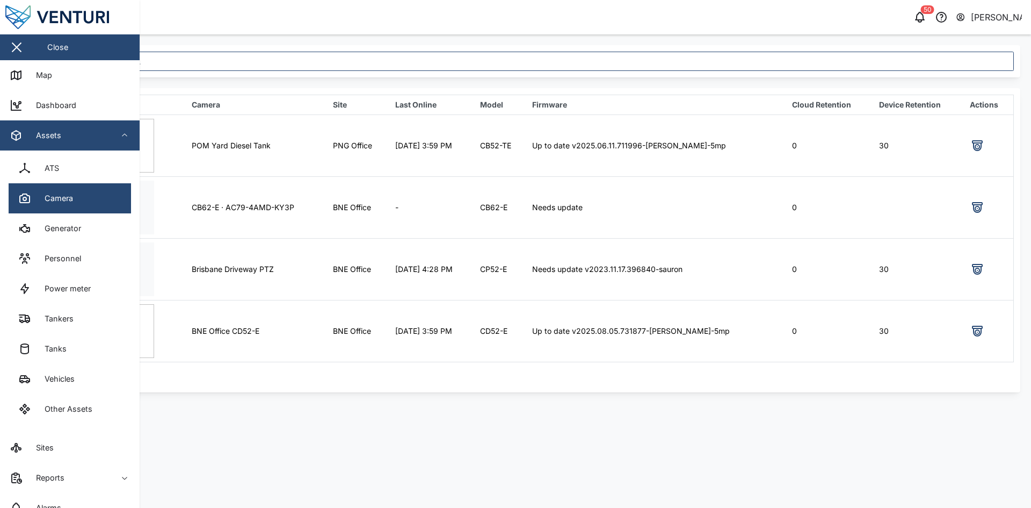
click at [78, 352] on link "Tanks" at bounding box center [70, 349] width 122 height 30
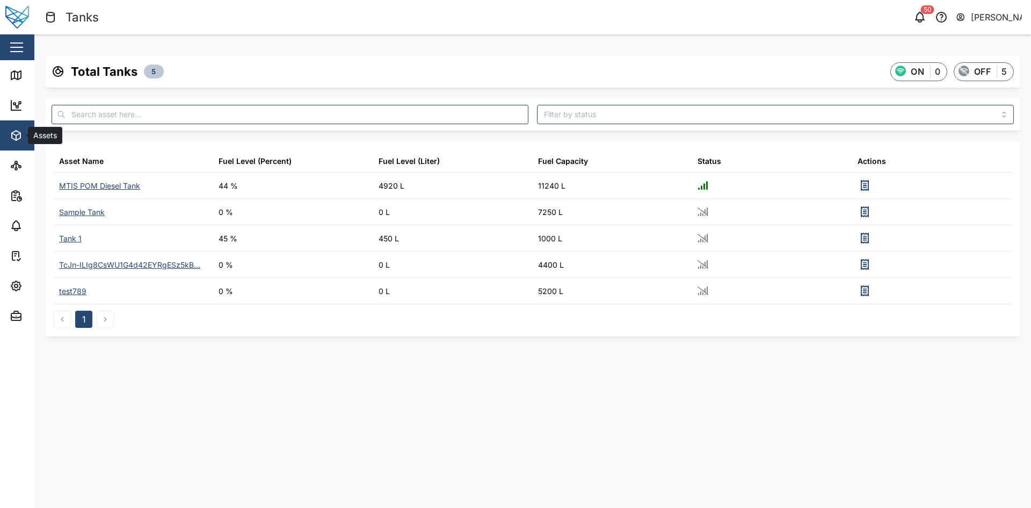
click at [11, 142] on span "Assets" at bounding box center [59, 135] width 98 height 30
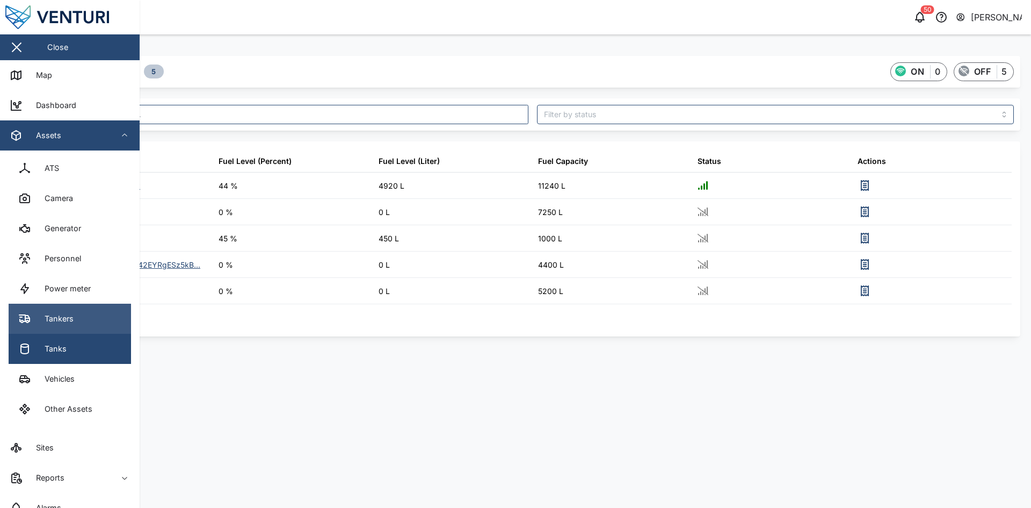
click at [68, 309] on link "Tankers" at bounding box center [70, 318] width 122 height 30
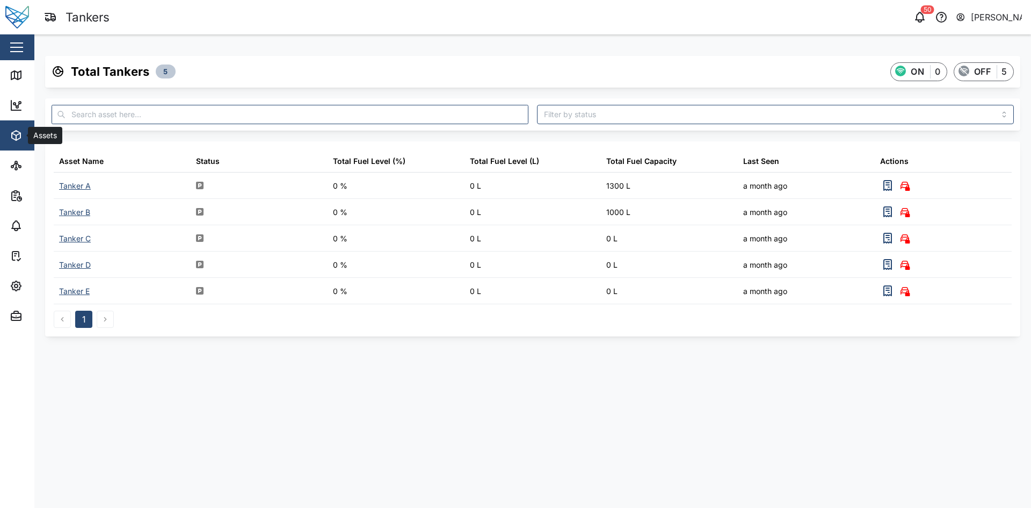
click at [17, 143] on span "Assets" at bounding box center [59, 135] width 98 height 30
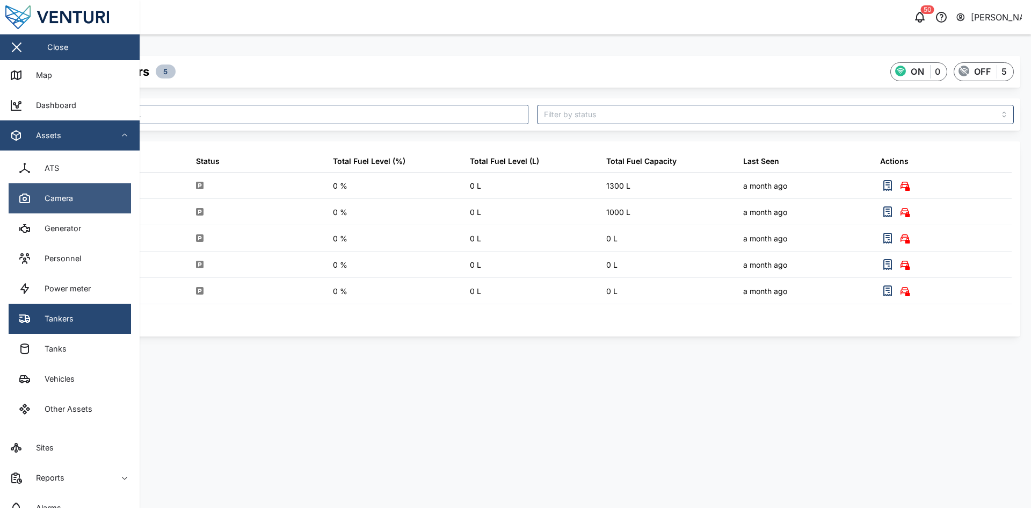
click at [48, 199] on div "Camera" at bounding box center [55, 198] width 37 height 12
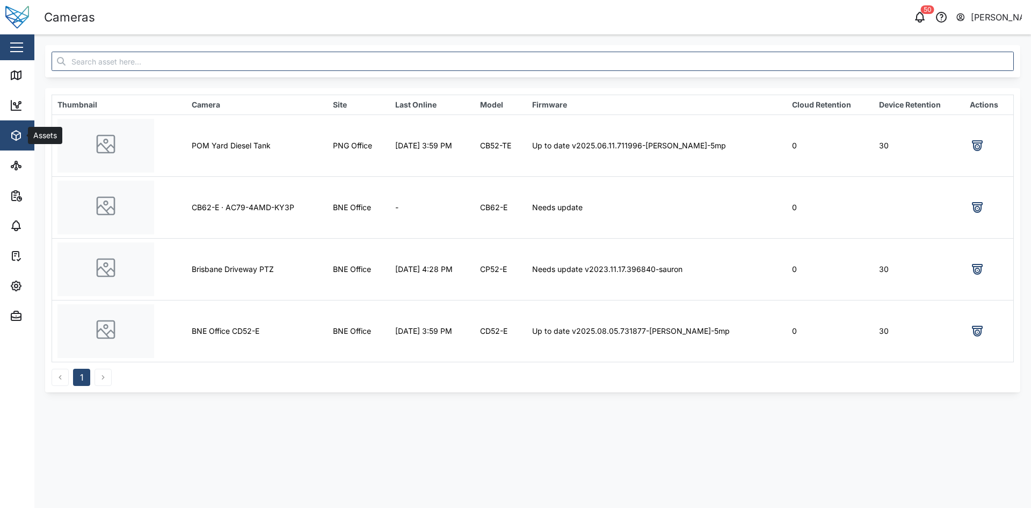
click at [7, 121] on button "Assets" at bounding box center [70, 135] width 140 height 30
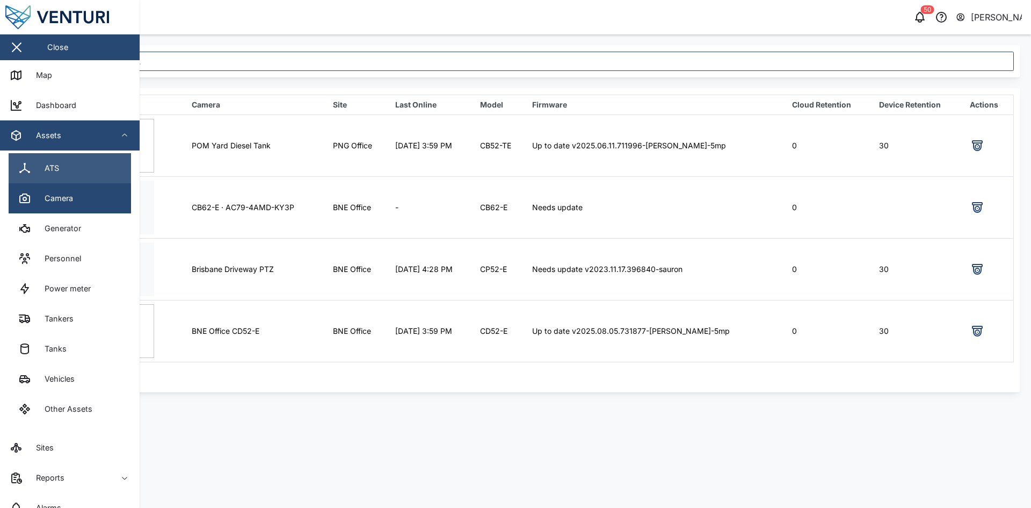
click at [57, 173] on div "ATS" at bounding box center [48, 168] width 23 height 12
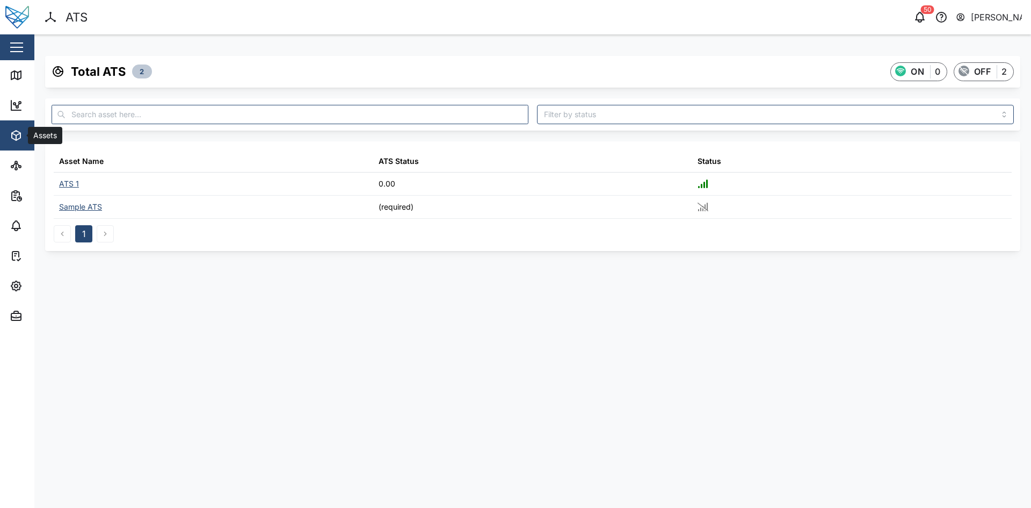
click at [15, 139] on icon "button" at bounding box center [16, 136] width 9 height 10
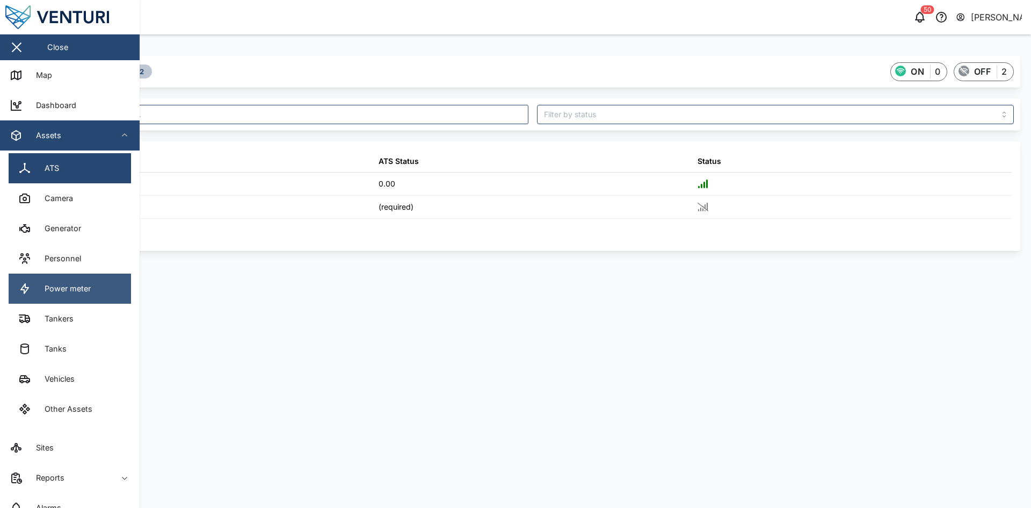
click at [79, 282] on div "Power meter" at bounding box center [64, 288] width 54 height 12
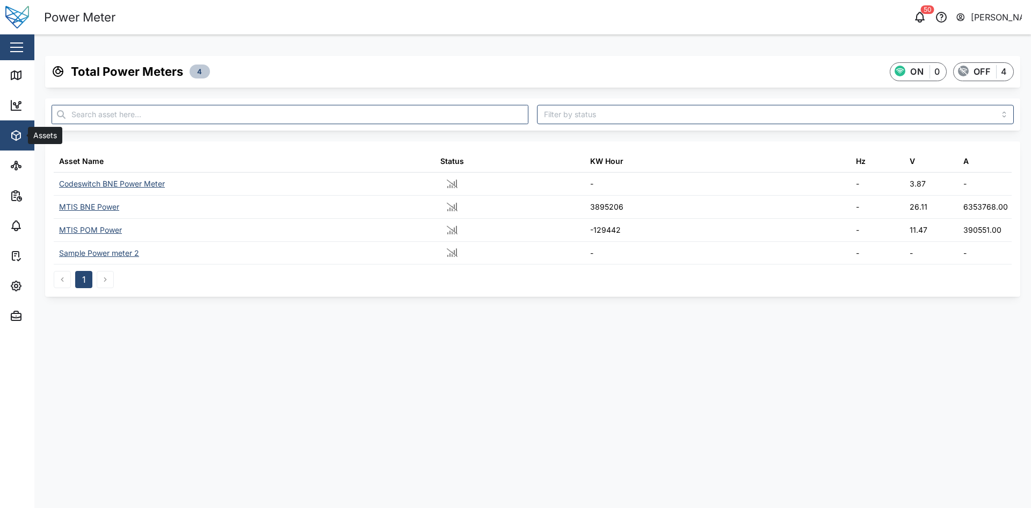
click at [23, 135] on div "Assets" at bounding box center [59, 135] width 98 height 13
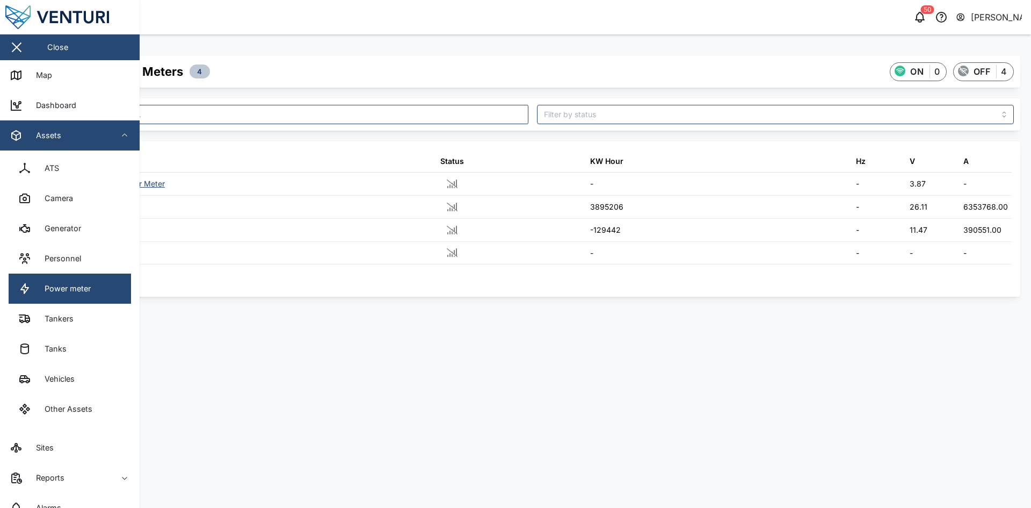
click at [77, 353] on link "Tanks" at bounding box center [70, 349] width 122 height 30
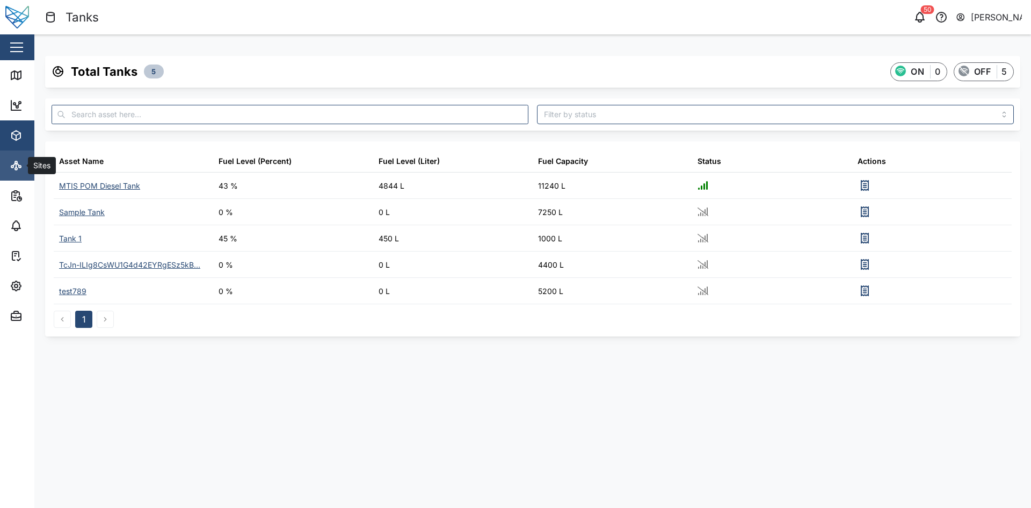
click at [3, 151] on link "Sites" at bounding box center [70, 165] width 140 height 30
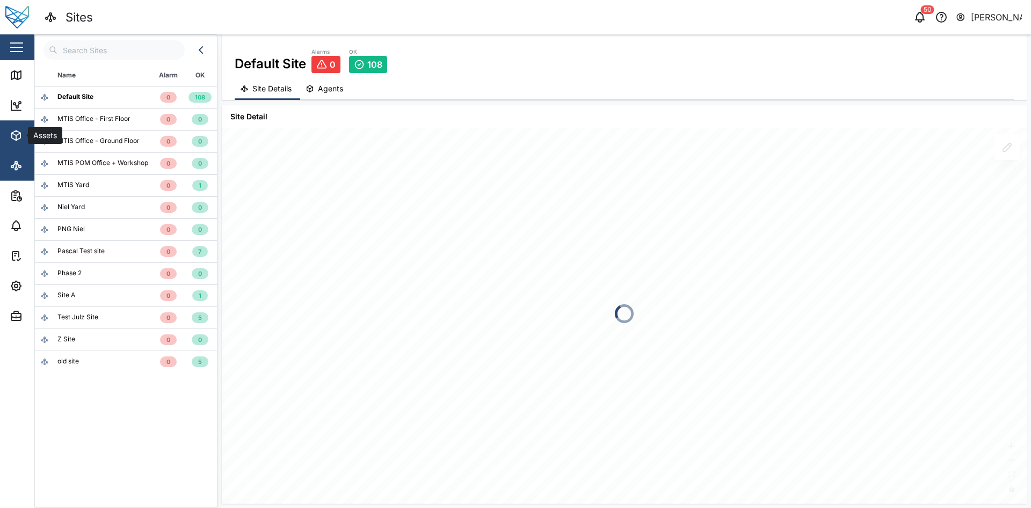
click at [8, 139] on button "Assets" at bounding box center [70, 135] width 140 height 30
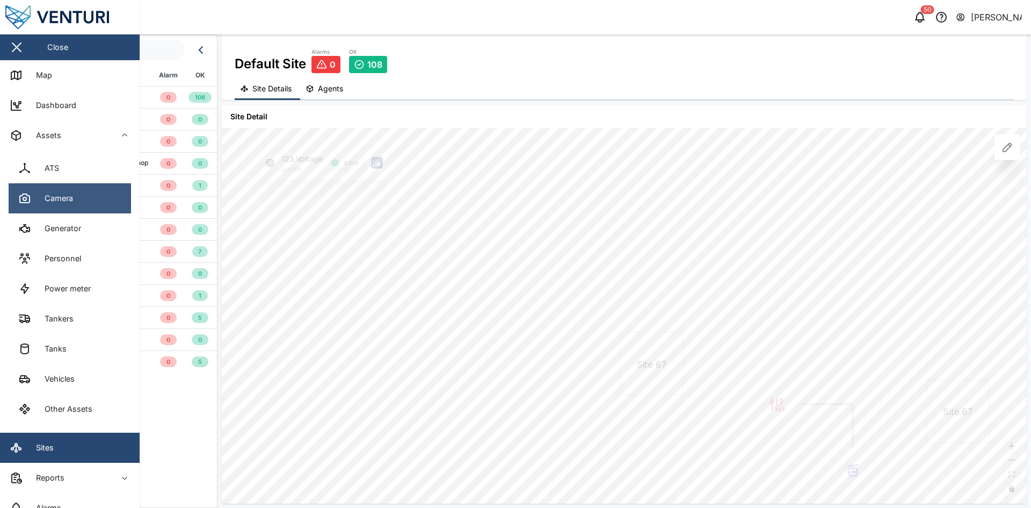
click at [70, 201] on div "Camera" at bounding box center [55, 198] width 37 height 12
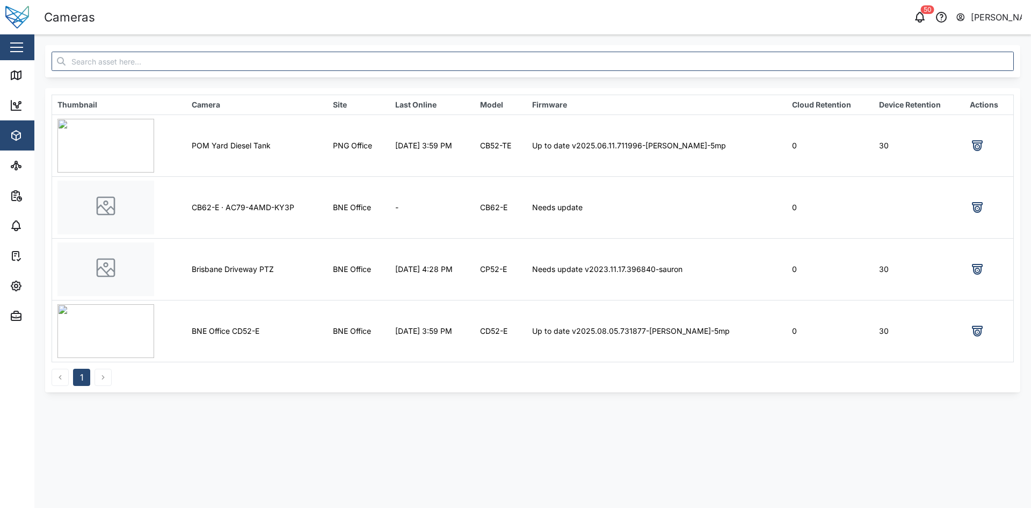
click at [596, 140] on td "Up to date v2025.06.11.711996-[PERSON_NAME]-5mp" at bounding box center [657, 145] width 260 height 62
click at [681, 160] on td "Up to date v2025.06.11.711996-[PERSON_NAME]-5mp" at bounding box center [657, 145] width 260 height 62
click at [973, 331] on icon at bounding box center [977, 330] width 13 height 13
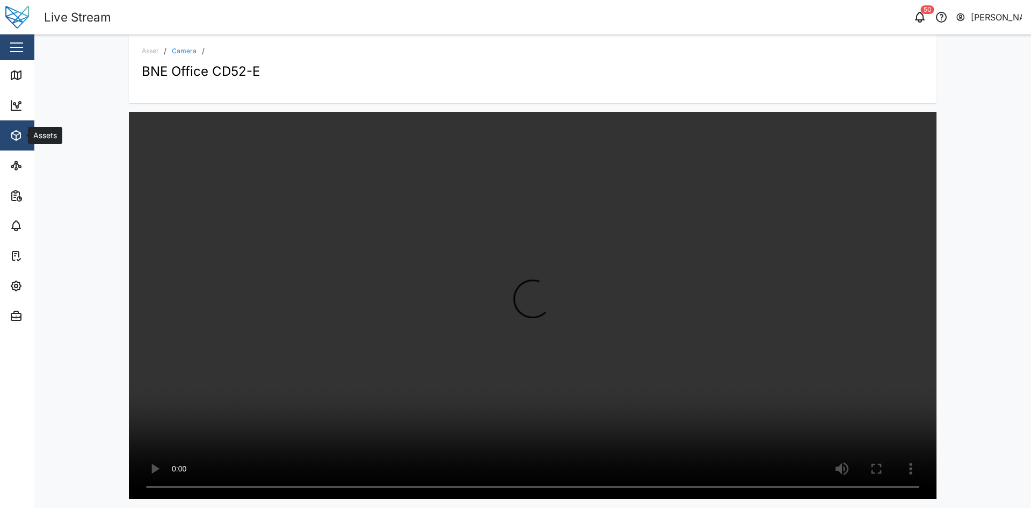
click at [11, 137] on icon "button" at bounding box center [16, 135] width 13 height 13
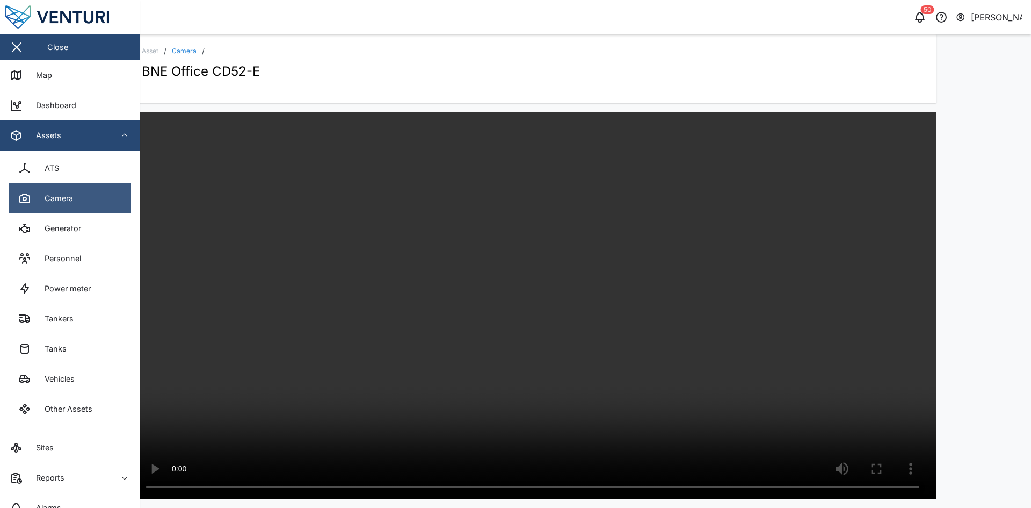
click at [71, 193] on div "Camera" at bounding box center [55, 198] width 37 height 12
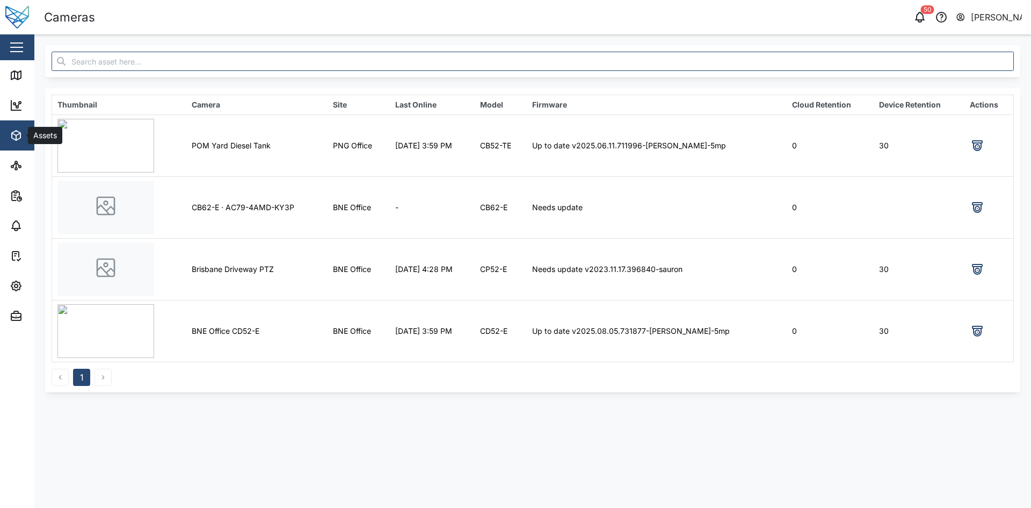
click at [21, 132] on icon "button" at bounding box center [16, 135] width 13 height 13
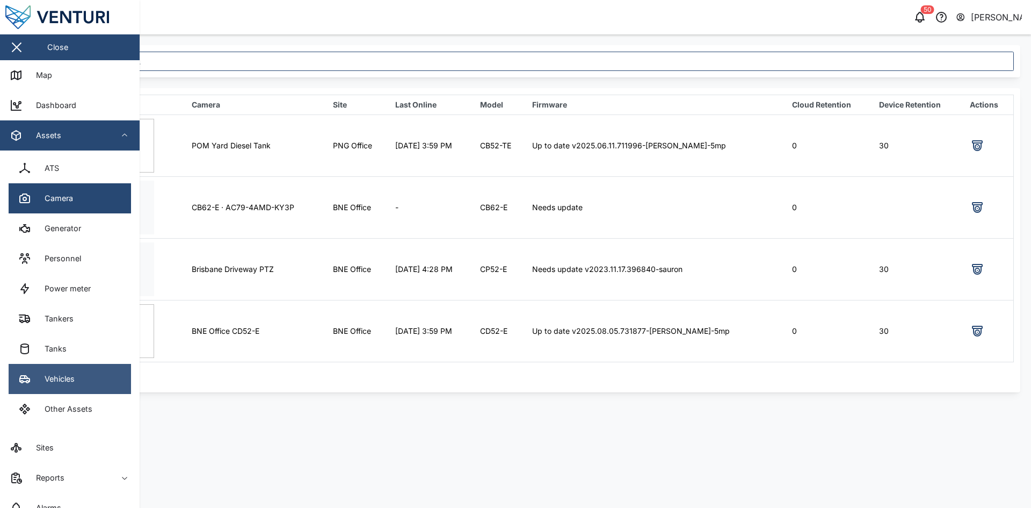
click at [63, 371] on link "Vehicles" at bounding box center [70, 379] width 122 height 30
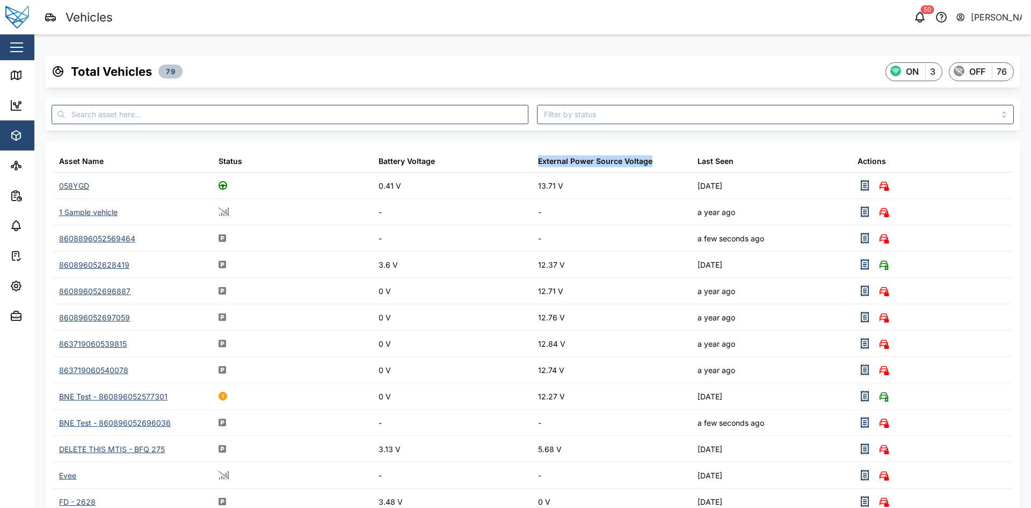
drag, startPoint x: 458, startPoint y: 160, endPoint x: 663, endPoint y: 163, distance: 205.7
click at [657, 163] on div "Asset Name Status Battery Voltage External Power Source Voltage Last Seen Actio…" at bounding box center [533, 161] width 958 height 23
click at [601, 164] on div "External Power Source Voltage" at bounding box center [595, 161] width 114 height 12
drag, startPoint x: 644, startPoint y: 160, endPoint x: 217, endPoint y: 161, distance: 427.0
click at [217, 161] on div "Asset Name Status Battery Voltage External Power Source Voltage Last Seen Actio…" at bounding box center [533, 161] width 958 height 23
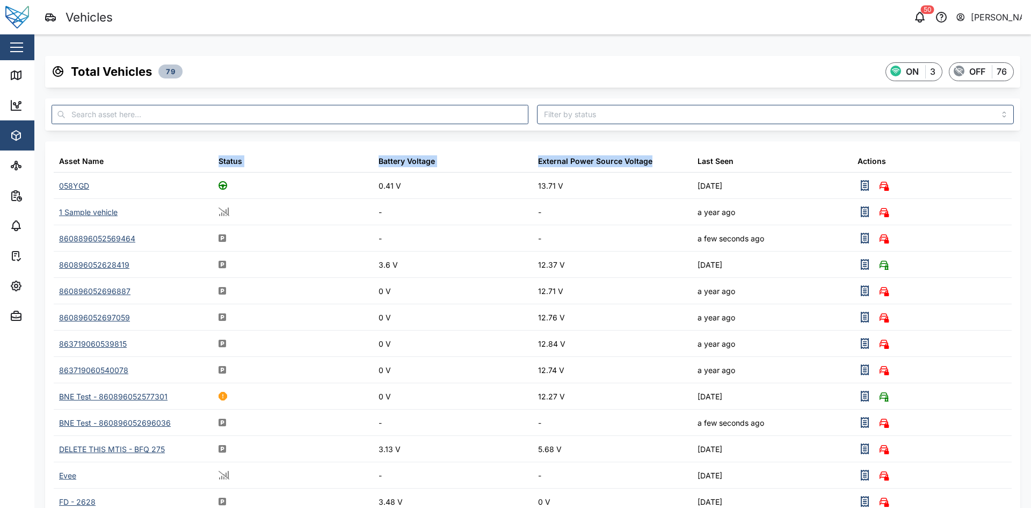
click at [240, 157] on div "Status" at bounding box center [231, 161] width 24 height 12
click at [3, 140] on button "Assets" at bounding box center [70, 135] width 140 height 30
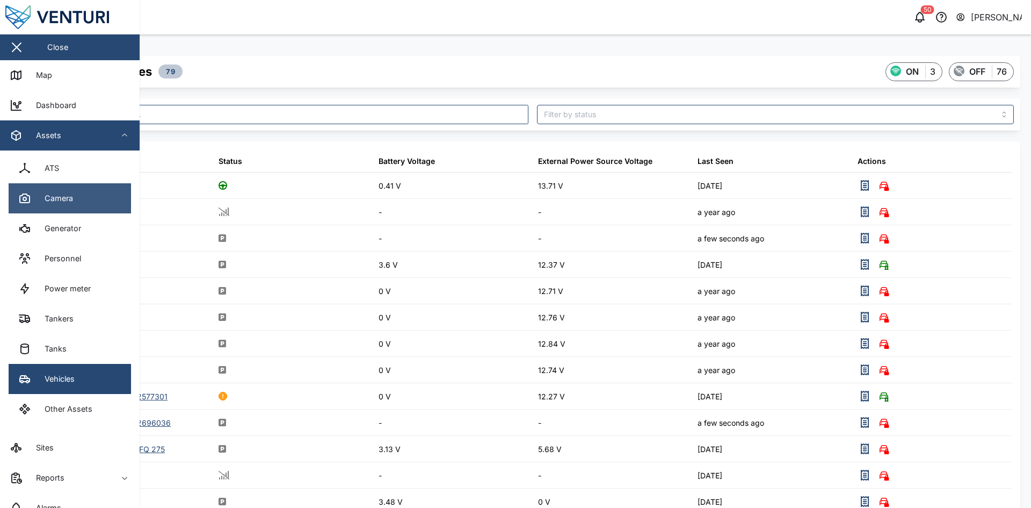
click at [55, 204] on div "Camera" at bounding box center [55, 198] width 37 height 12
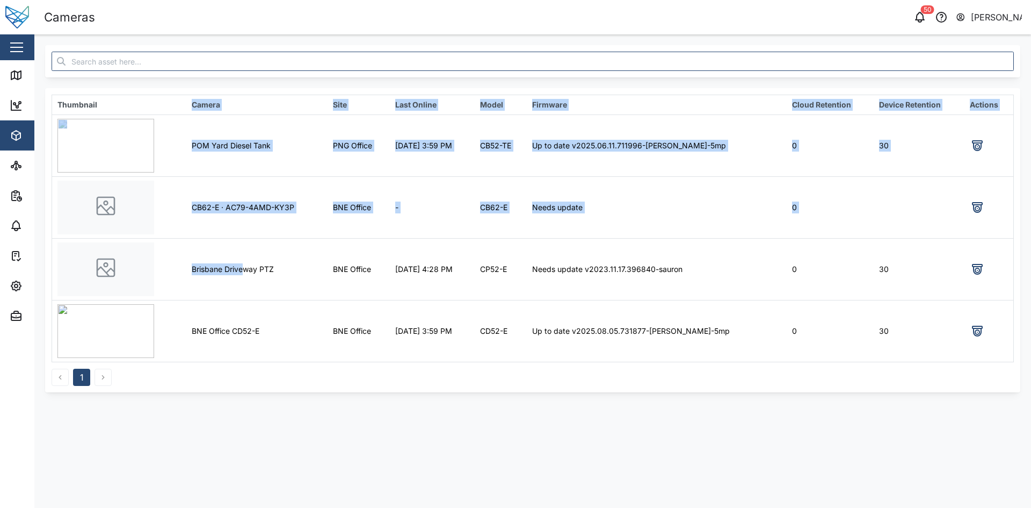
drag, startPoint x: 198, startPoint y: 102, endPoint x: 251, endPoint y: 252, distance: 160.2
click at [251, 252] on table "Thumbnail Camera Site Last Online Model Firmware Cloud Retention Device Retenti…" at bounding box center [533, 228] width 962 height 267
click at [213, 156] on td "POM Yard Diesel Tank" at bounding box center [256, 145] width 141 height 62
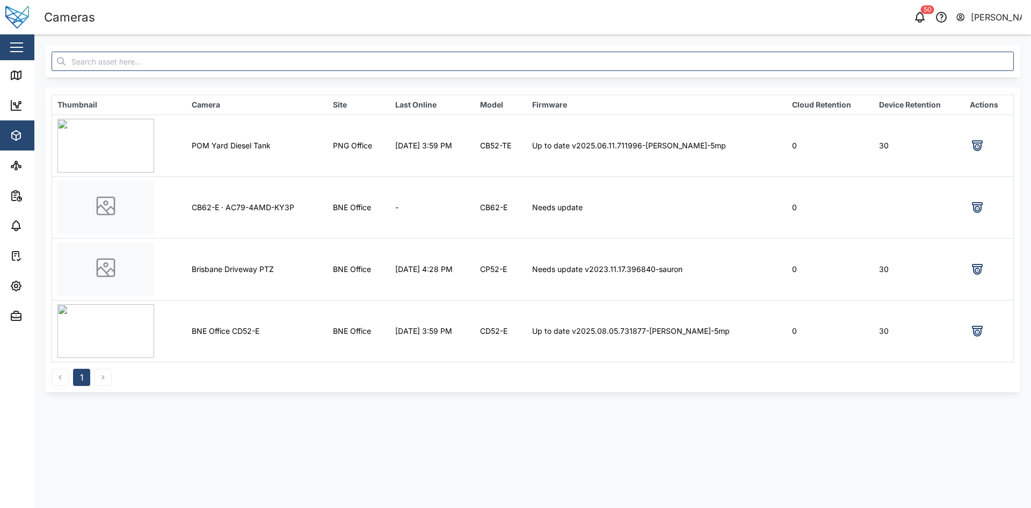
click at [207, 143] on td "POM Yard Diesel Tank" at bounding box center [256, 145] width 141 height 62
click at [214, 106] on th "Camera" at bounding box center [256, 105] width 141 height 20
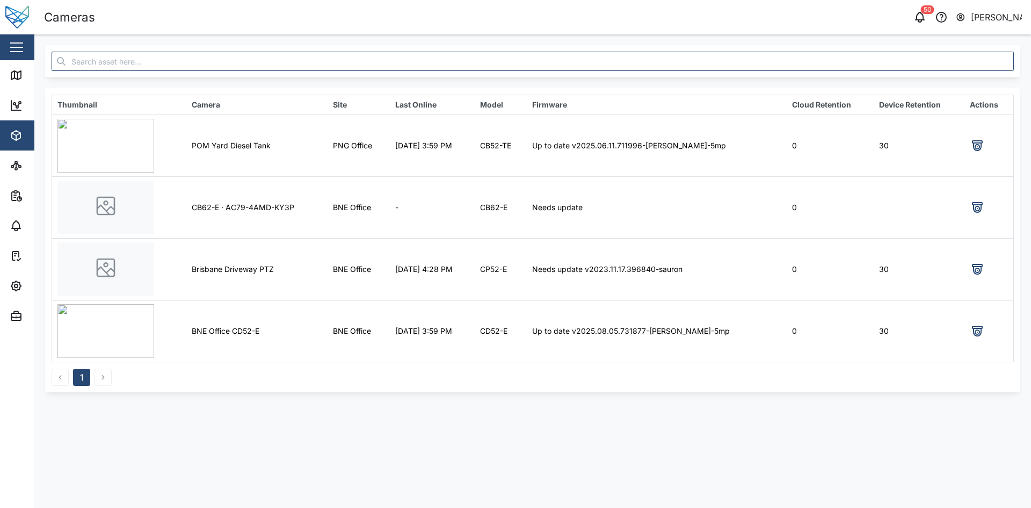
click at [224, 143] on td "POM Yard Diesel Tank" at bounding box center [256, 145] width 141 height 62
drag, startPoint x: 336, startPoint y: 103, endPoint x: 358, endPoint y: 105, distance: 21.6
click at [358, 105] on th "Site" at bounding box center [359, 105] width 62 height 20
drag, startPoint x: 511, startPoint y: 106, endPoint x: 935, endPoint y: 108, distance: 424.3
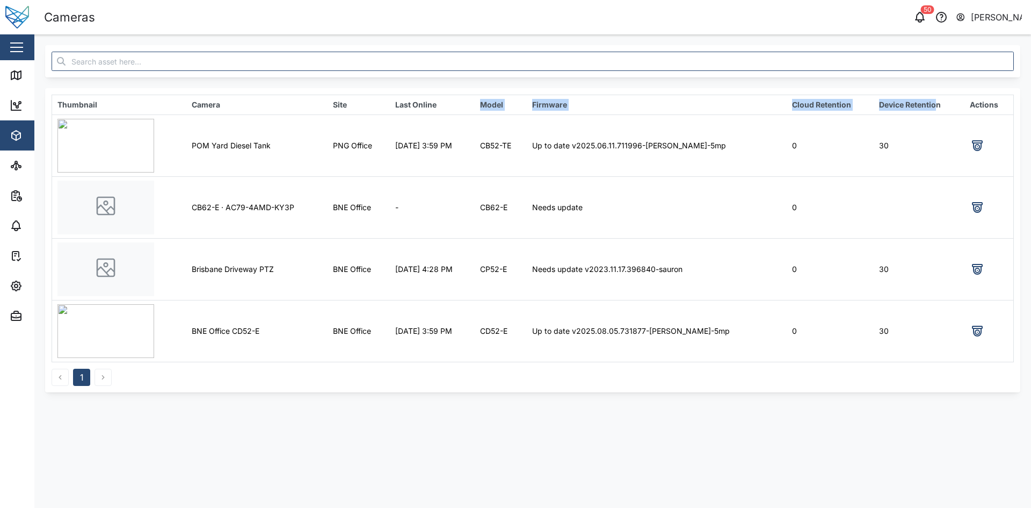
click at [935, 108] on tr "Thumbnail Camera Site Last Online Model Firmware Cloud Retention Device Retenti…" at bounding box center [533, 105] width 962 height 20
click at [786, 449] on main "Thumbnail Camera Site Last Online Model Firmware Cloud Retention Device Retenti…" at bounding box center [532, 270] width 997 height 473
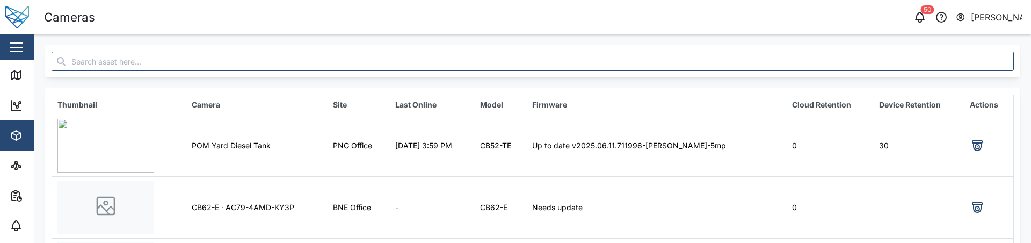
click at [628, 80] on div "Thumbnail Camera Site Last Online Model Firmware Cloud Retention Device Retenti…" at bounding box center [532, 218] width 975 height 347
click at [627, 83] on div "Thumbnail Camera Site Last Online Model Firmware Cloud Retention Device Retenti…" at bounding box center [532, 218] width 975 height 347
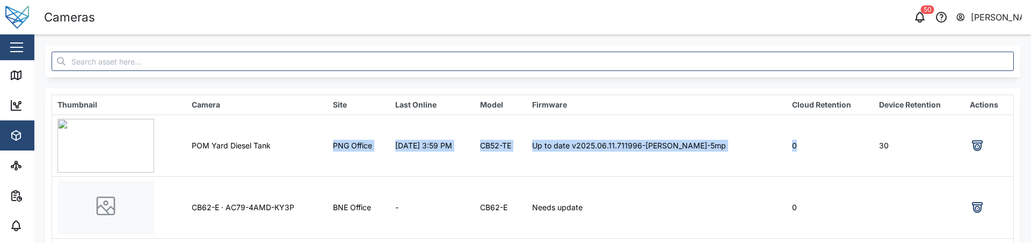
drag, startPoint x: 313, startPoint y: 144, endPoint x: 860, endPoint y: 151, distance: 547.3
click at [860, 151] on tr "POM Yard Diesel Tank PNG Office [DATE] 3:59 PM CB52-TE Up to date v2025.06.11.7…" at bounding box center [533, 145] width 962 height 62
click at [860, 151] on td "0" at bounding box center [830, 145] width 87 height 62
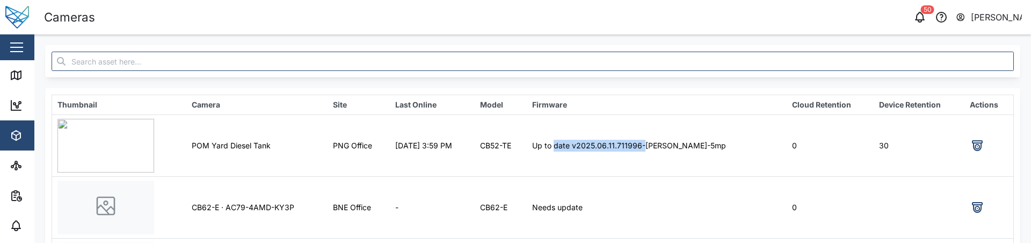
drag, startPoint x: 679, startPoint y: 155, endPoint x: 589, endPoint y: 141, distance: 90.7
click at [589, 141] on td "Up to date v2025.06.11.711996-[PERSON_NAME]-5mp" at bounding box center [657, 145] width 260 height 62
click at [665, 156] on td "Up to date v2025.06.11.711996-[PERSON_NAME]-5mp" at bounding box center [657, 145] width 260 height 62
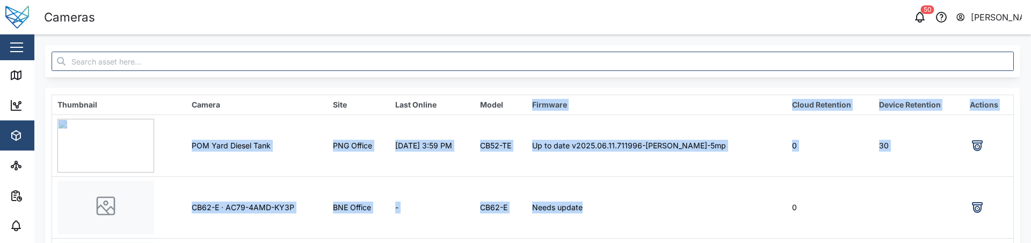
drag, startPoint x: 568, startPoint y: 104, endPoint x: 620, endPoint y: 184, distance: 95.5
click at [620, 184] on table "Thumbnail Camera Site Last Online Model Firmware Cloud Retention Device Retenti…" at bounding box center [533, 228] width 962 height 267
click at [620, 184] on td "Needs update" at bounding box center [657, 207] width 260 height 62
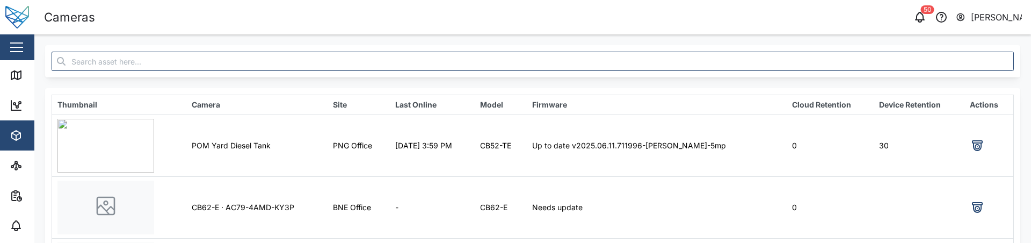
click at [585, 135] on td "Up to date v2025.06.11.711996-[PERSON_NAME]-5mp" at bounding box center [657, 145] width 260 height 62
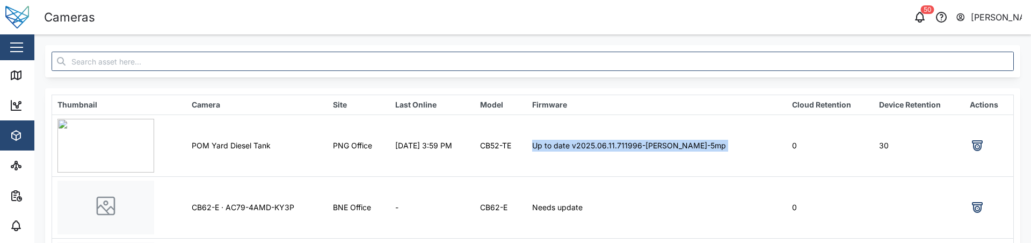
click at [585, 135] on td "Up to date v2025.06.11.711996-[PERSON_NAME]-5mp" at bounding box center [657, 145] width 260 height 62
click at [683, 159] on td "Up to date v2025.06.11.711996-[PERSON_NAME]-5mp" at bounding box center [657, 145] width 260 height 62
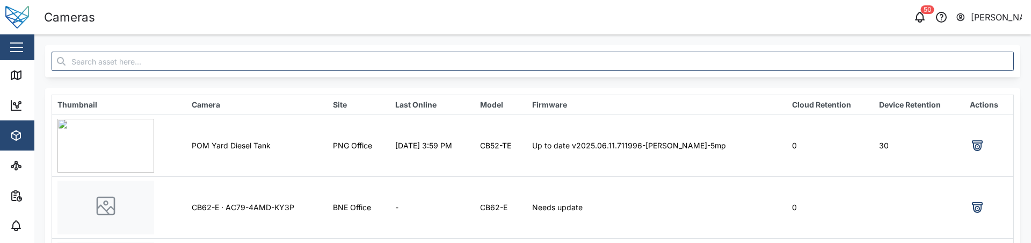
click at [678, 20] on div "50 [PERSON_NAME]" at bounding box center [786, 17] width 489 height 15
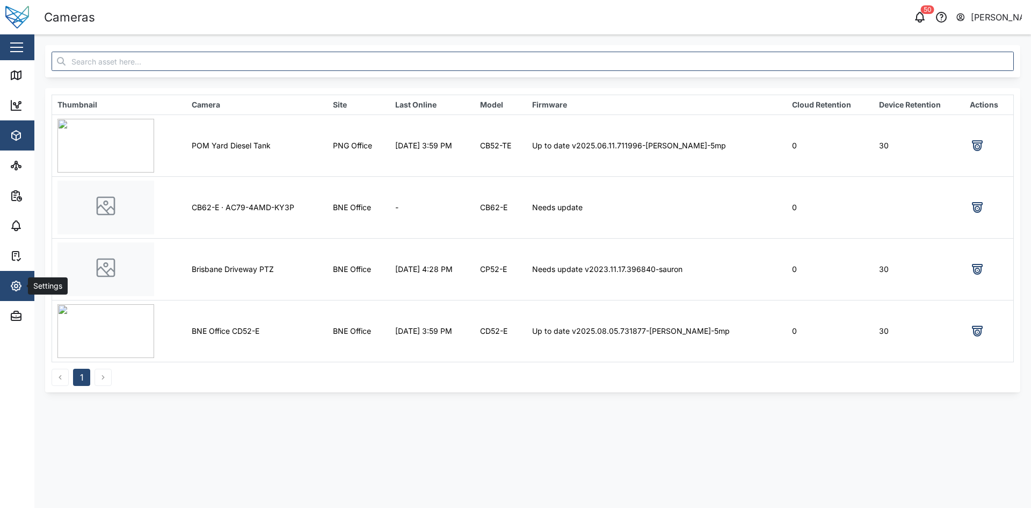
click at [17, 242] on span "Settings" at bounding box center [59, 286] width 98 height 30
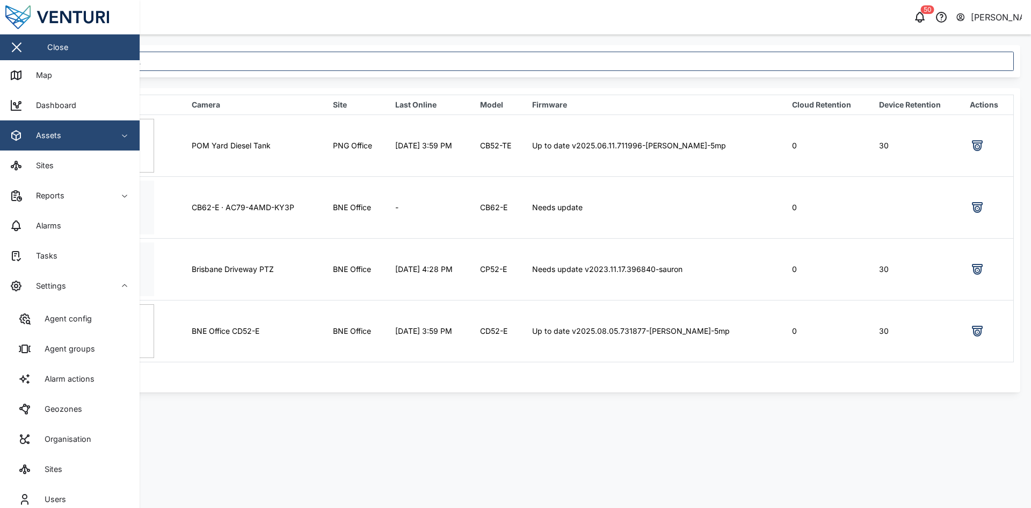
click at [68, 242] on div "Agent groups" at bounding box center [66, 349] width 59 height 12
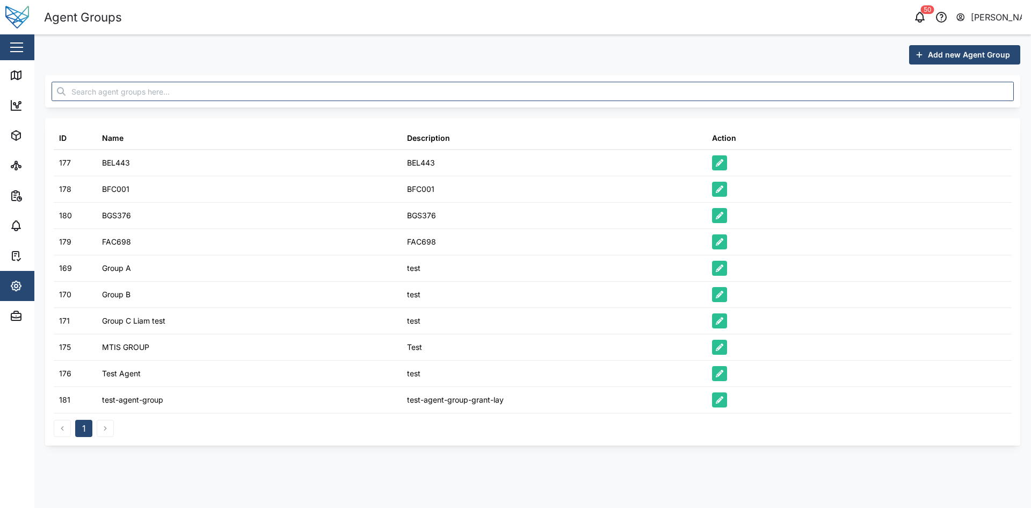
click at [112, 242] on div "1" at bounding box center [84, 427] width 60 height 17
click at [980, 55] on span "Add new Agent Group" at bounding box center [969, 55] width 82 height 18
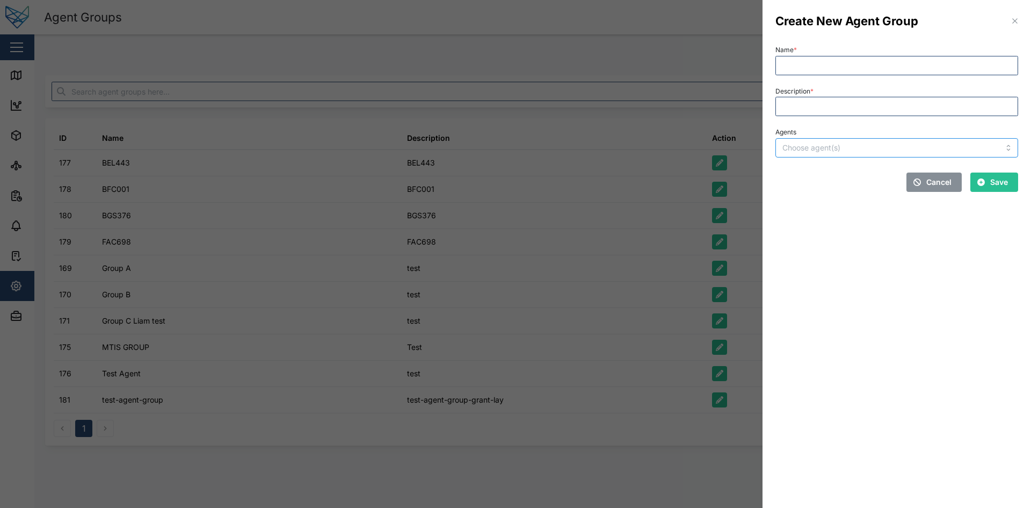
click at [866, 140] on div at bounding box center [874, 148] width 188 height 18
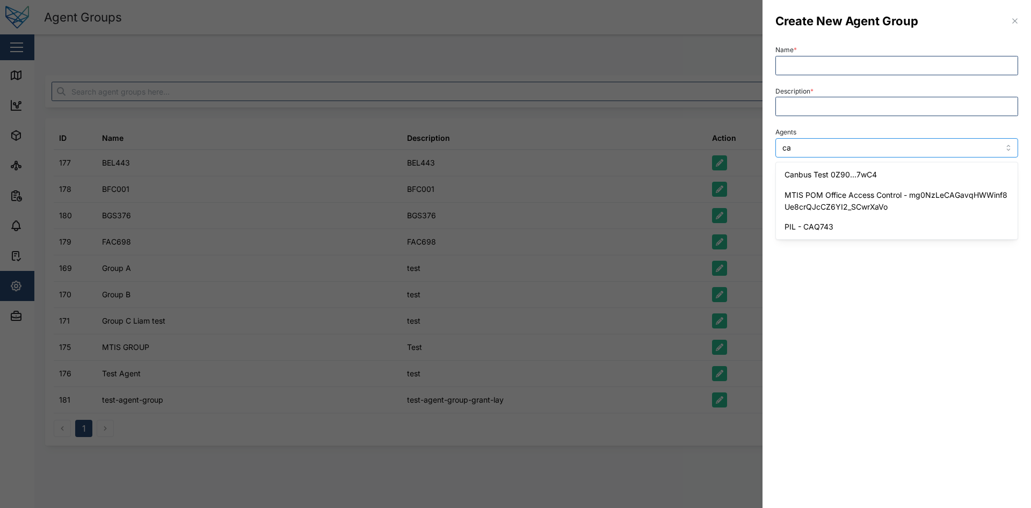
type input "c"
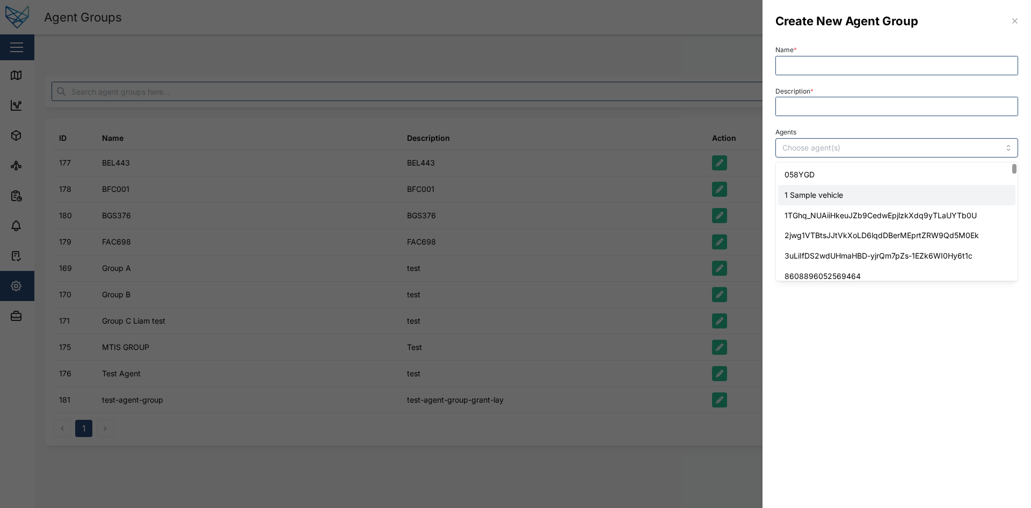
drag, startPoint x: 234, startPoint y: 330, endPoint x: 74, endPoint y: 205, distance: 203.2
click at [234, 242] on div at bounding box center [515, 254] width 1031 height 508
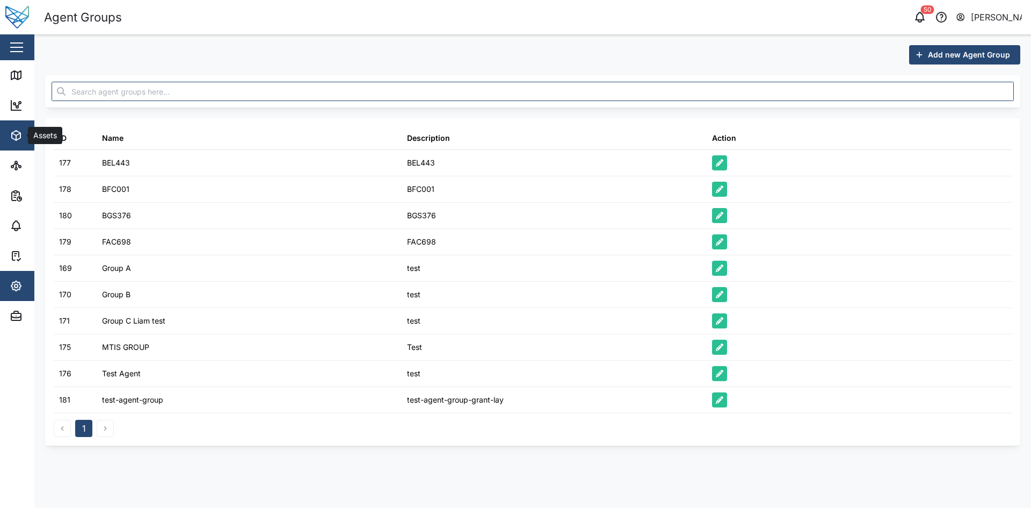
click at [15, 139] on icon "button" at bounding box center [16, 136] width 9 height 10
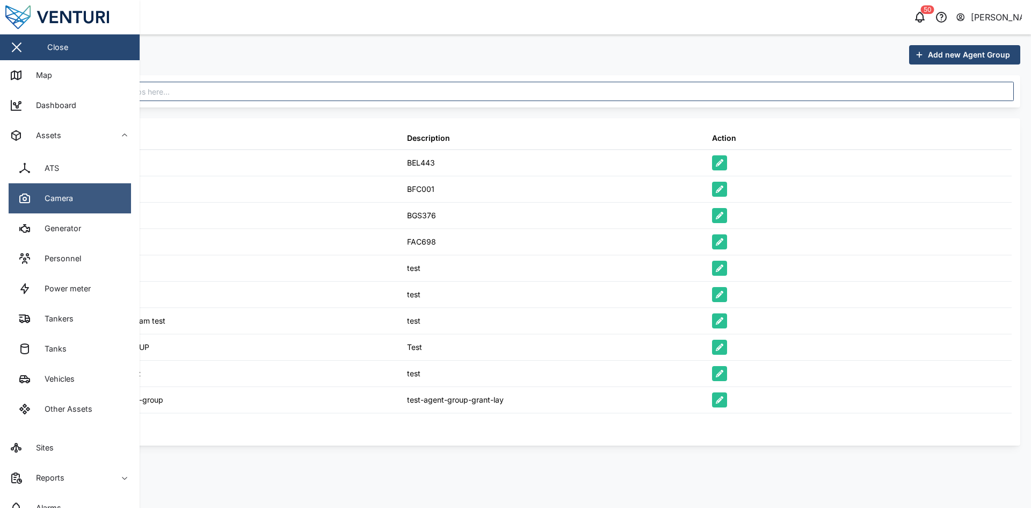
click at [90, 204] on link "Camera" at bounding box center [70, 198] width 122 height 30
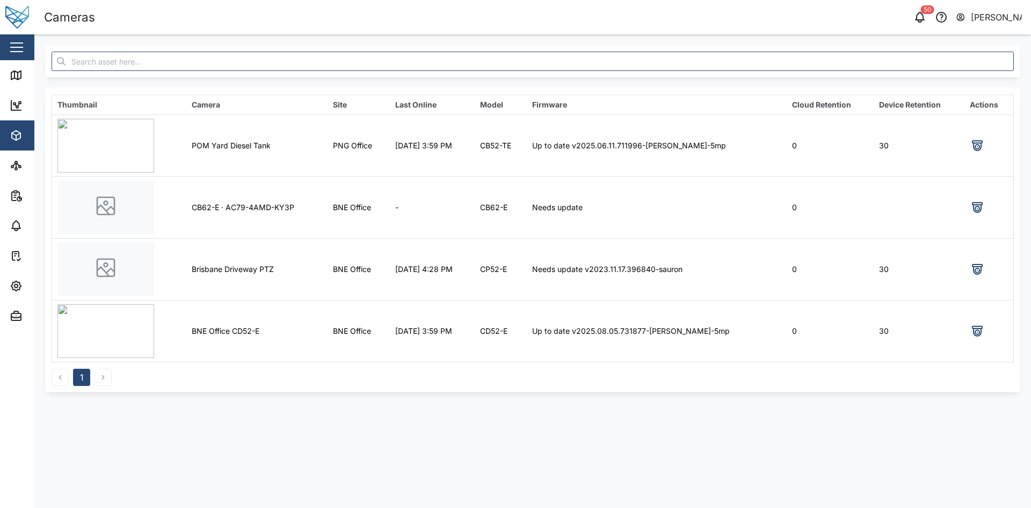
click at [199, 242] on td "BNE Office CD52-E" at bounding box center [256, 331] width 141 height 62
drag, startPoint x: 199, startPoint y: 330, endPoint x: 226, endPoint y: 324, distance: 27.5
click at [226, 242] on td "BNE Office CD52-E" at bounding box center [256, 331] width 141 height 62
copy td "BNE Office"
click at [12, 242] on icon "button" at bounding box center [16, 285] width 13 height 13
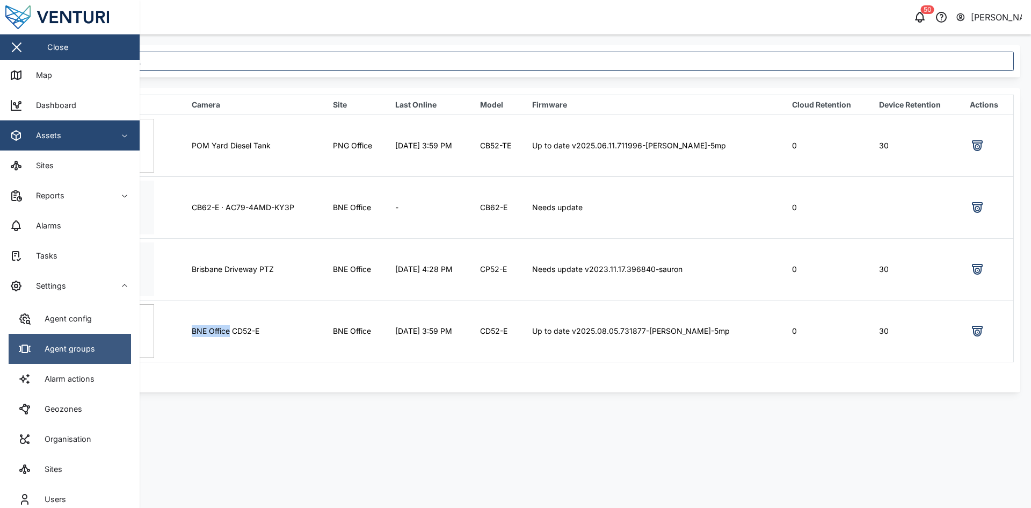
click at [80, 242] on div "Agent groups" at bounding box center [66, 349] width 59 height 12
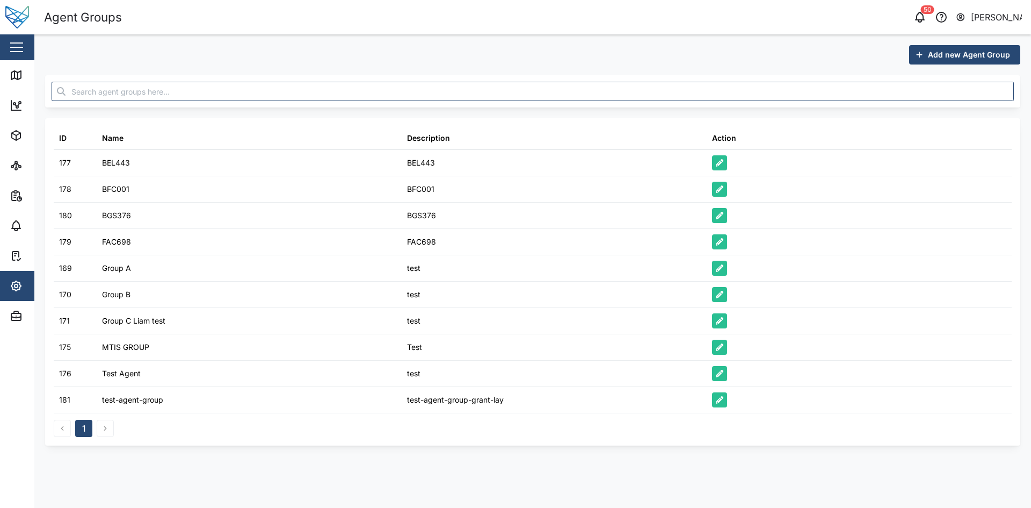
click at [958, 60] on span "Add new Agent Group" at bounding box center [969, 55] width 82 height 18
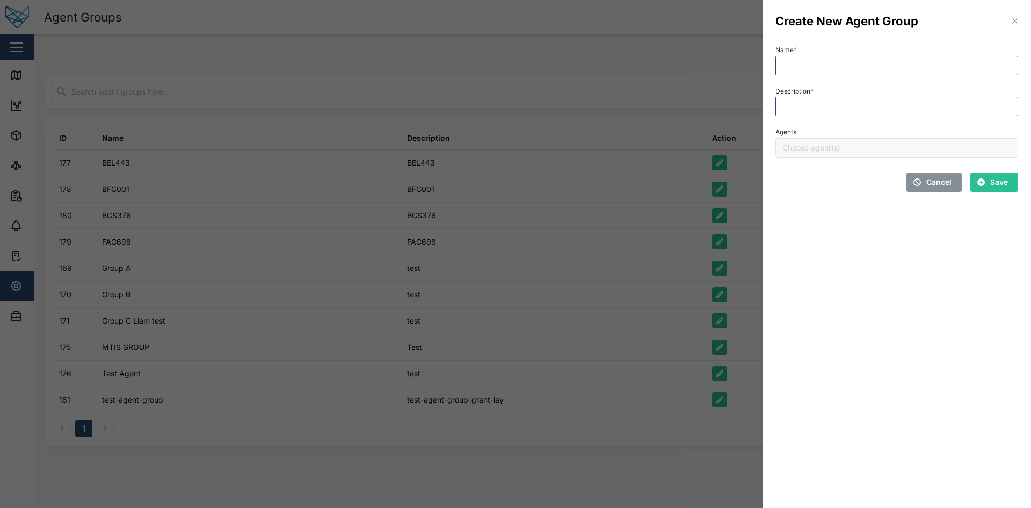
click at [880, 141] on div "Agents" at bounding box center [896, 141] width 243 height 33
click at [857, 148] on input "Agents" at bounding box center [874, 147] width 185 height 9
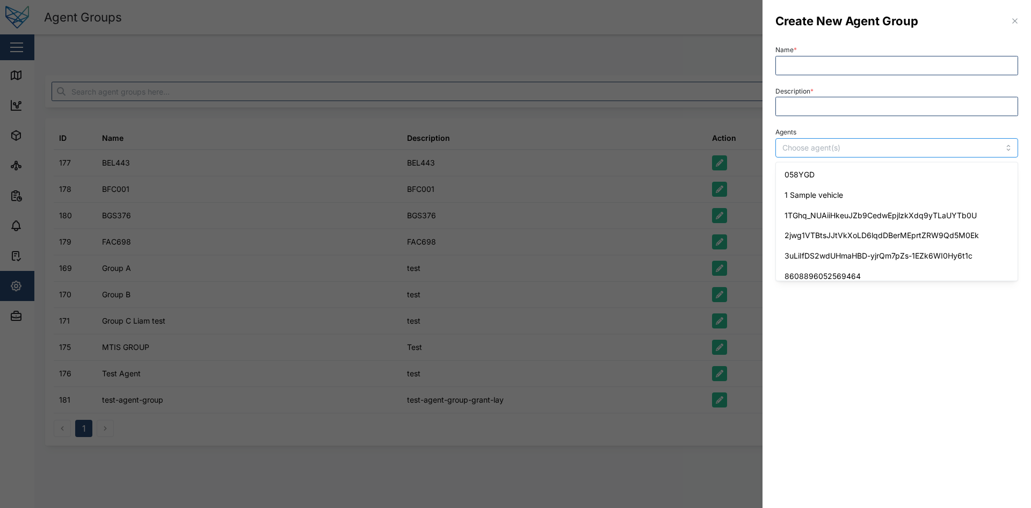
paste input "BNE Office"
type input "BNE Office"
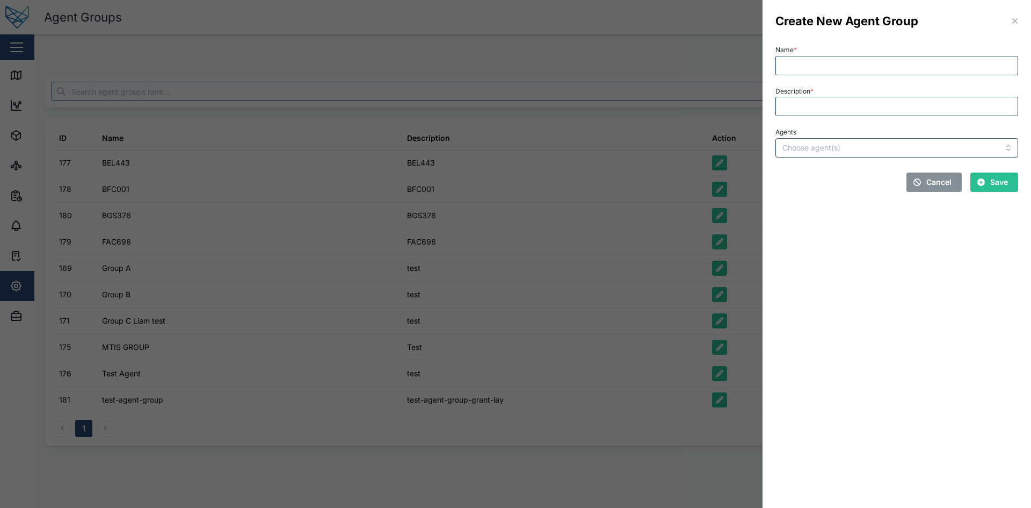
click at [542, 208] on div at bounding box center [515, 254] width 1031 height 508
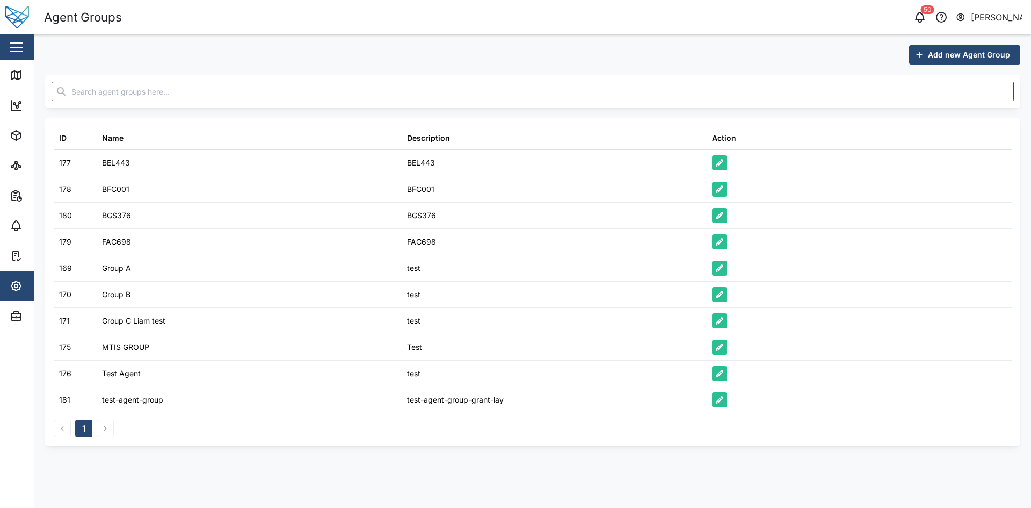
click at [7, 242] on aside "Close Map Dashboard Assets Sites Reports Alarms Tasks Settings Admin" at bounding box center [17, 254] width 34 height 508
click at [11, 242] on span "Admin" at bounding box center [59, 316] width 98 height 30
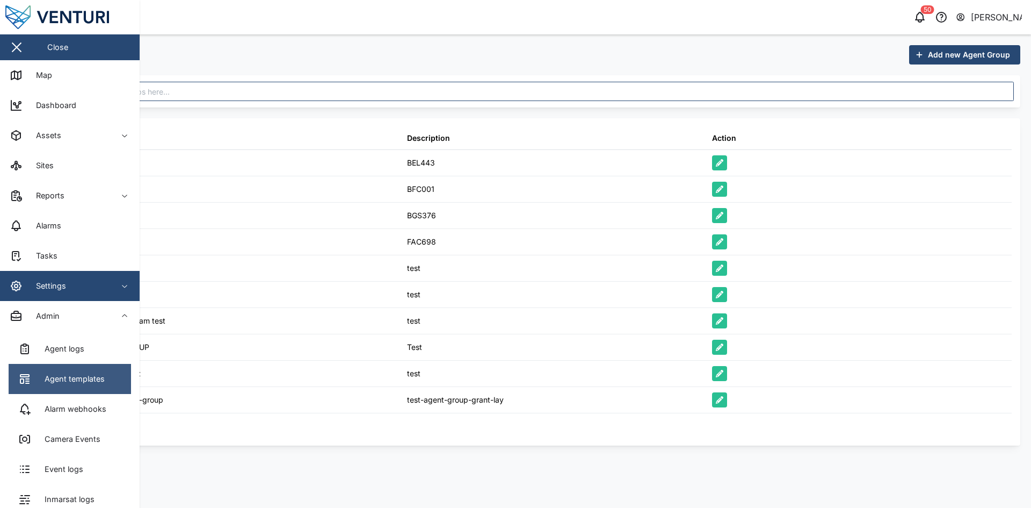
scroll to position [195, 0]
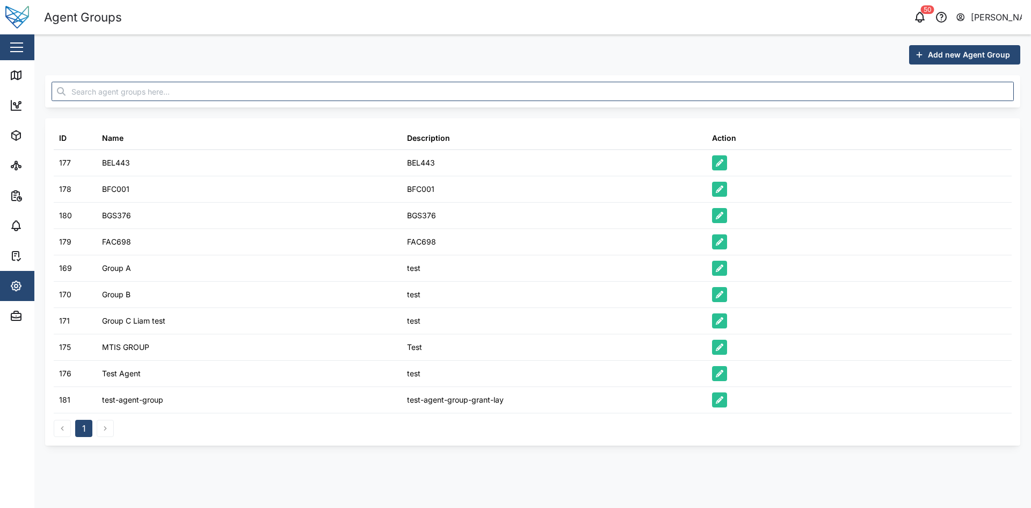
click at [1000, 8] on header "Agent Groups 50 [PERSON_NAME]" at bounding box center [515, 17] width 1031 height 34
click at [1000, 15] on div "[PERSON_NAME]" at bounding box center [997, 17] width 52 height 13
click at [968, 40] on div "User Profile" at bounding box center [955, 45] width 116 height 13
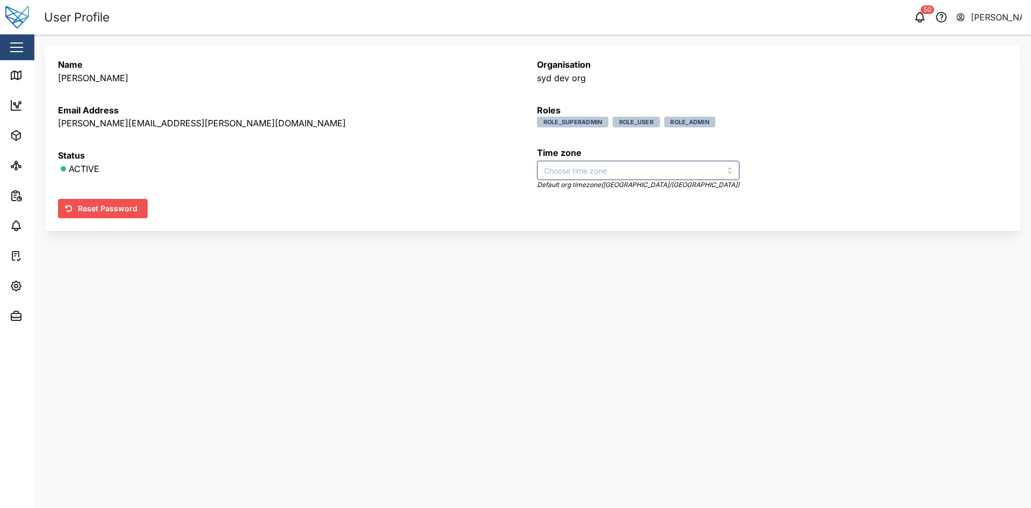
type input "[GEOGRAPHIC_DATA]/[GEOGRAPHIC_DATA]"
click at [19, 137] on icon "button" at bounding box center [16, 135] width 13 height 13
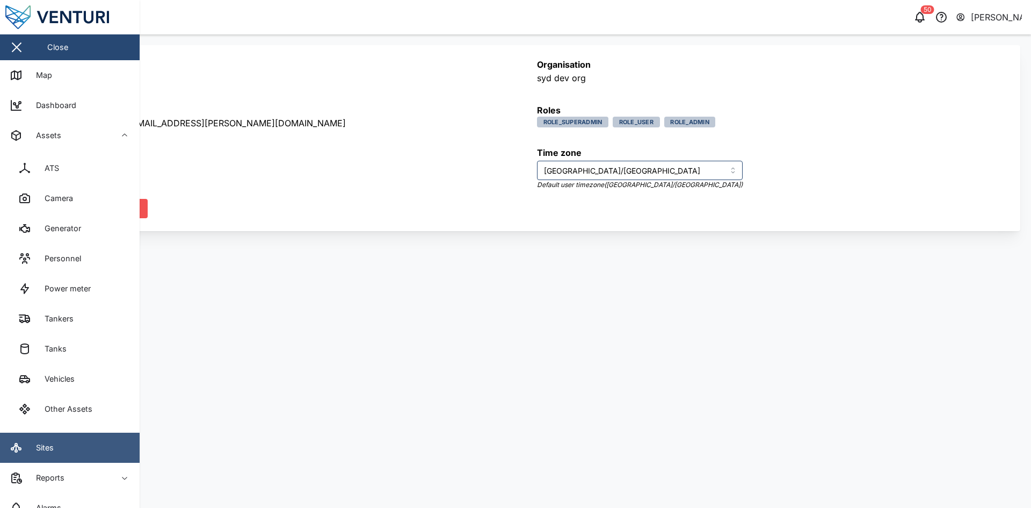
scroll to position [105, 0]
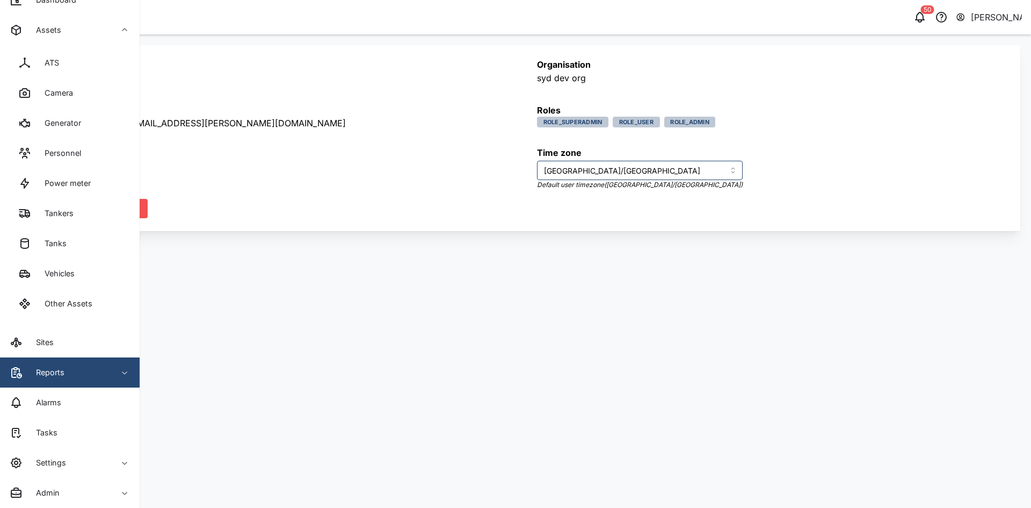
click at [96, 242] on div "Reports" at bounding box center [59, 372] width 98 height 13
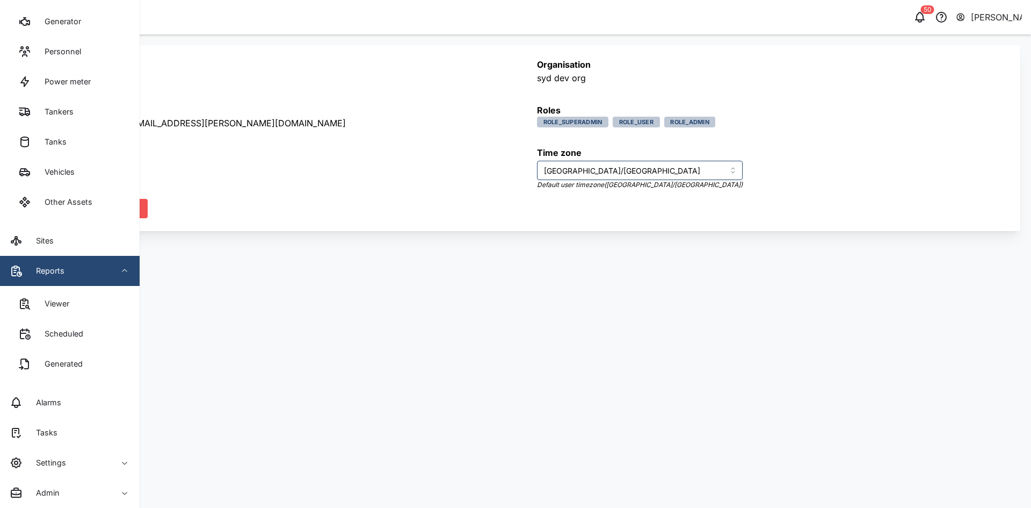
click at [107, 242] on div "Reports" at bounding box center [59, 270] width 98 height 13
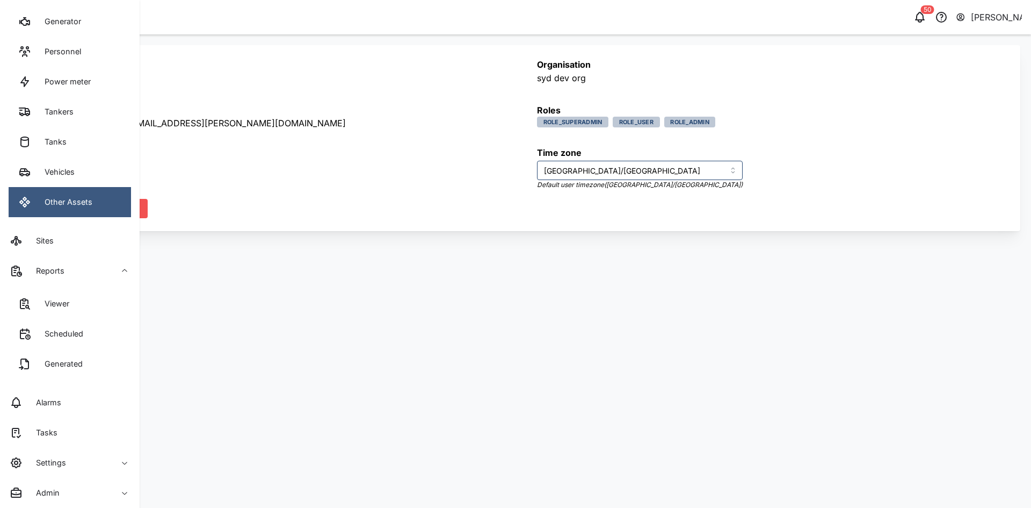
scroll to position [105, 0]
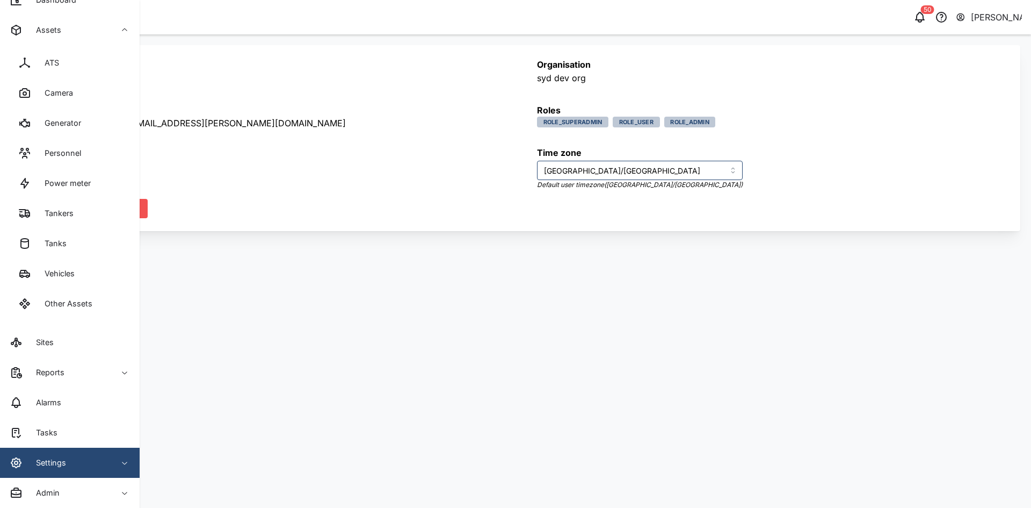
click at [99, 242] on div "Settings" at bounding box center [59, 462] width 98 height 13
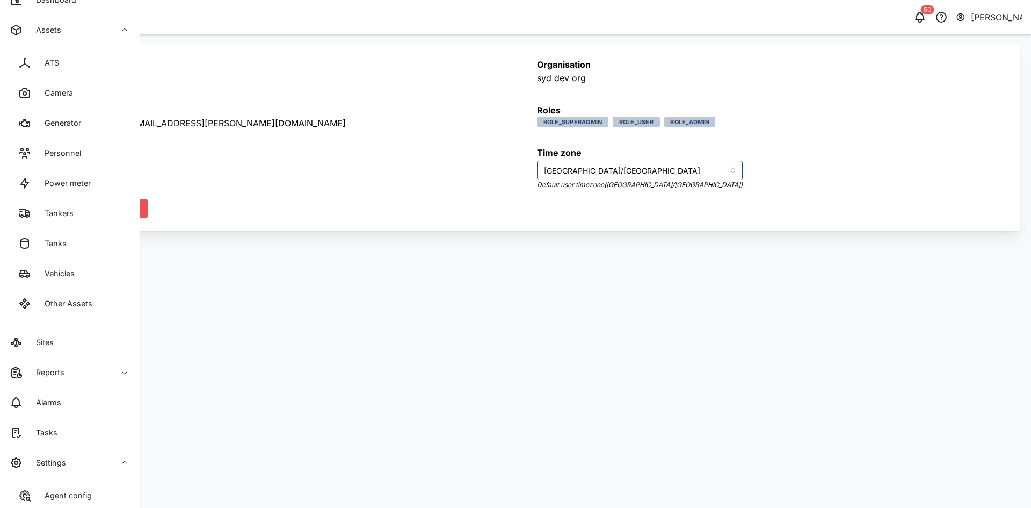
scroll to position [357, 0]
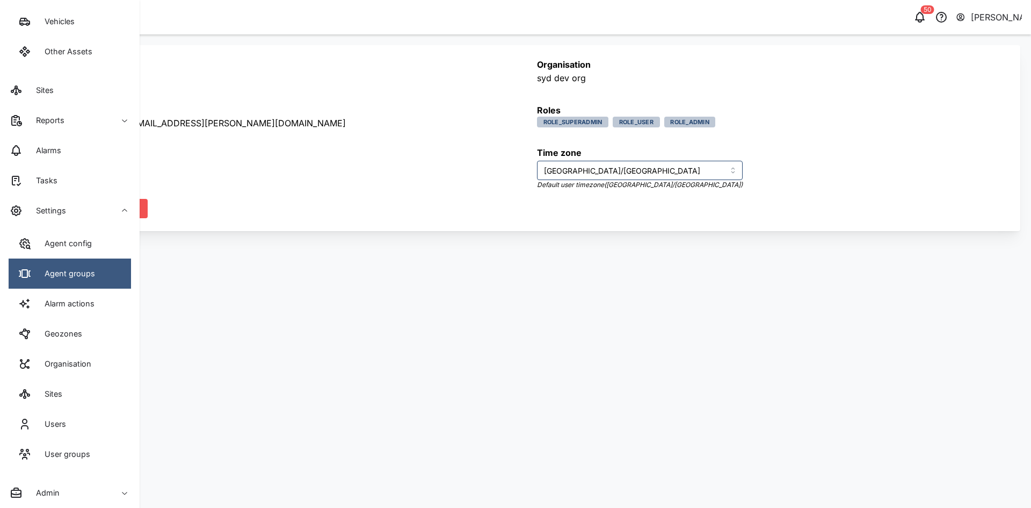
click at [85, 242] on div "Agent groups" at bounding box center [66, 273] width 59 height 12
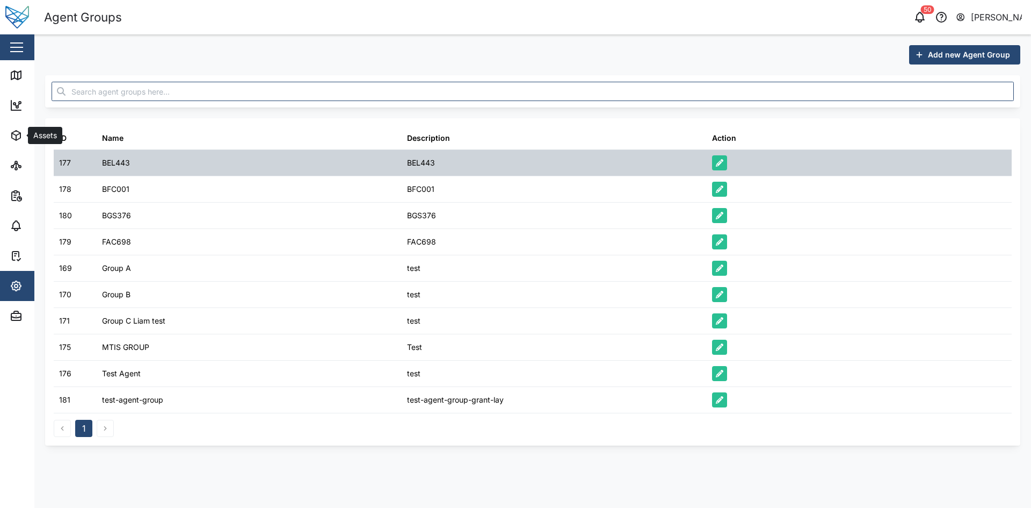
click at [265, 155] on div "BEL443" at bounding box center [249, 163] width 305 height 26
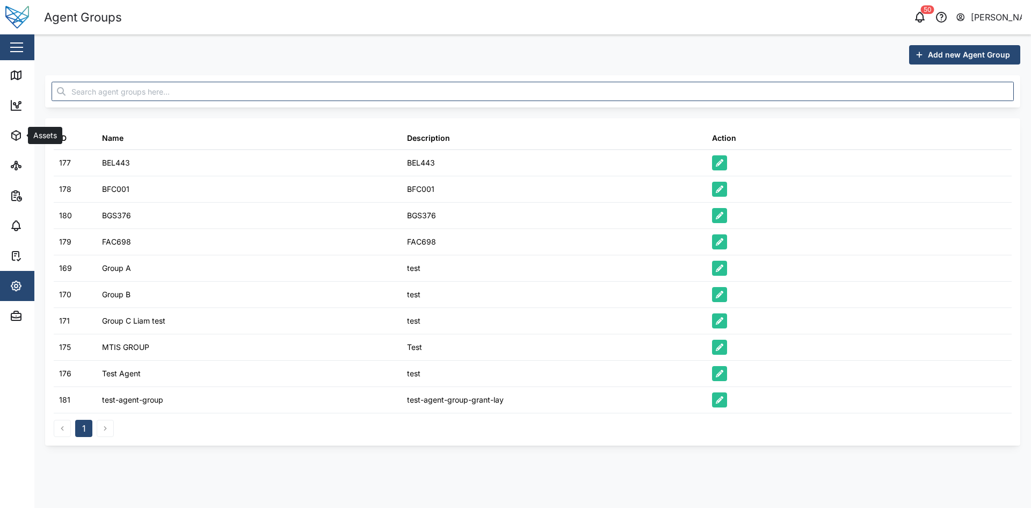
click at [56, 165] on div "177" at bounding box center [75, 163] width 43 height 26
click at [47, 165] on div "ID Name Description Action 177 BEL443 BEL443 178 BFC001 BFC001 180 BGS376 BGS37…" at bounding box center [532, 281] width 975 height 327
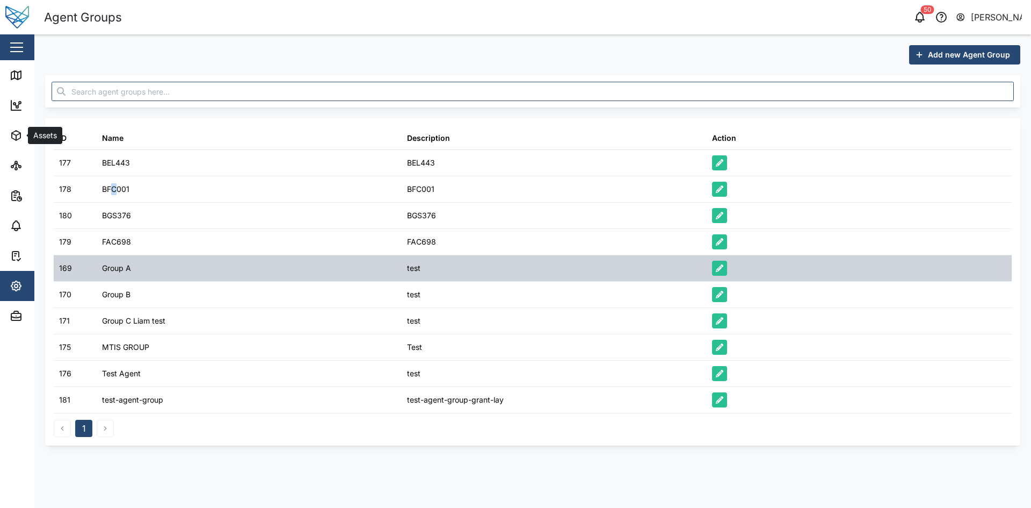
click at [119, 198] on div "BFC001" at bounding box center [249, 189] width 305 height 26
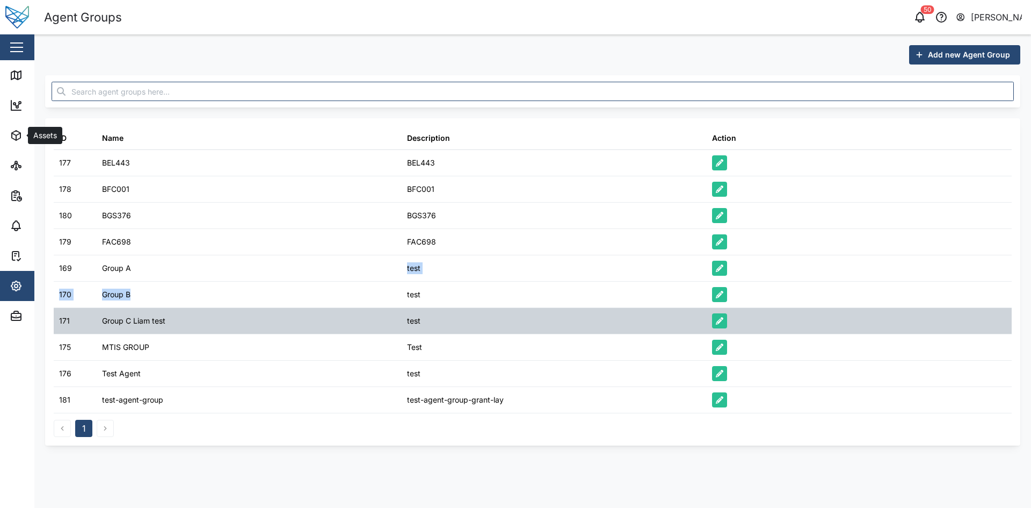
drag, startPoint x: 214, startPoint y: 279, endPoint x: 308, endPoint y: 315, distance: 101.3
click at [245, 242] on table "ID Name Description Action 177 BEL443 BEL443 178 BFC001 BFC001 180 BGS376 BGS37…" at bounding box center [533, 270] width 958 height 286
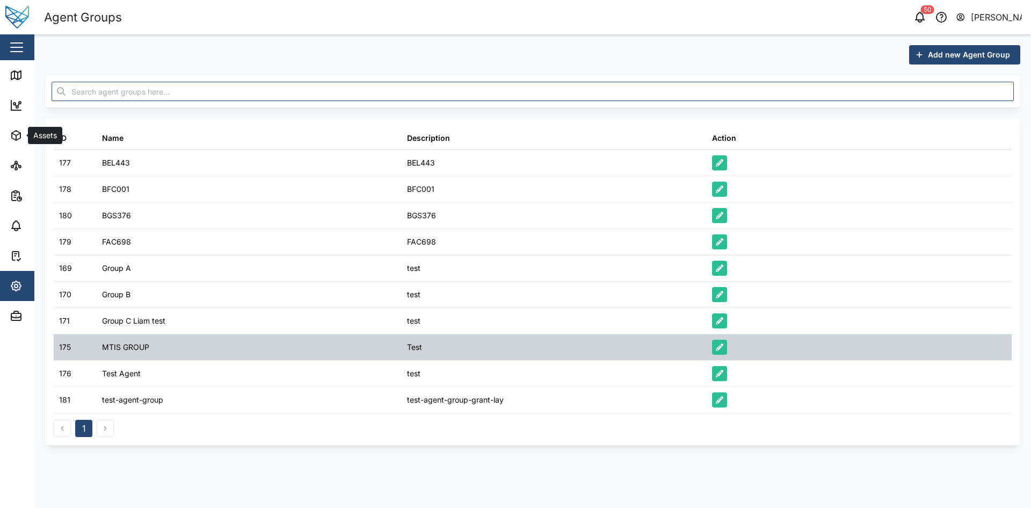
click at [383, 242] on table "ID Name Description Action 177 BEL443 BEL443 178 BFC001 BFC001 180 BGS376 BGS37…" at bounding box center [533, 270] width 958 height 286
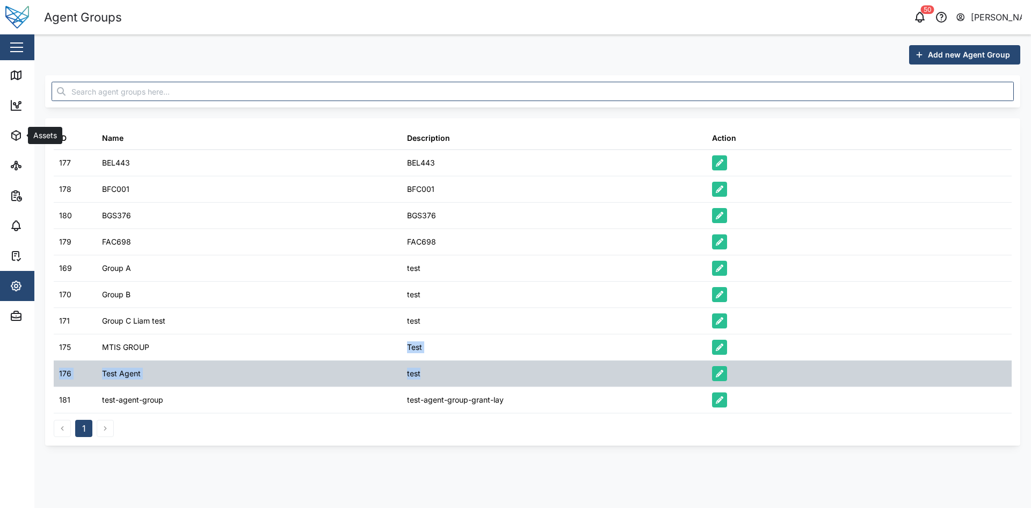
drag, startPoint x: 411, startPoint y: 351, endPoint x: 434, endPoint y: 371, distance: 30.1
click at [426, 242] on table "ID Name Description Action 177 BEL443 BEL443 178 BFC001 BFC001 180 BGS376 BGS37…" at bounding box center [533, 270] width 958 height 286
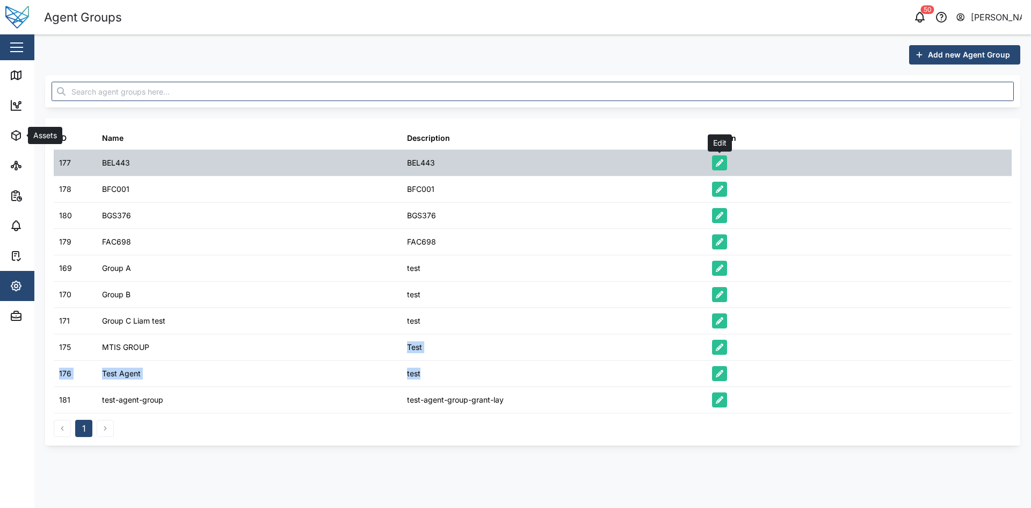
click at [718, 160] on icon "button" at bounding box center [720, 163] width 8 height 8
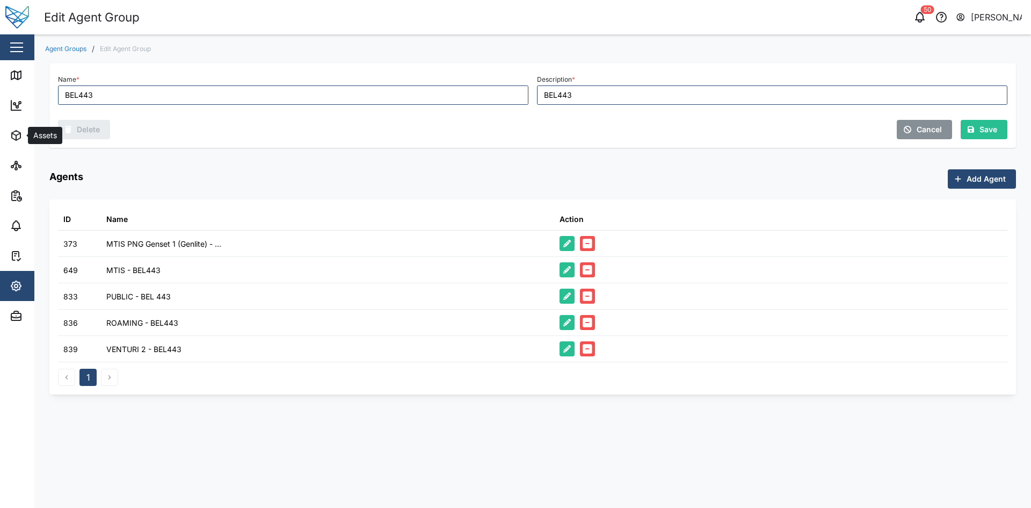
click at [217, 183] on div "Agents Add Agent" at bounding box center [532, 178] width 967 height 19
click at [17, 131] on icon "button" at bounding box center [16, 136] width 9 height 10
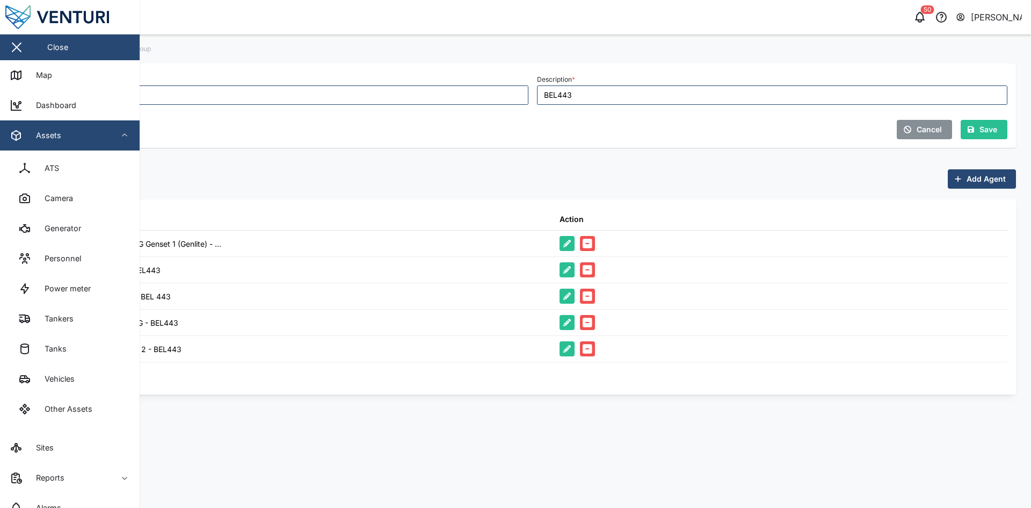
click at [17, 132] on icon "button" at bounding box center [16, 136] width 9 height 10
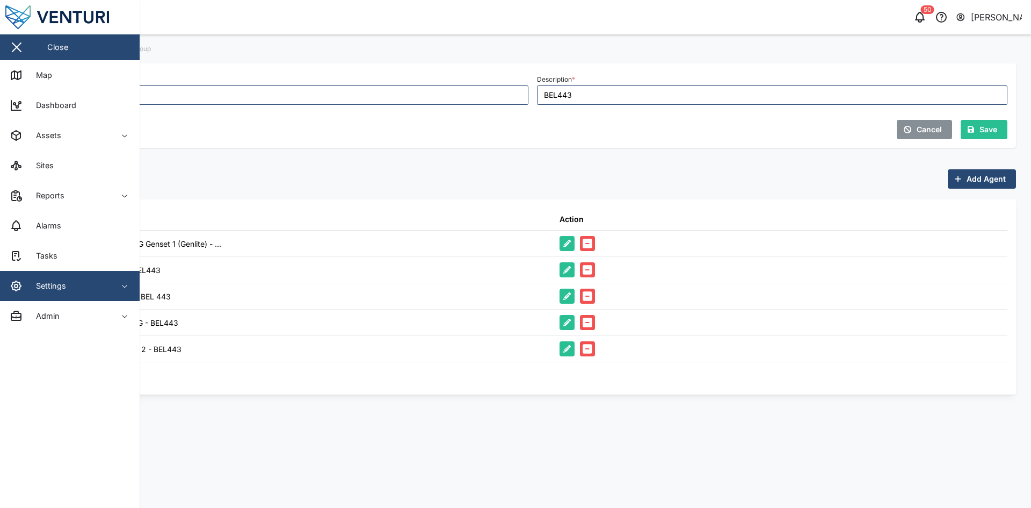
click at [586, 168] on div "Name * BEL443 Description * BEL443 Delete Cancel Save Agents Add Agent ID Name …" at bounding box center [532, 224] width 967 height 342
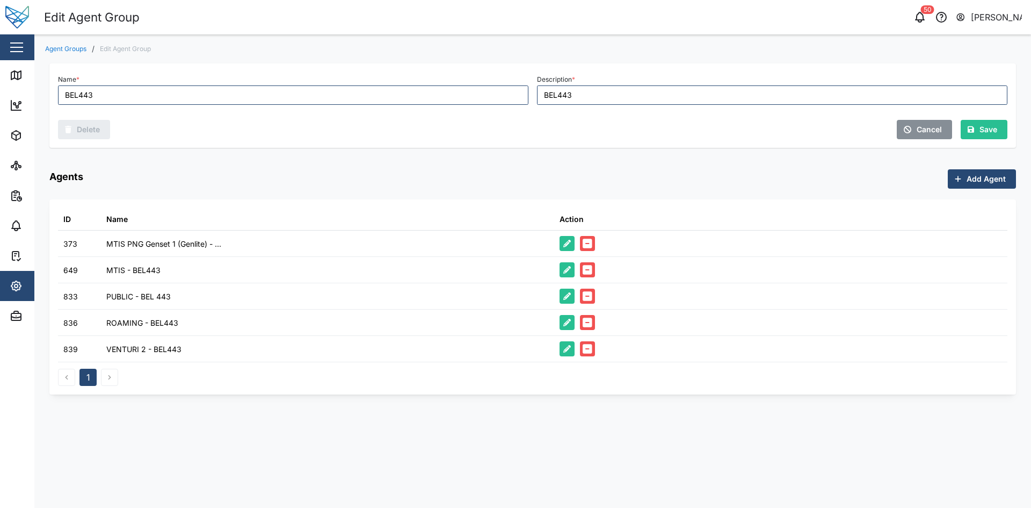
click at [995, 176] on span "Add Agent" at bounding box center [986, 179] width 39 height 18
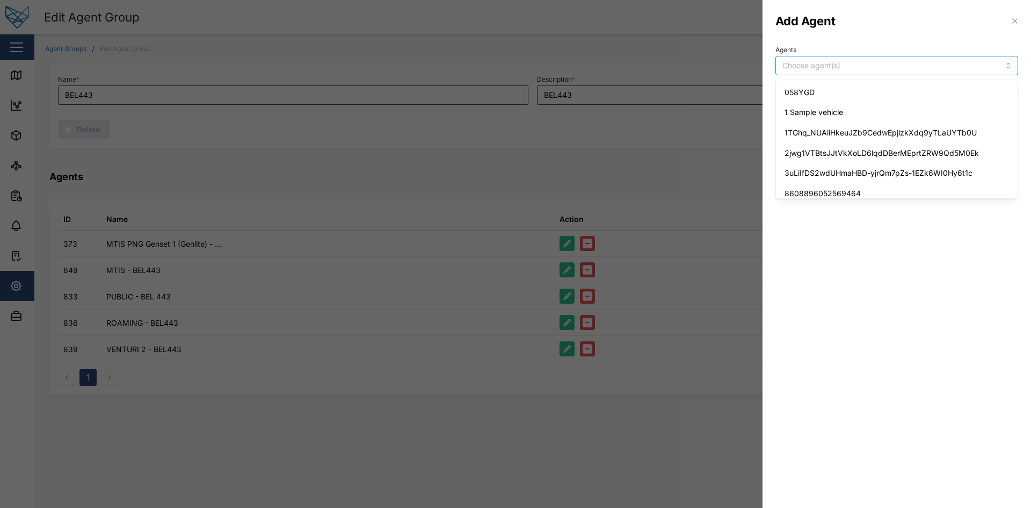
click at [854, 66] on input "Agents" at bounding box center [874, 65] width 185 height 9
paste input "BNE Office"
type input "BNE Office"
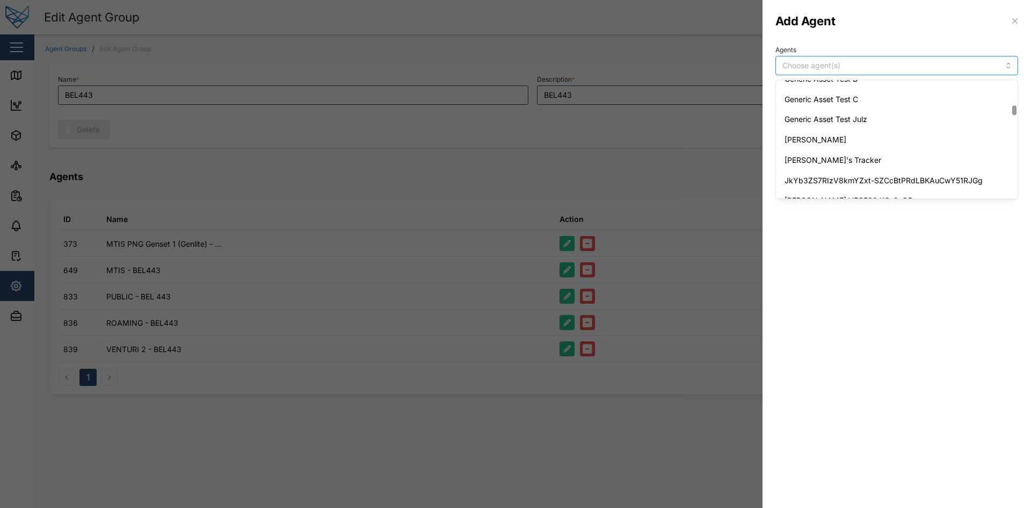
scroll to position [859, 0]
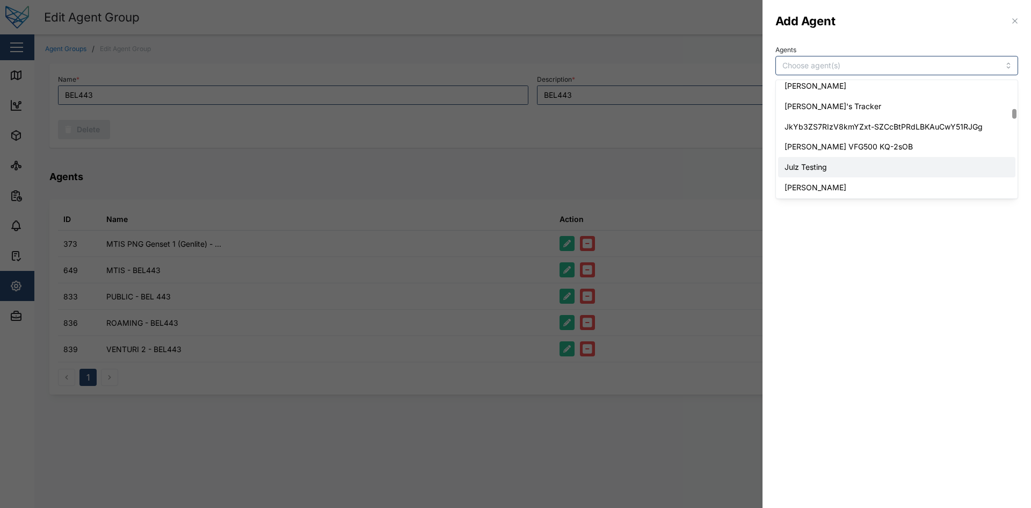
click at [593, 167] on div at bounding box center [515, 254] width 1031 height 508
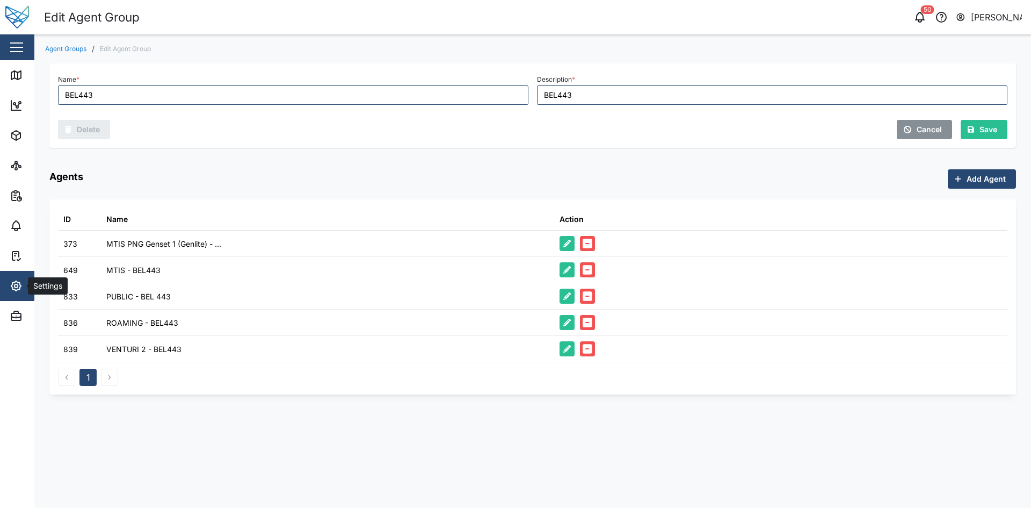
click at [23, 242] on span "Settings" at bounding box center [59, 286] width 98 height 30
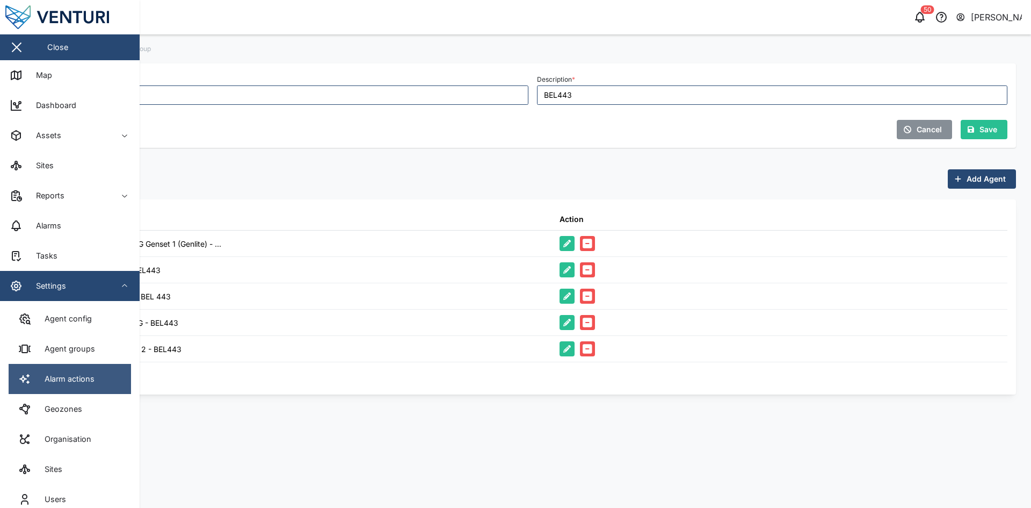
scroll to position [75, 0]
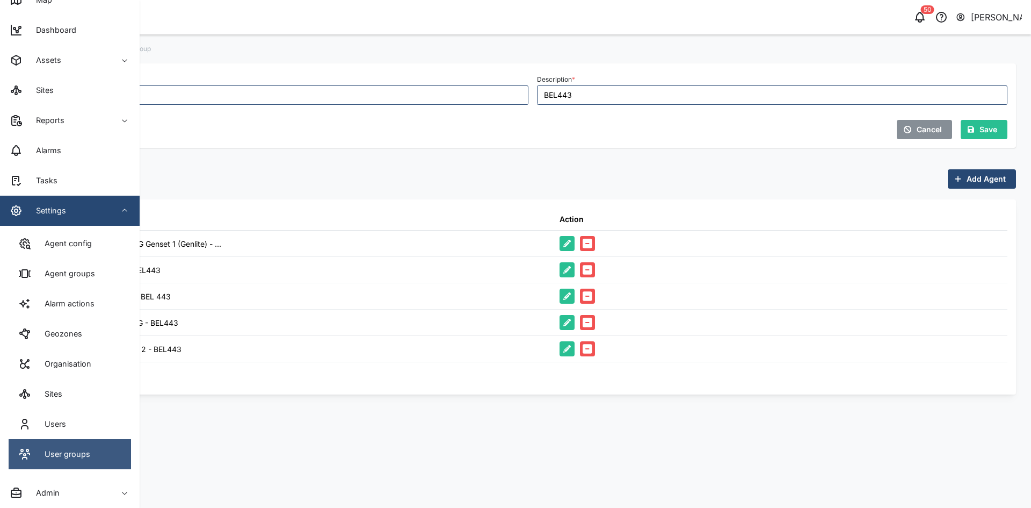
click at [87, 242] on div "User groups" at bounding box center [64, 454] width 54 height 12
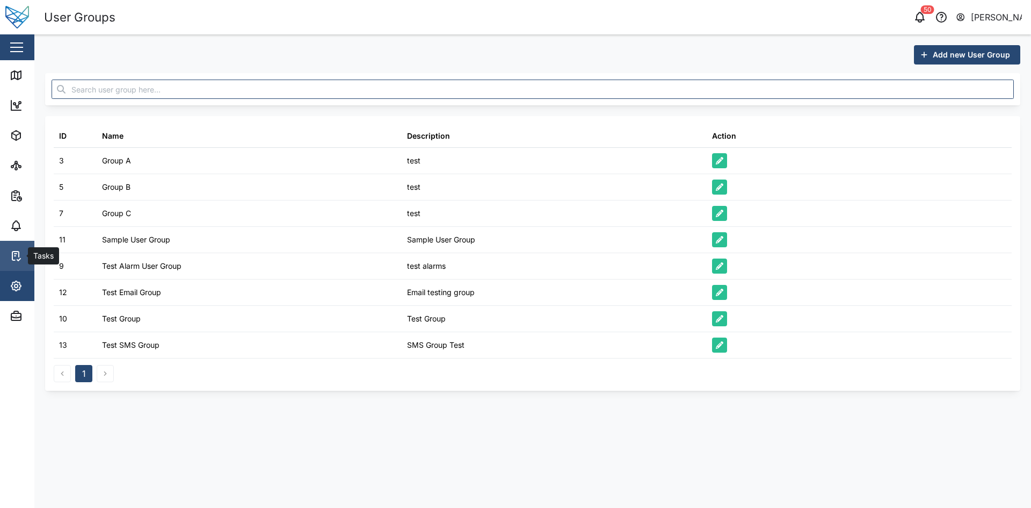
click at [8, 242] on link "Tasks" at bounding box center [70, 256] width 140 height 30
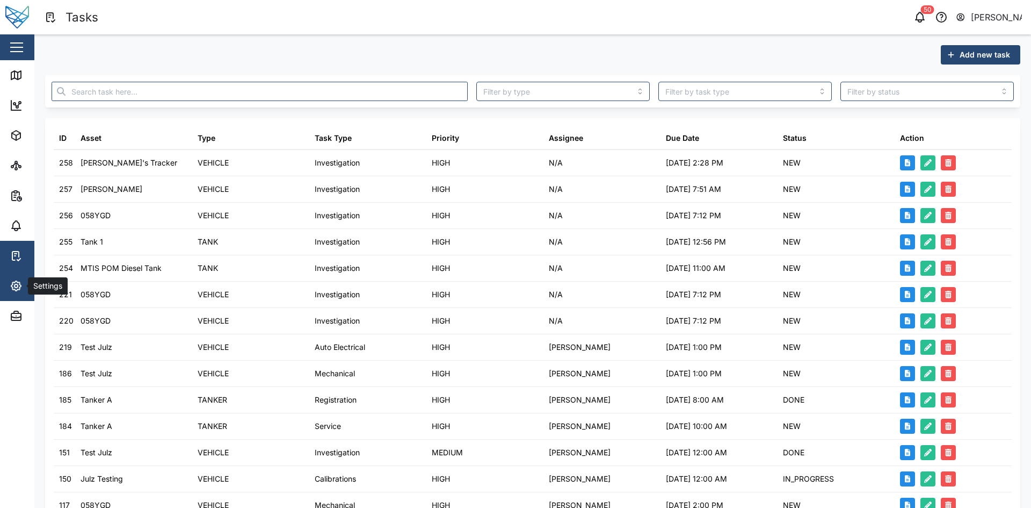
click at [17, 242] on icon "button" at bounding box center [16, 286] width 10 height 10
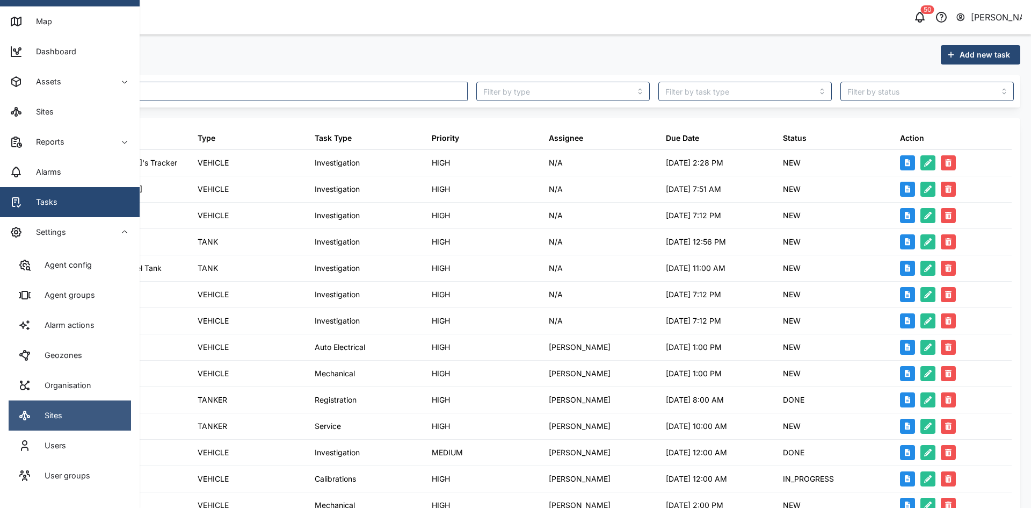
scroll to position [75, 0]
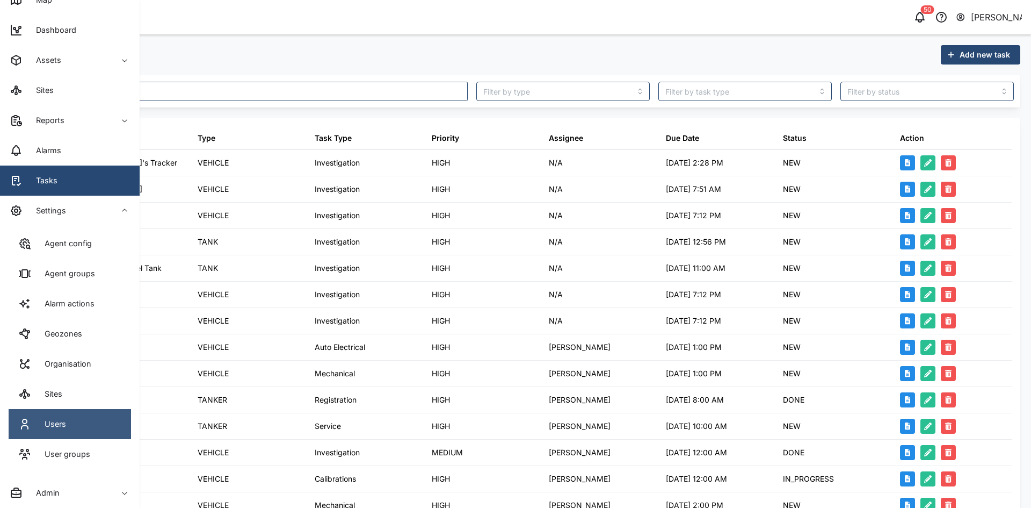
click at [82, 242] on link "Users" at bounding box center [70, 424] width 122 height 30
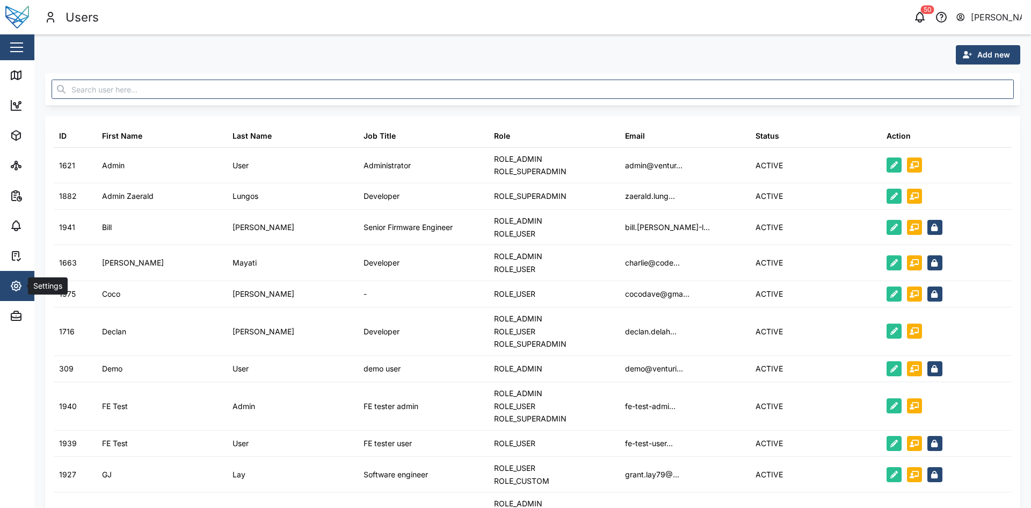
click at [16, 242] on span "Settings" at bounding box center [59, 286] width 98 height 30
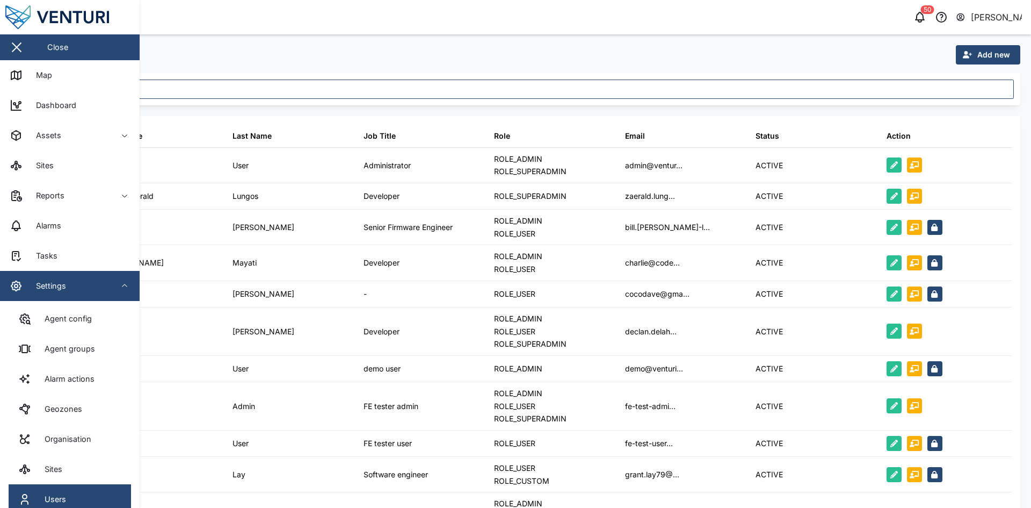
scroll to position [75, 0]
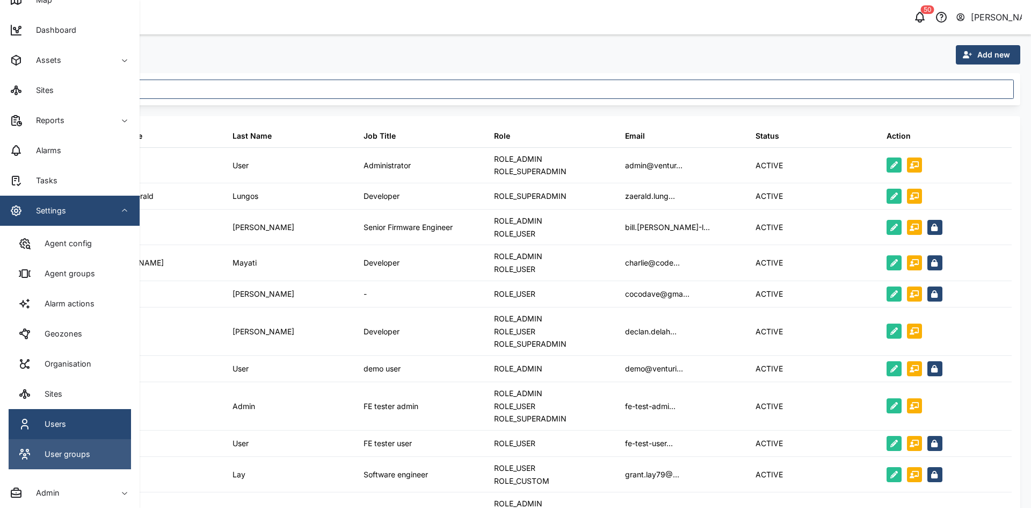
click at [70, 242] on div "User groups" at bounding box center [64, 454] width 54 height 12
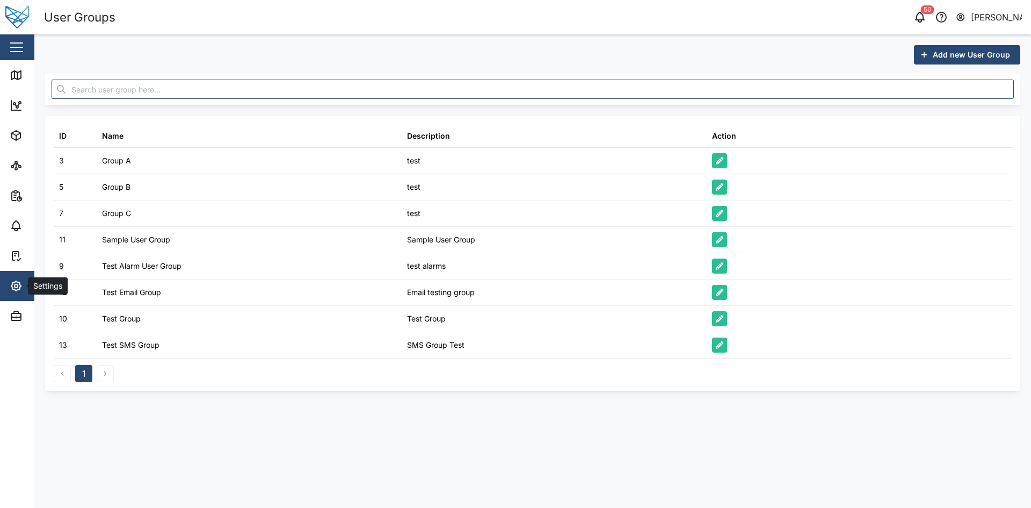
click at [11, 242] on span "Settings" at bounding box center [59, 286] width 98 height 30
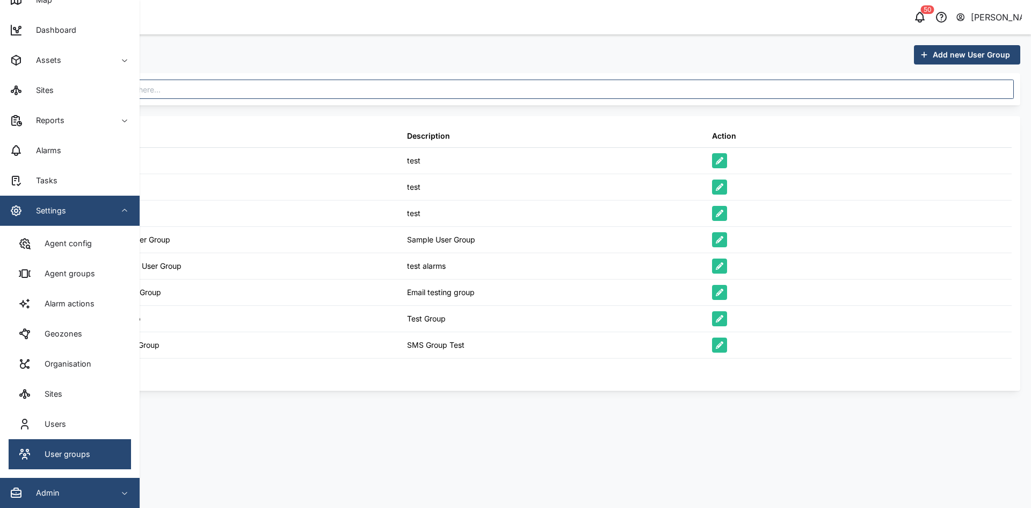
click at [67, 242] on div "Admin" at bounding box center [59, 492] width 98 height 13
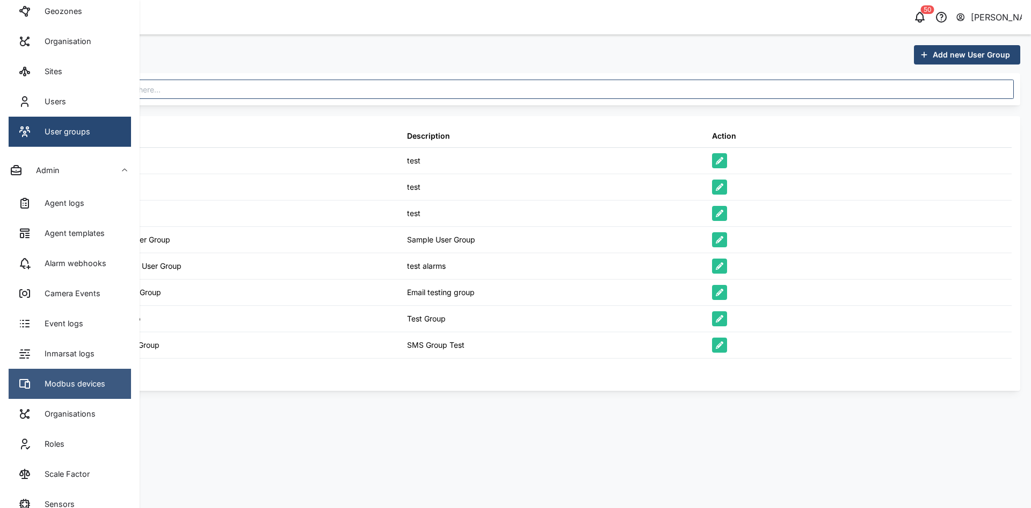
scroll to position [447, 0]
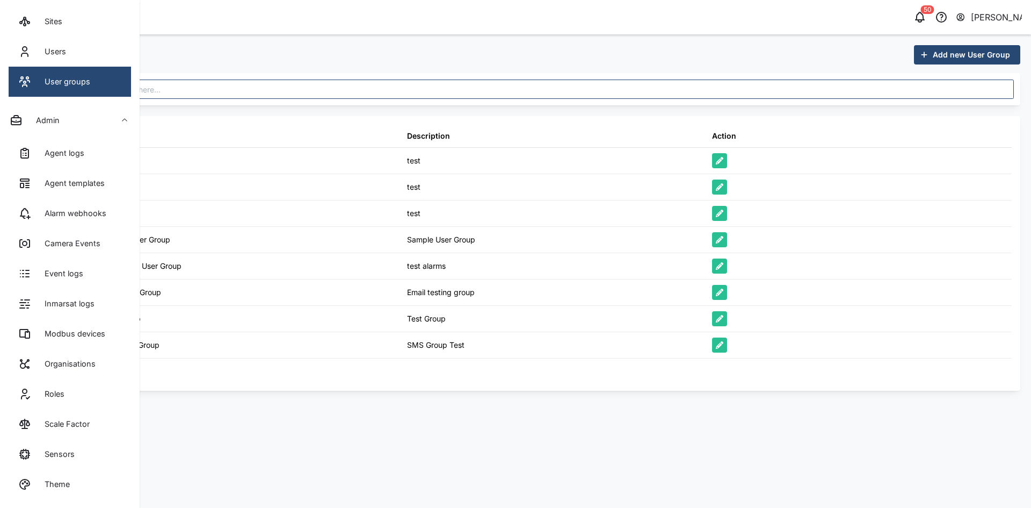
click at [698, 7] on header "User Groups 50 [PERSON_NAME]" at bounding box center [515, 17] width 1031 height 34
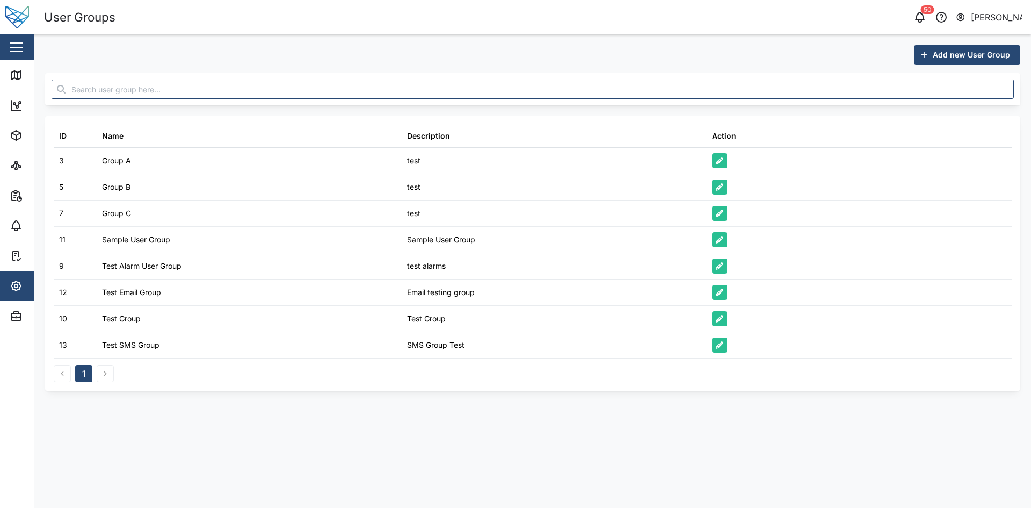
scroll to position [0, 0]
click at [21, 242] on icon "button" at bounding box center [16, 285] width 13 height 13
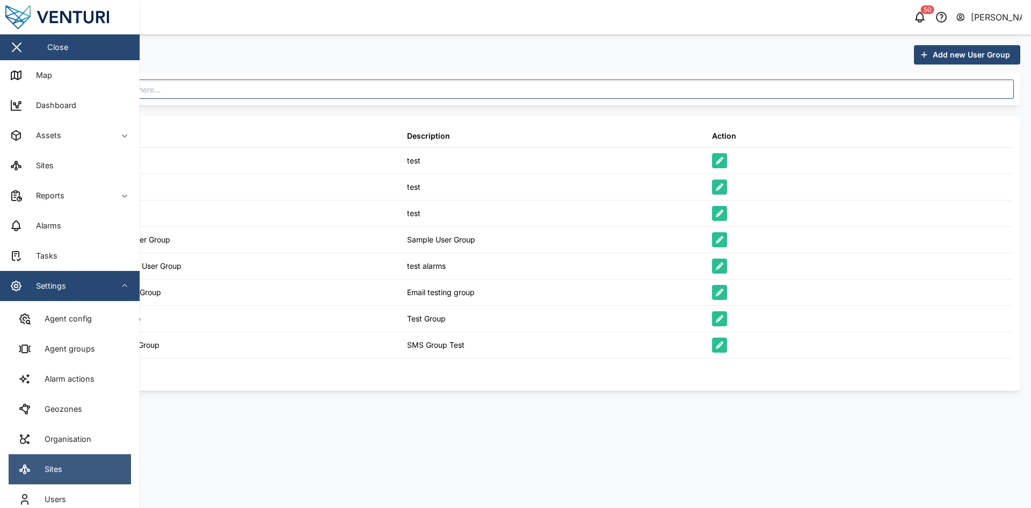
scroll to position [75, 0]
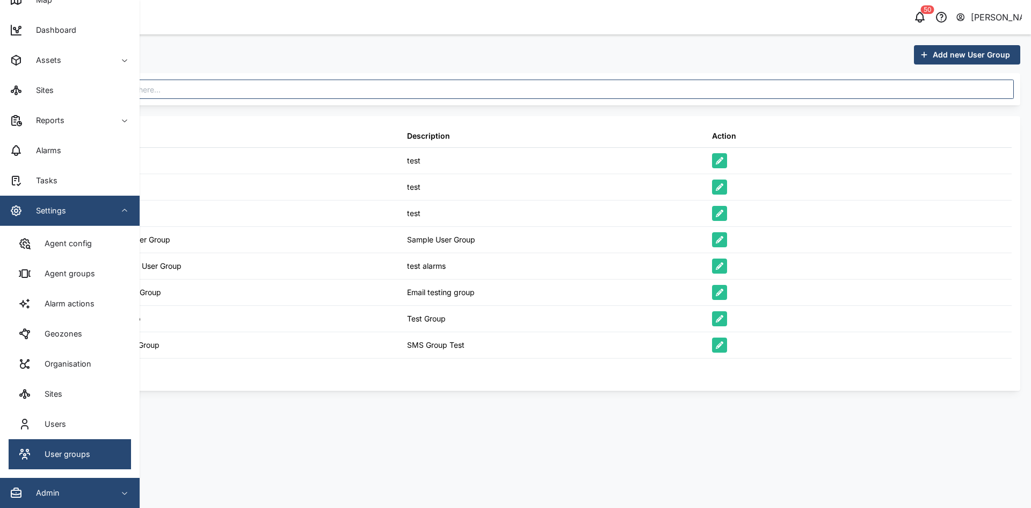
click at [70, 242] on div "Admin" at bounding box center [59, 492] width 98 height 13
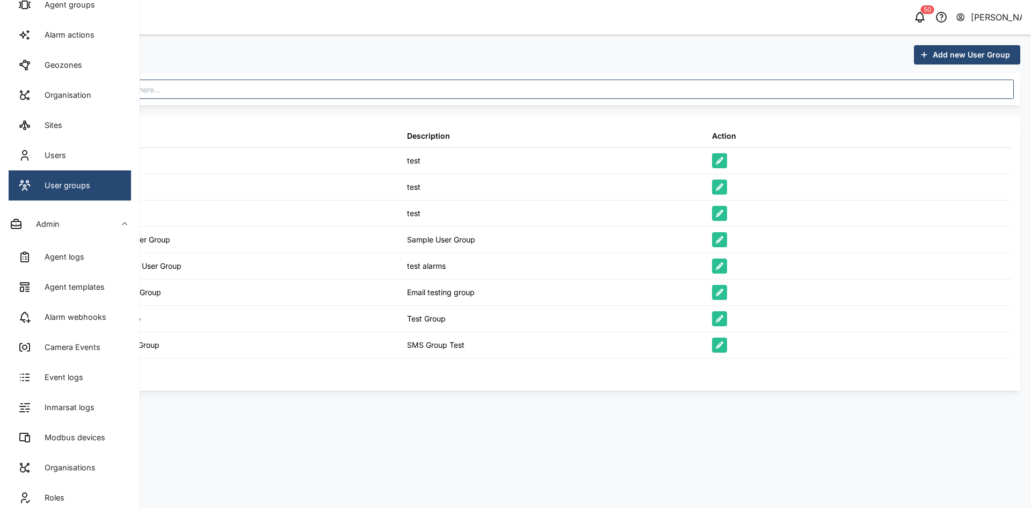
scroll to position [447, 0]
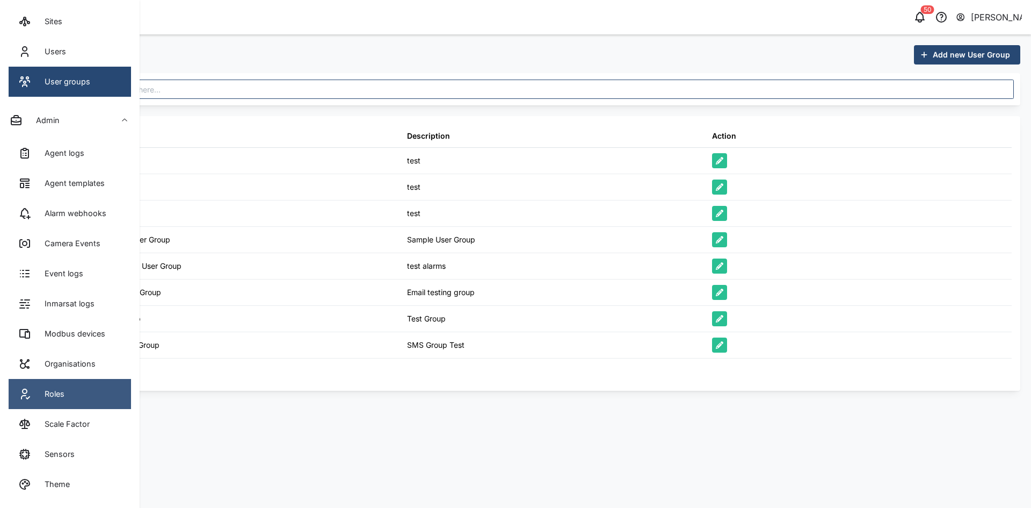
click at [88, 242] on link "Roles" at bounding box center [70, 394] width 122 height 30
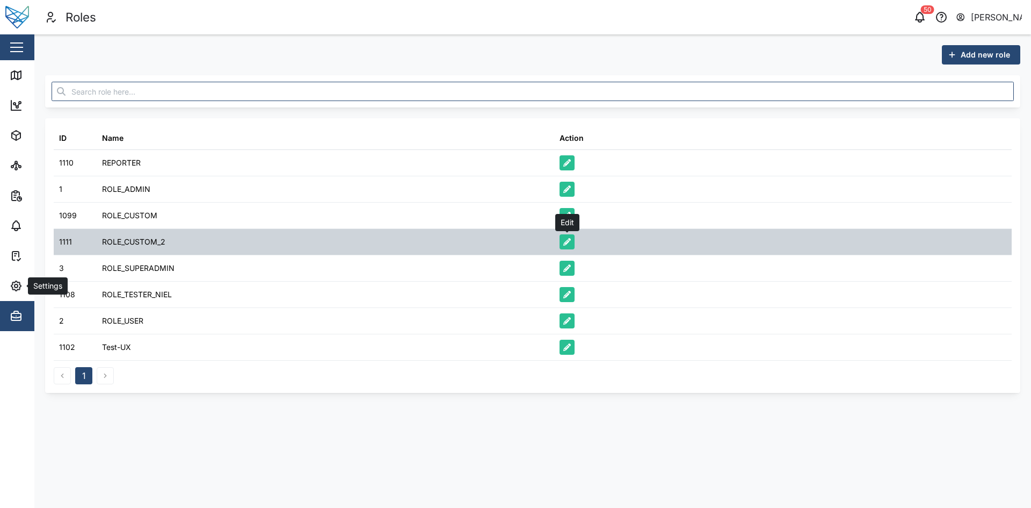
click at [564, 242] on icon "button" at bounding box center [567, 242] width 8 height 8
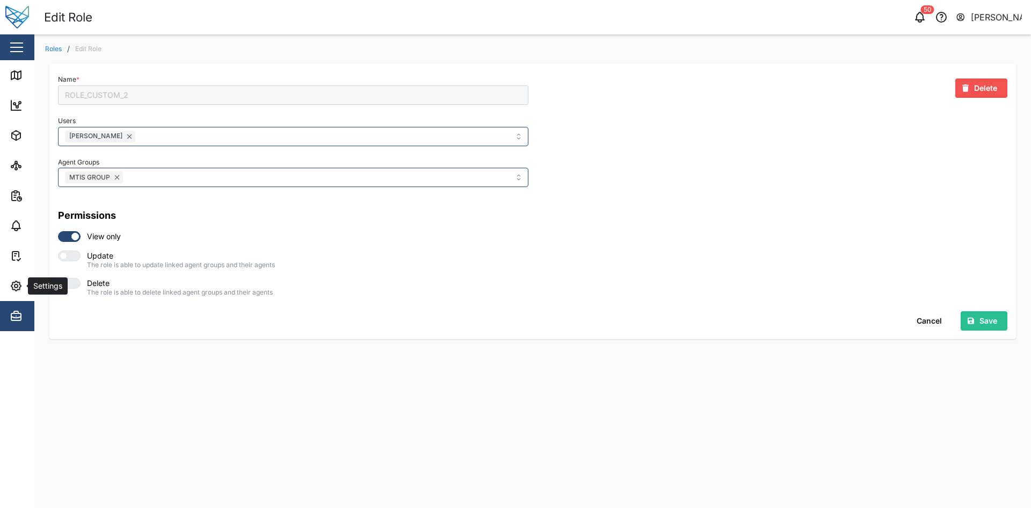
click at [461, 242] on div "Permissions View only Update The role is able to update linked agent groups and…" at bounding box center [293, 252] width 470 height 88
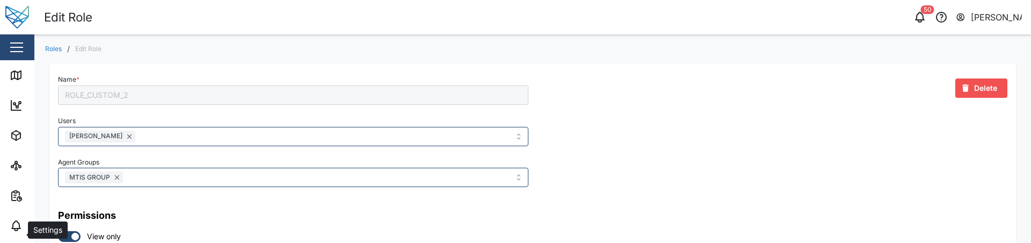
scroll to position [118, 0]
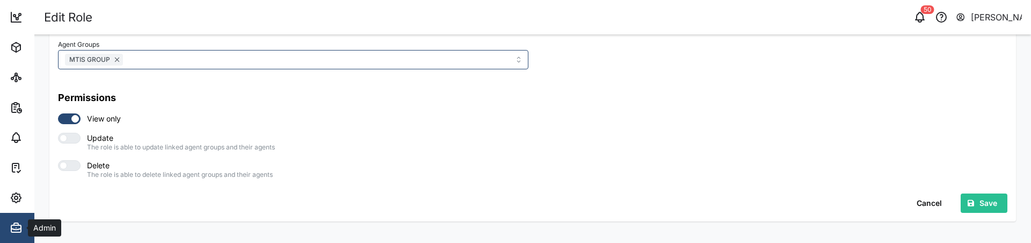
click at [25, 227] on div "Admin" at bounding box center [59, 227] width 98 height 13
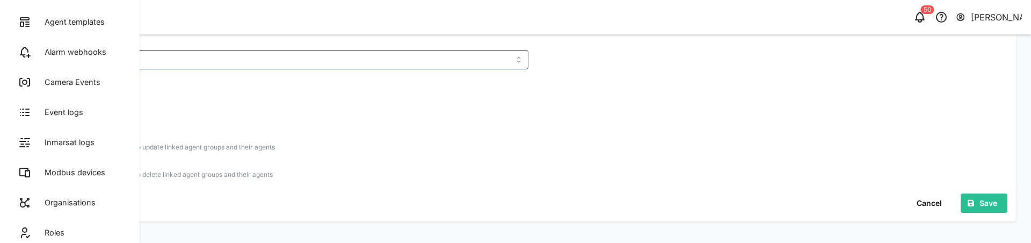
scroll to position [460, 0]
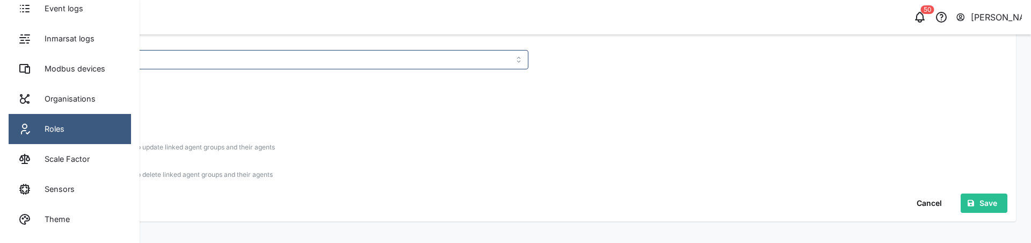
click at [68, 125] on link "Roles" at bounding box center [70, 129] width 122 height 30
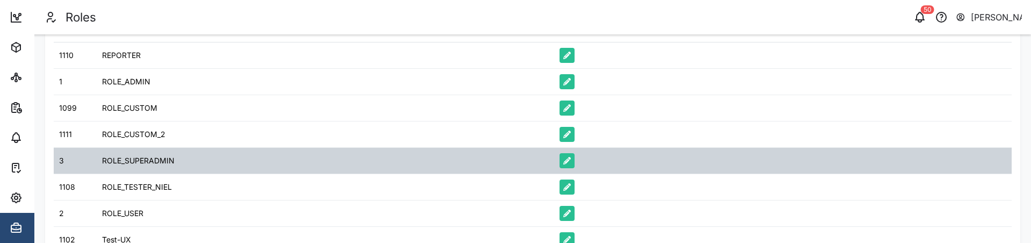
scroll to position [161, 0]
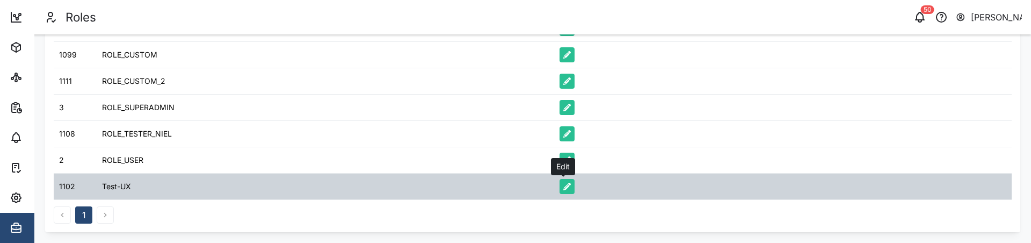
click at [560, 190] on button "button" at bounding box center [567, 186] width 15 height 15
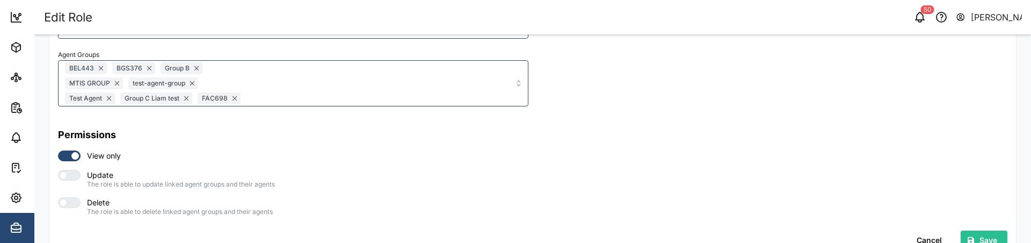
scroll to position [144, 0]
